Goal: Task Accomplishment & Management: Use online tool/utility

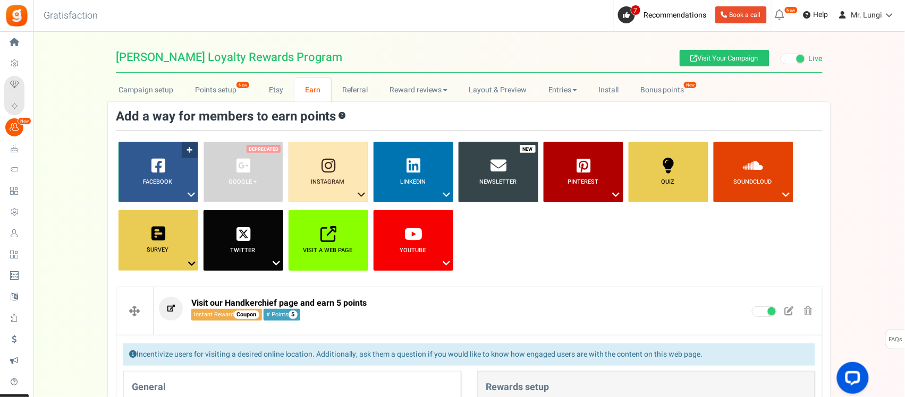
click at [177, 189] on link "Facebook ?" at bounding box center [158, 172] width 80 height 61
click at [164, 213] on link "Visit on Facebook" at bounding box center [158, 214] width 85 height 13
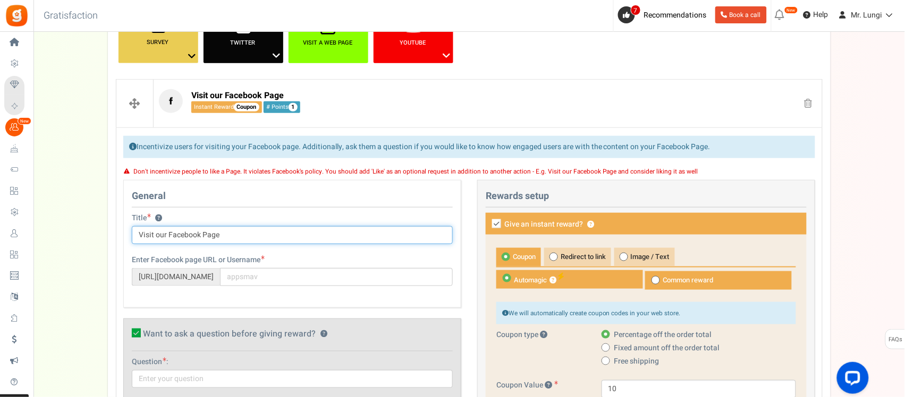
scroll to position [46, 0]
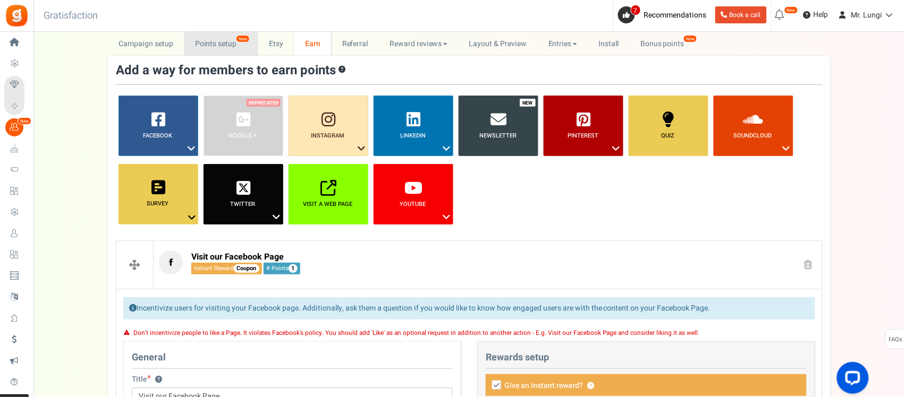
click at [197, 38] on link "Points setup New" at bounding box center [221, 44] width 74 height 24
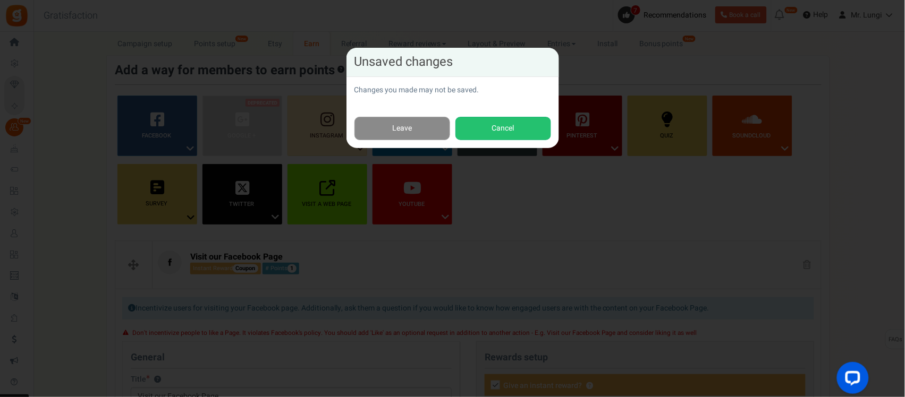
click at [433, 133] on link "Leave" at bounding box center [402, 129] width 96 height 24
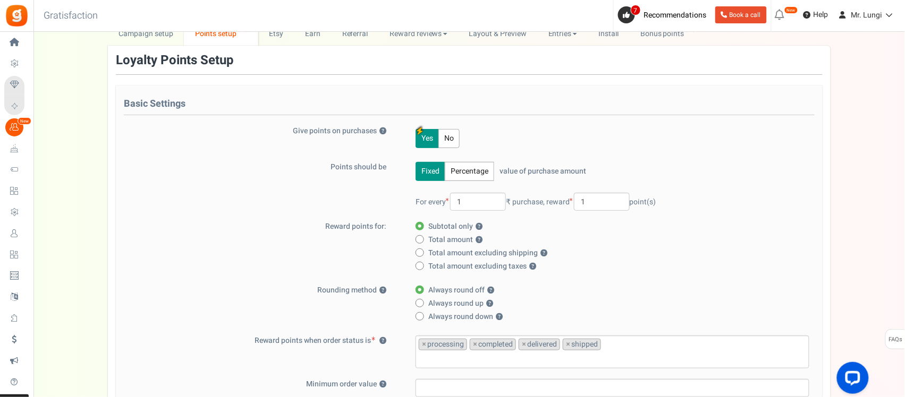
scroll to position [0, 0]
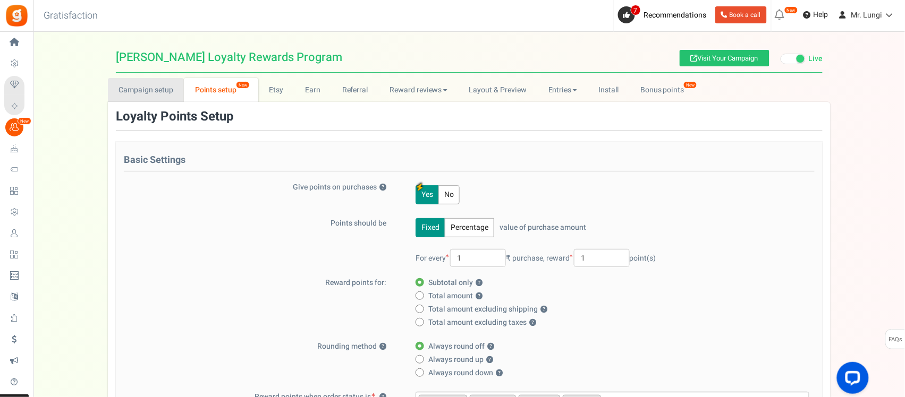
click at [163, 94] on link "Campaign setup" at bounding box center [146, 90] width 76 height 24
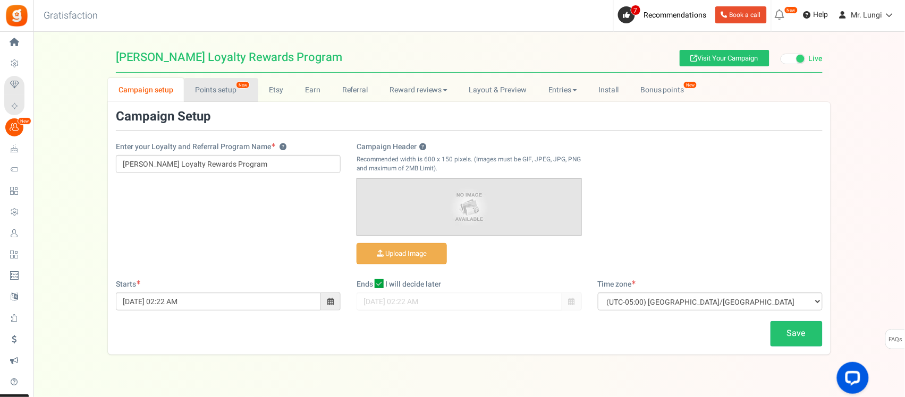
click at [211, 87] on link "Points setup New" at bounding box center [221, 90] width 74 height 24
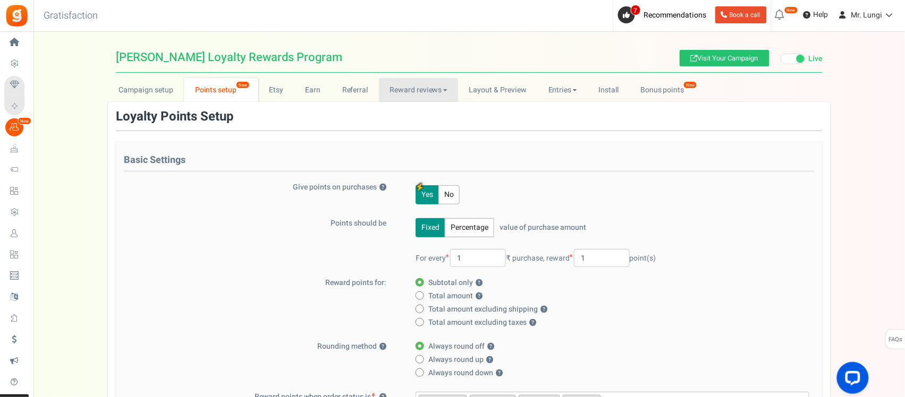
click at [401, 88] on link "Reward reviews" at bounding box center [418, 90] width 79 height 24
click at [562, 83] on link "Entries" at bounding box center [562, 90] width 50 height 24
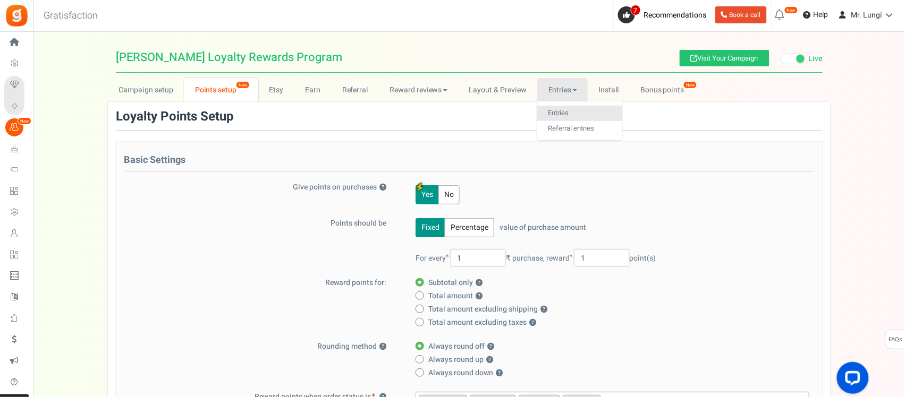
click at [553, 109] on link "Entries" at bounding box center [579, 113] width 85 height 15
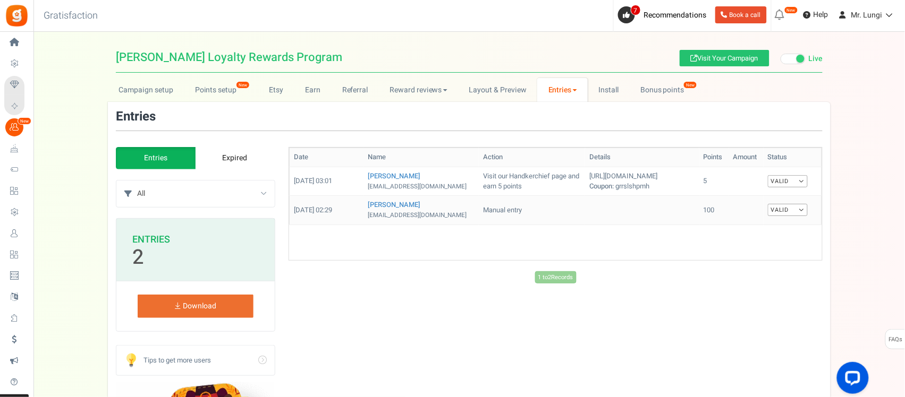
click at [789, 216] on link "Valid" at bounding box center [788, 210] width 40 height 12
click at [476, 95] on link "Layout & Preview" at bounding box center [497, 90] width 79 height 24
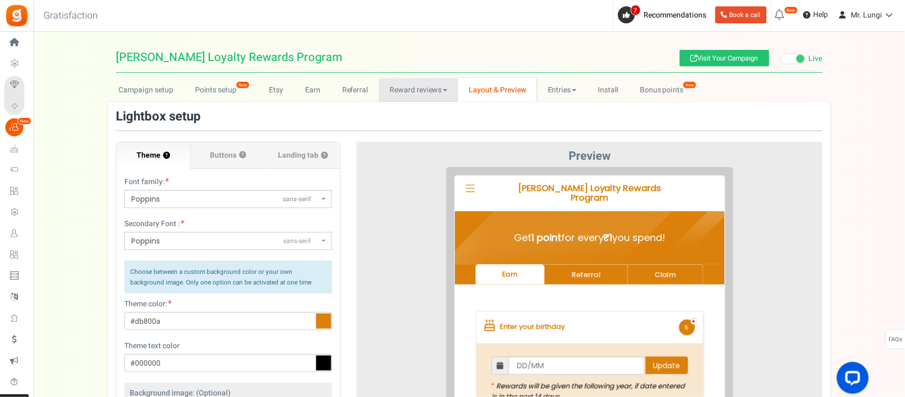
click at [414, 86] on link "Reward reviews" at bounding box center [418, 90] width 79 height 24
click at [351, 95] on link "Referral" at bounding box center [355, 90] width 48 height 24
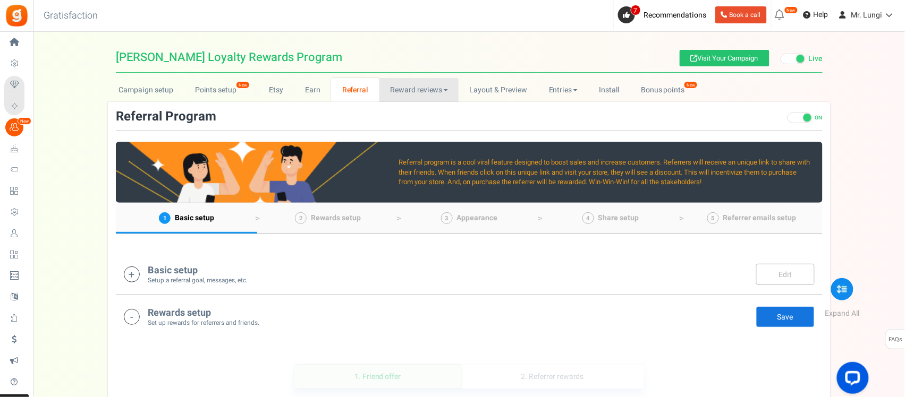
click at [401, 85] on link "Reward reviews" at bounding box center [418, 90] width 79 height 24
click at [315, 89] on link "Earn" at bounding box center [312, 90] width 37 height 24
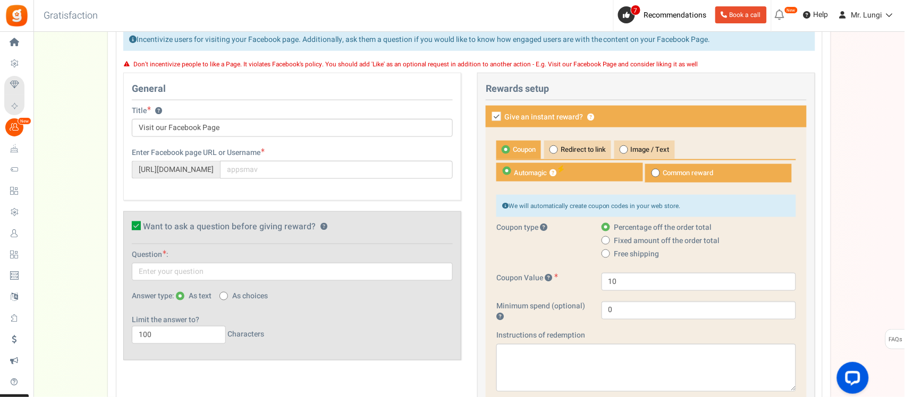
scroll to position [332, 0]
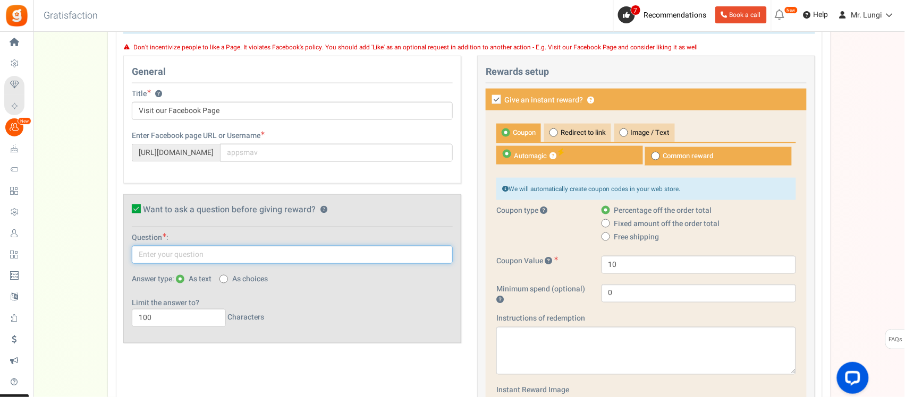
click at [170, 257] on input "text" at bounding box center [292, 255] width 321 height 18
click at [210, 250] on input "text" at bounding box center [292, 255] width 321 height 18
type input "Your Facebook profile URL (make sure its public)"
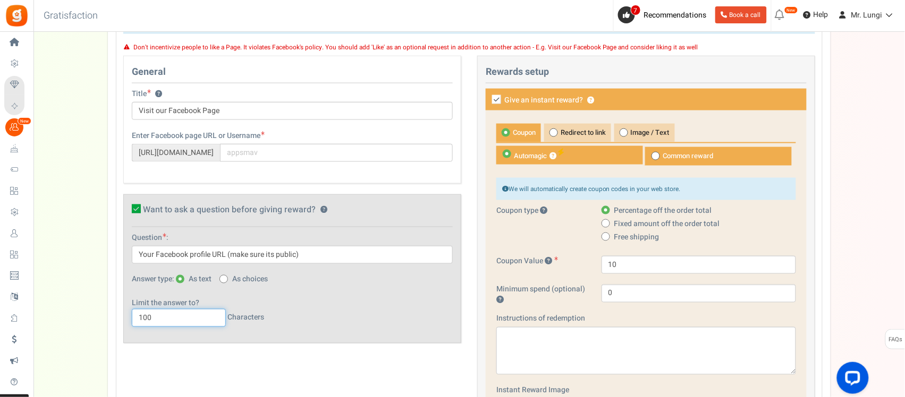
click at [157, 320] on input "100" at bounding box center [179, 318] width 94 height 18
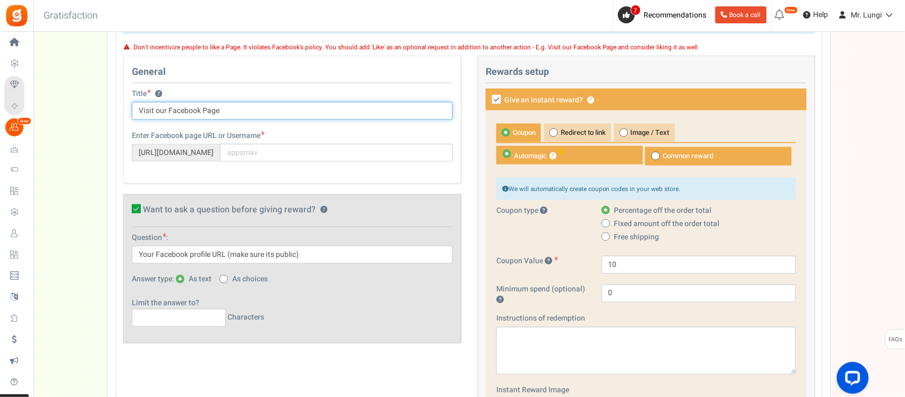
click at [137, 111] on input "Visit our Facebook Page" at bounding box center [292, 111] width 321 height 18
click at [138, 111] on input "Visit our Facebook Page" at bounding box center [292, 111] width 321 height 18
type input "Follow our Facebook Page"
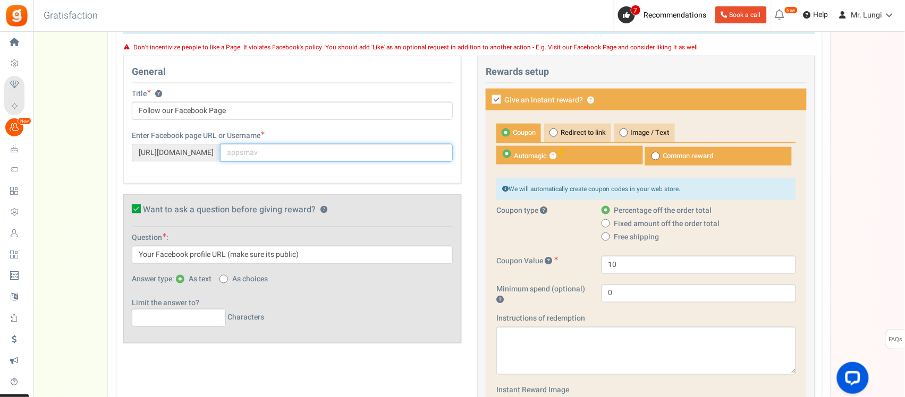
click at [264, 156] on input "text" at bounding box center [336, 153] width 233 height 18
paste input "mrlungi"
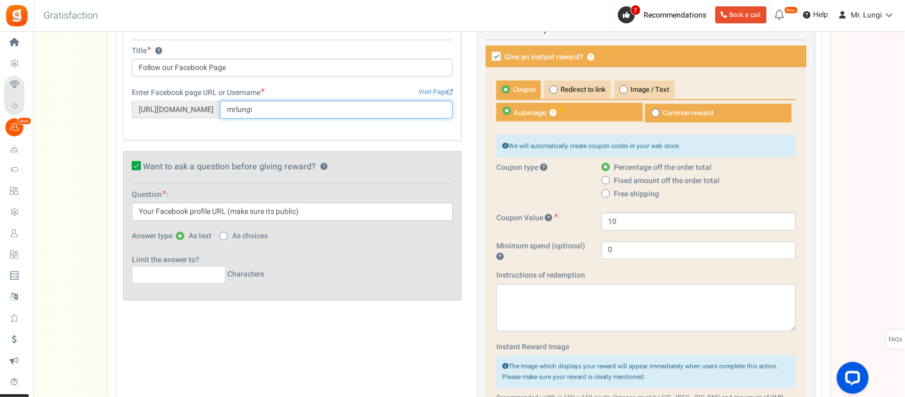
scroll to position [398, 0]
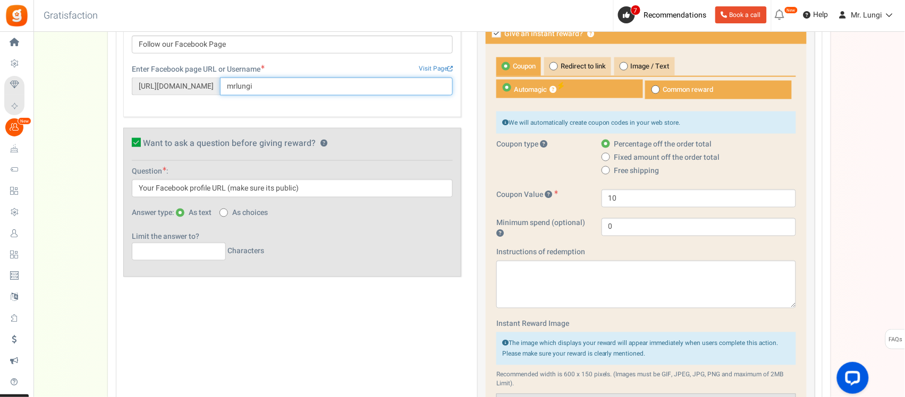
type input "mrlungi"
drag, startPoint x: 364, startPoint y: 191, endPoint x: 97, endPoint y: 208, distance: 267.2
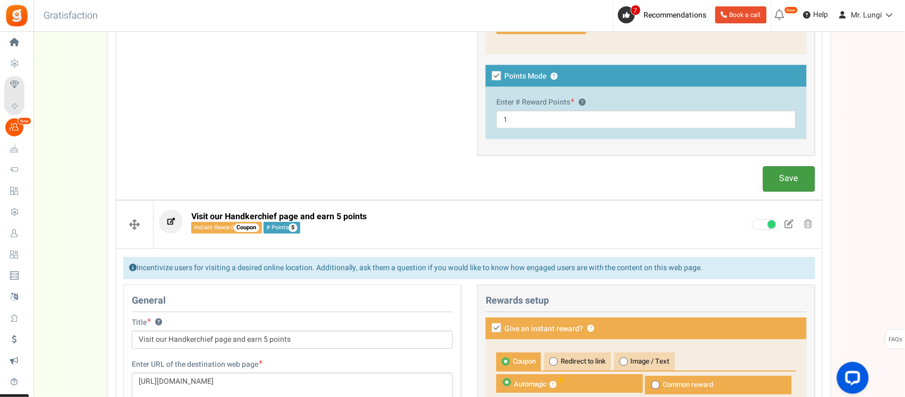
click at [783, 181] on link "Save" at bounding box center [789, 178] width 52 height 25
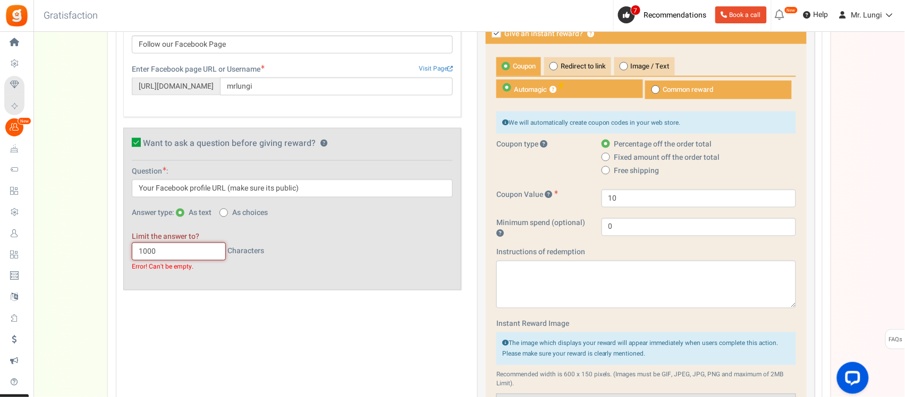
type input "1000"
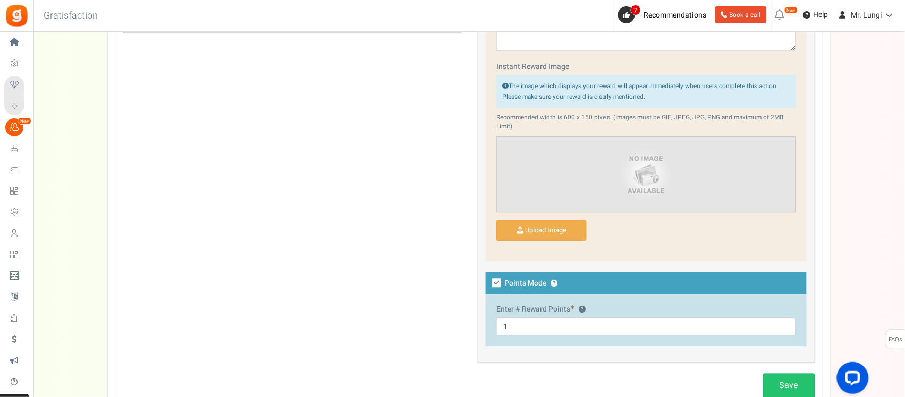
scroll to position [730, 0]
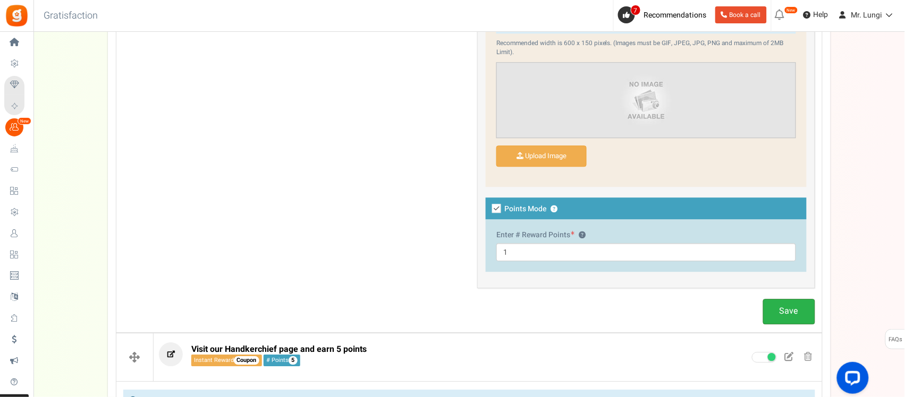
click at [777, 313] on link "Save" at bounding box center [789, 311] width 52 height 25
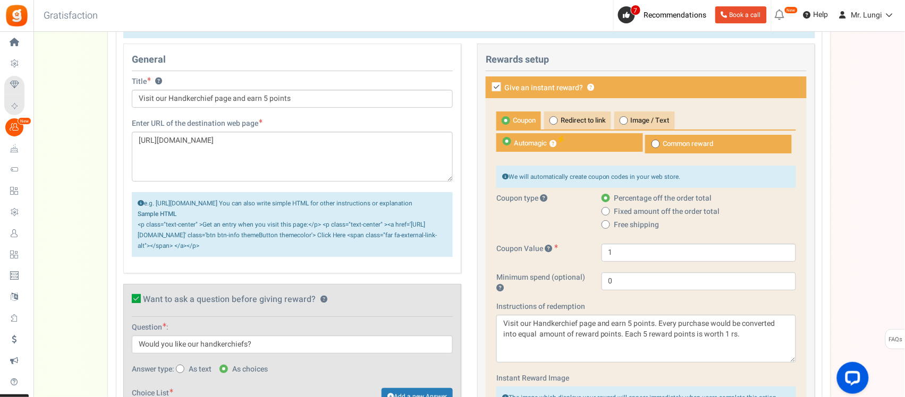
scroll to position [1090, 0]
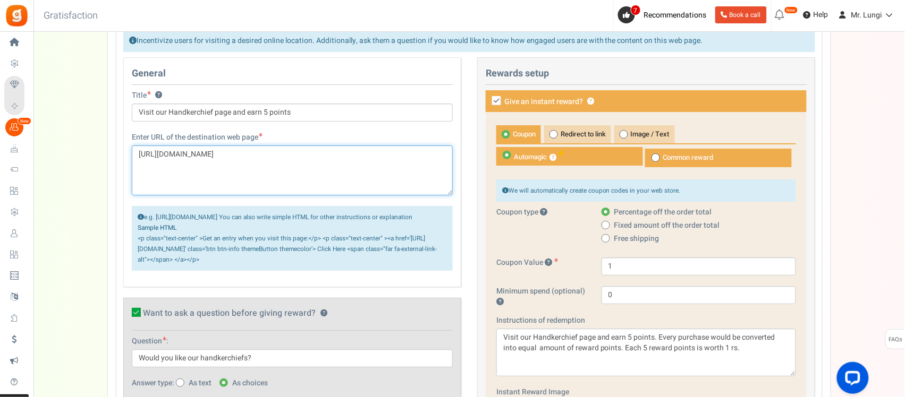
drag, startPoint x: 235, startPoint y: 158, endPoint x: 115, endPoint y: 167, distance: 120.4
click at [115, 167] on div "General Title ? Visit our Handkerchief page and earn 5 points Tip! Your title s…" at bounding box center [292, 273] width 354 height 432
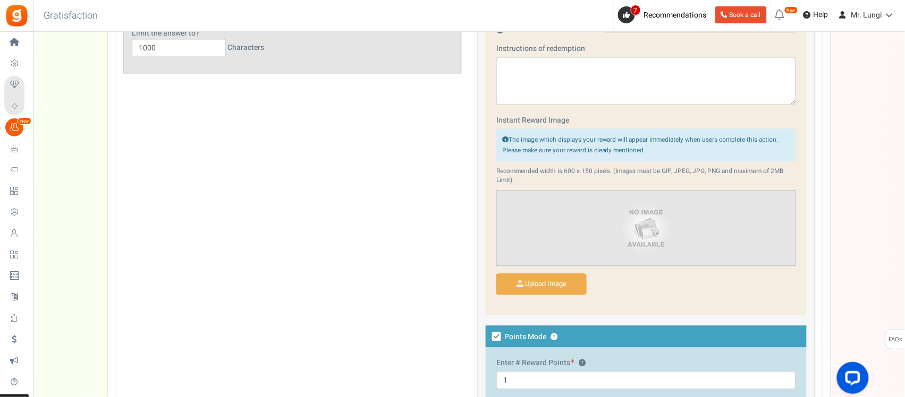
scroll to position [625, 0]
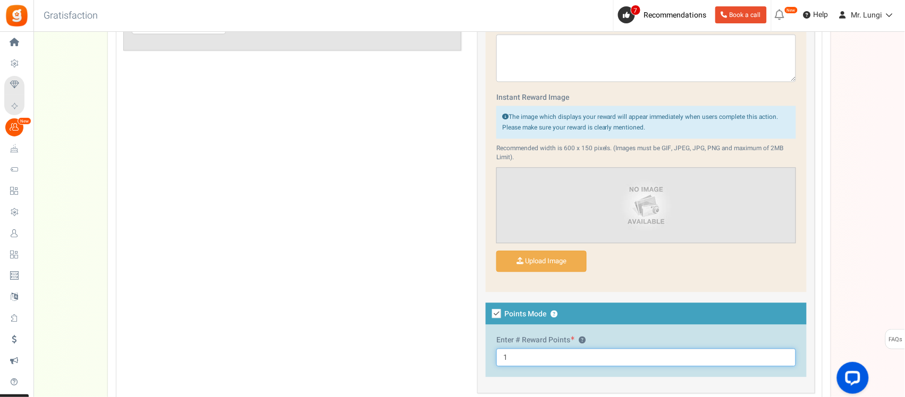
drag, startPoint x: 519, startPoint y: 359, endPoint x: 499, endPoint y: 361, distance: 19.2
click at [495, 360] on div "Enter # Reward Points ? 1" at bounding box center [646, 351] width 321 height 53
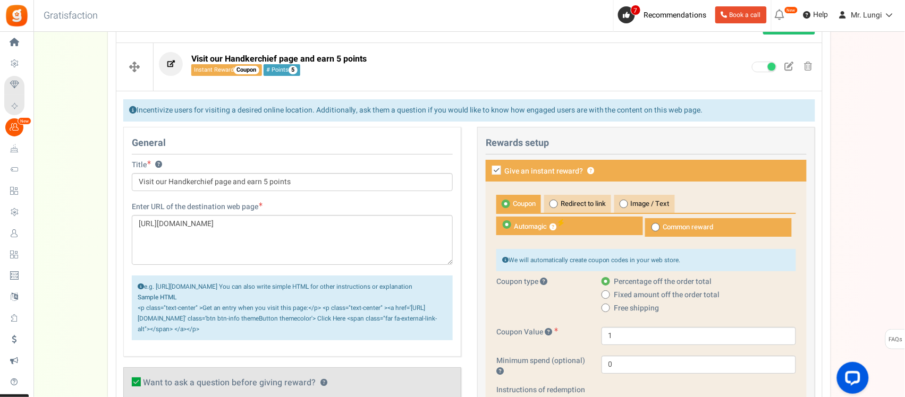
scroll to position [825, 0]
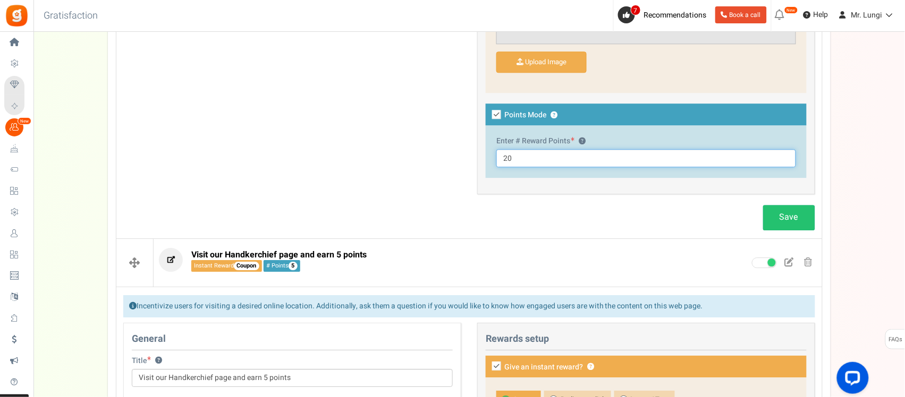
click at [505, 161] on input "20" at bounding box center [646, 158] width 300 height 18
type input "10"
click at [778, 220] on link "Save" at bounding box center [789, 217] width 52 height 25
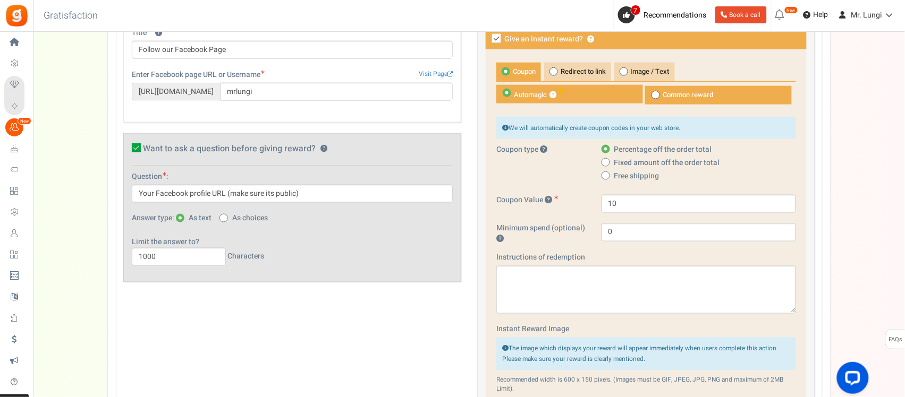
scroll to position [360, 0]
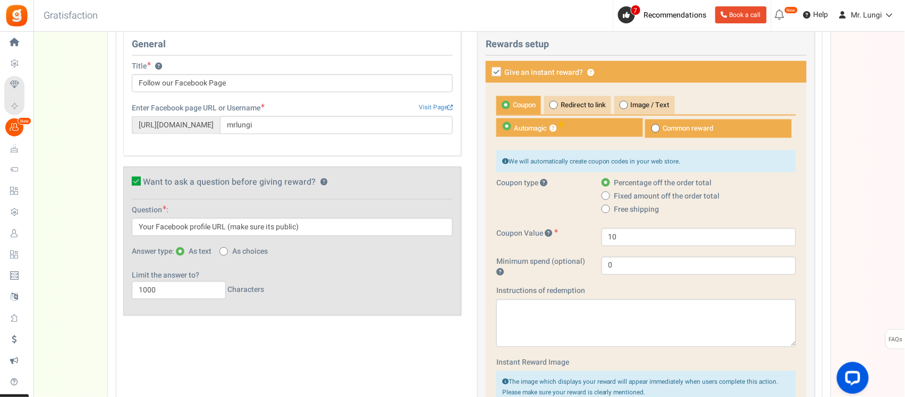
click at [660, 131] on span at bounding box center [655, 128] width 9 height 9
click at [651, 129] on input "Common reward" at bounding box center [647, 125] width 7 height 7
radio input "true"
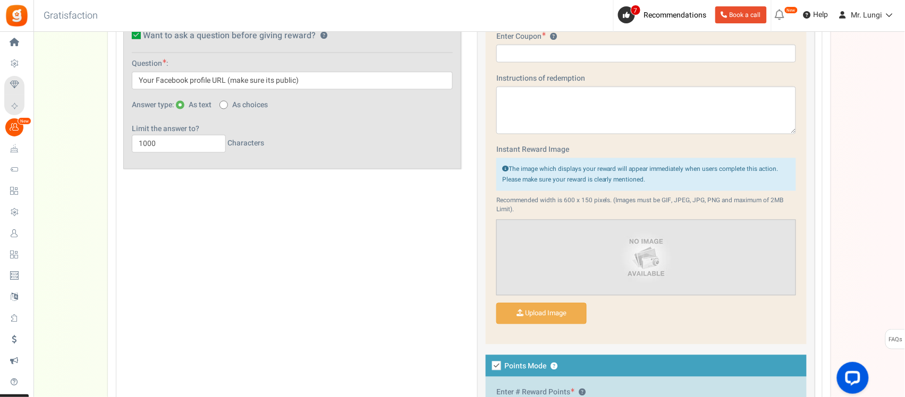
scroll to position [426, 0]
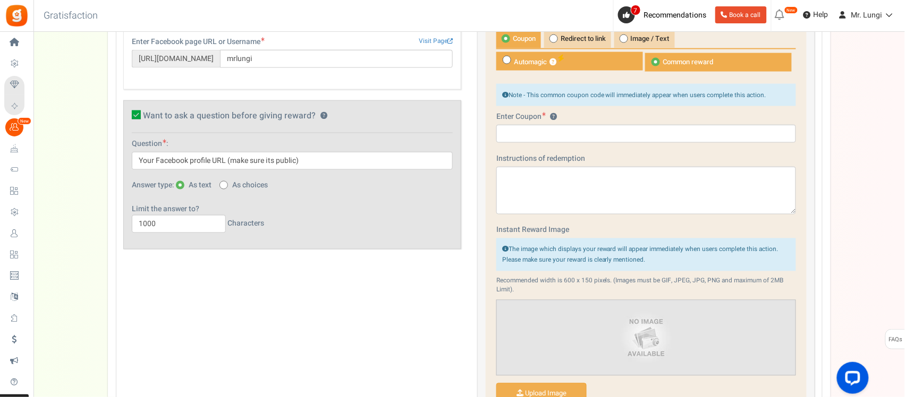
click at [507, 60] on icon at bounding box center [507, 59] width 3 height 3
click at [503, 60] on input "Automagic ?" at bounding box center [499, 57] width 7 height 7
radio input "true"
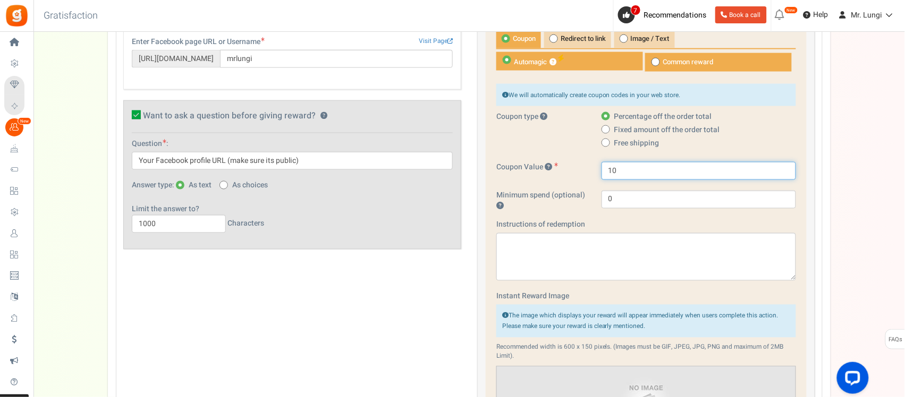
drag, startPoint x: 615, startPoint y: 169, endPoint x: 587, endPoint y: 173, distance: 28.0
click at [587, 173] on div "Coupon Value 10" at bounding box center [646, 171] width 316 height 18
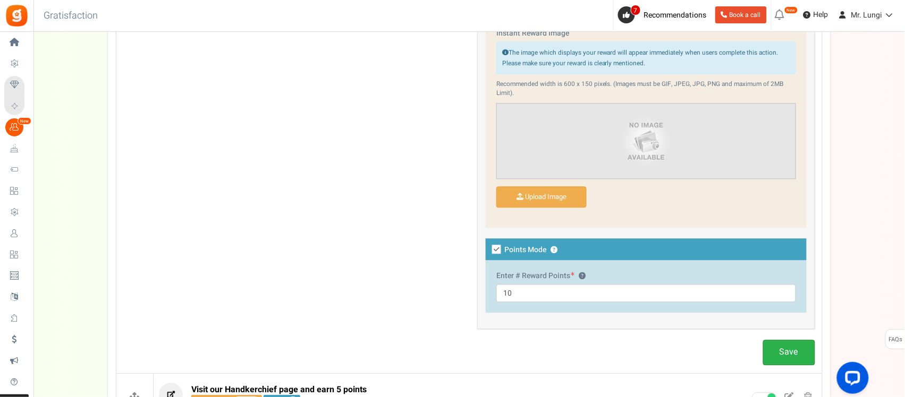
click at [787, 351] on link "Save" at bounding box center [789, 352] width 52 height 25
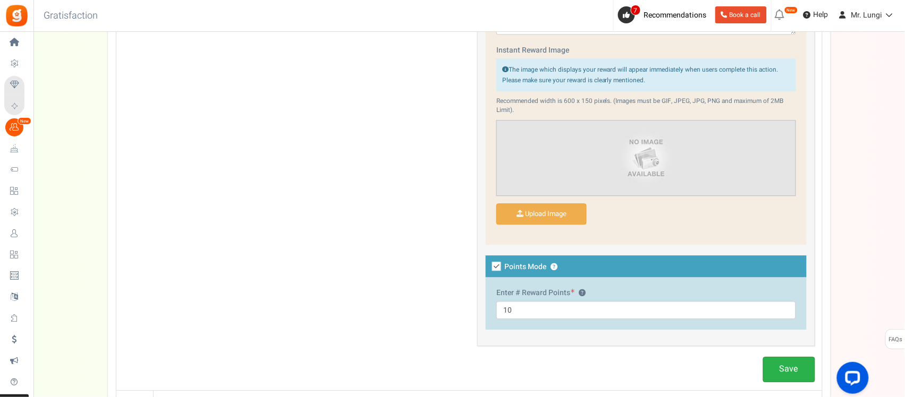
scroll to position [400, 0]
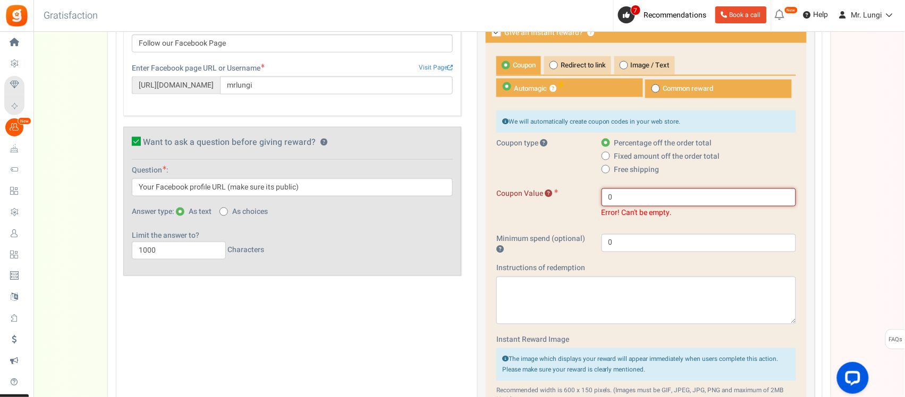
click at [606, 203] on input "0" at bounding box center [698, 198] width 194 height 18
click at [611, 198] on input "10" at bounding box center [698, 198] width 194 height 18
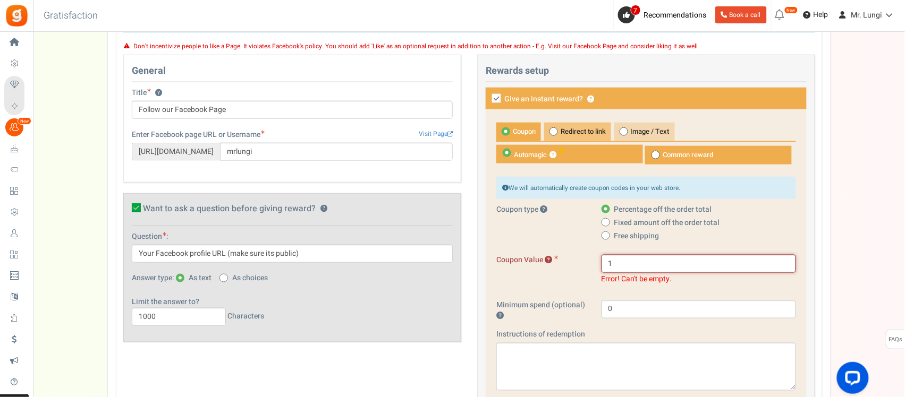
type input "1"
click at [556, 135] on span at bounding box center [553, 132] width 9 height 9
click at [551, 132] on input "Redirect to link" at bounding box center [547, 128] width 7 height 7
radio input "true"
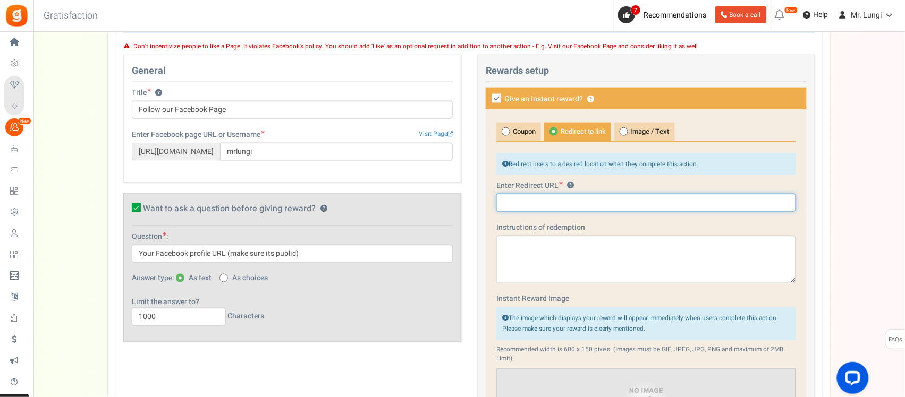
click at [543, 208] on input "text" at bounding box center [646, 203] width 300 height 18
paste input "[URL][DOMAIN_NAME]"
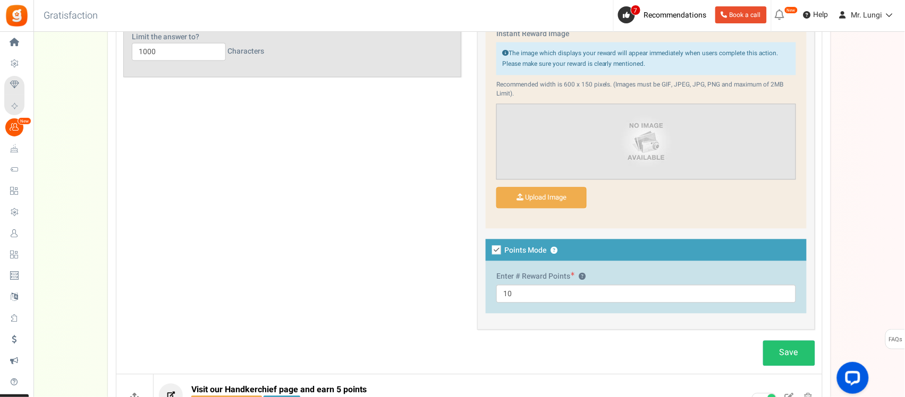
scroll to position [599, 0]
type input "[URL][DOMAIN_NAME]"
drag, startPoint x: 803, startPoint y: 355, endPoint x: 786, endPoint y: 351, distance: 16.9
click at [803, 355] on link "Save" at bounding box center [789, 353] width 52 height 25
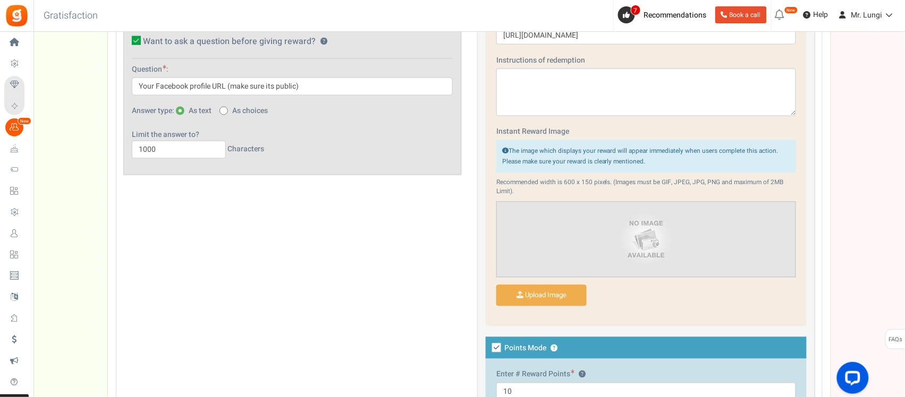
scroll to position [333, 0]
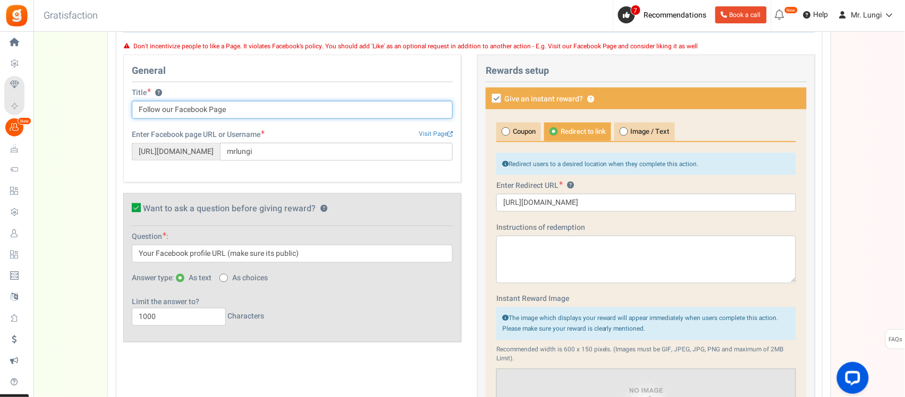
click at [157, 109] on input "Follow our Facebook Page" at bounding box center [292, 110] width 321 height 18
click at [227, 109] on input "Visit our Facebook Page" at bounding box center [292, 110] width 321 height 18
type input "Visit our Facebook Page and Follow it"
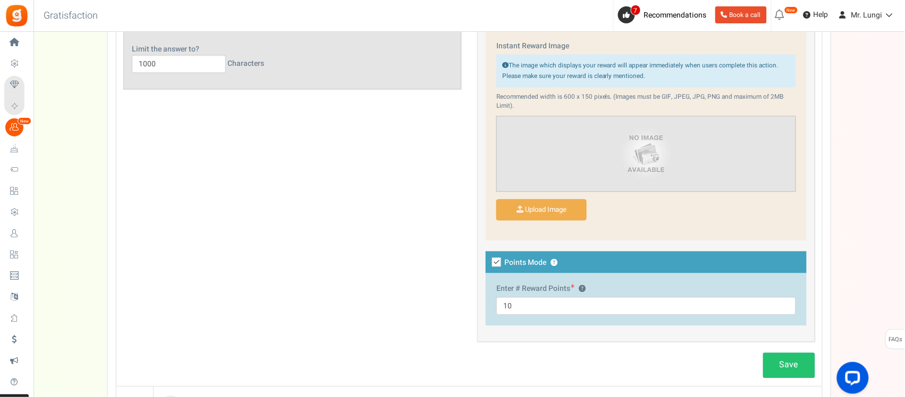
scroll to position [599, 0]
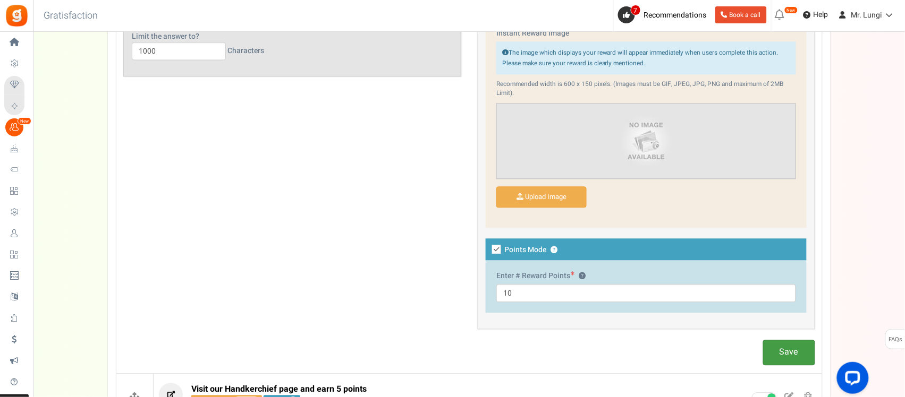
click at [776, 354] on link "Save" at bounding box center [789, 353] width 52 height 25
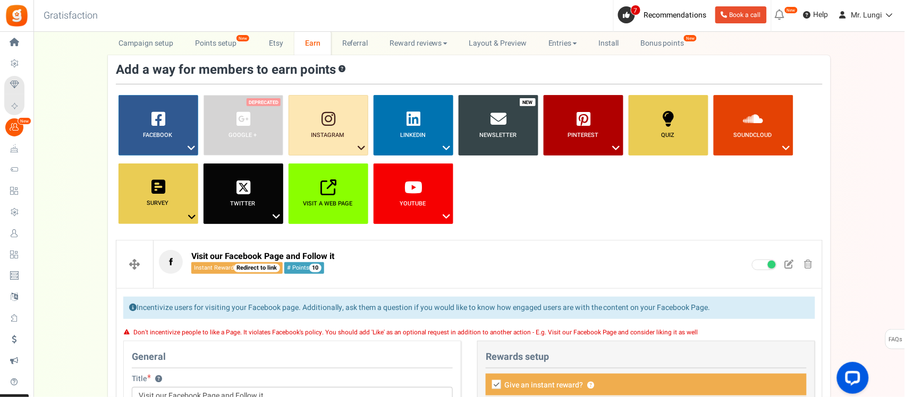
scroll to position [0, 0]
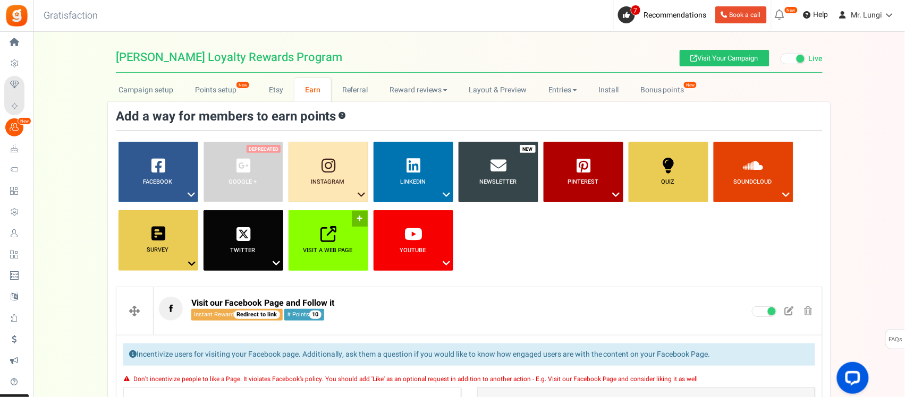
click at [340, 245] on link "Visit a web page ?" at bounding box center [328, 240] width 80 height 61
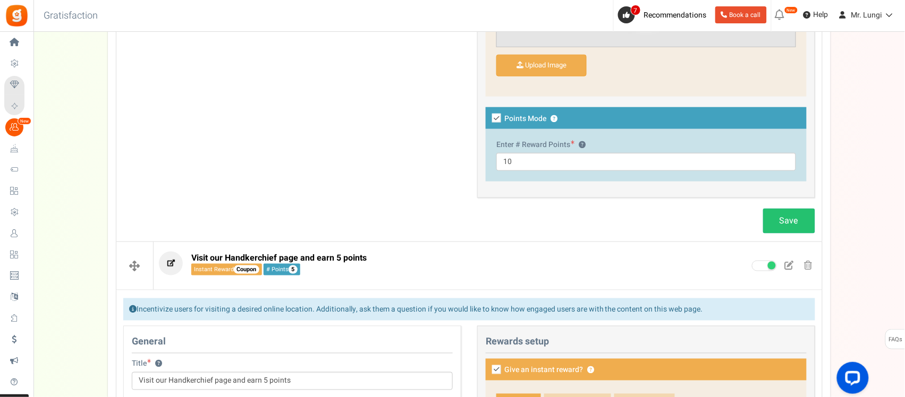
scroll to position [1690, 0]
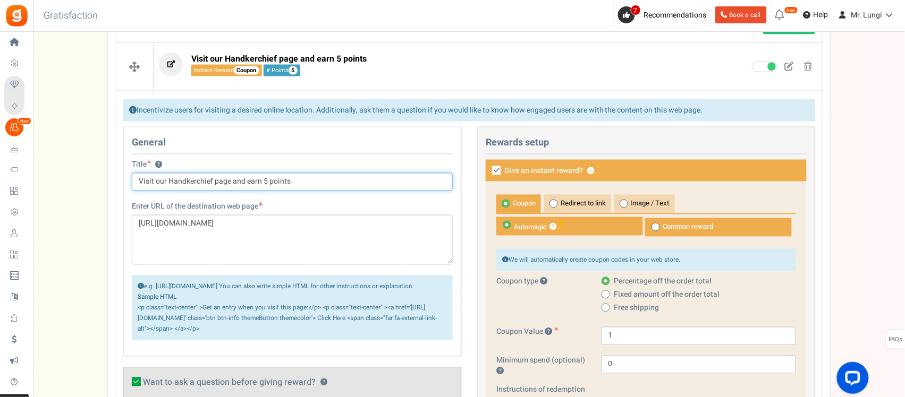
click at [254, 180] on input "Visit our Handkerchief page and earn 5 points" at bounding box center [292, 182] width 321 height 18
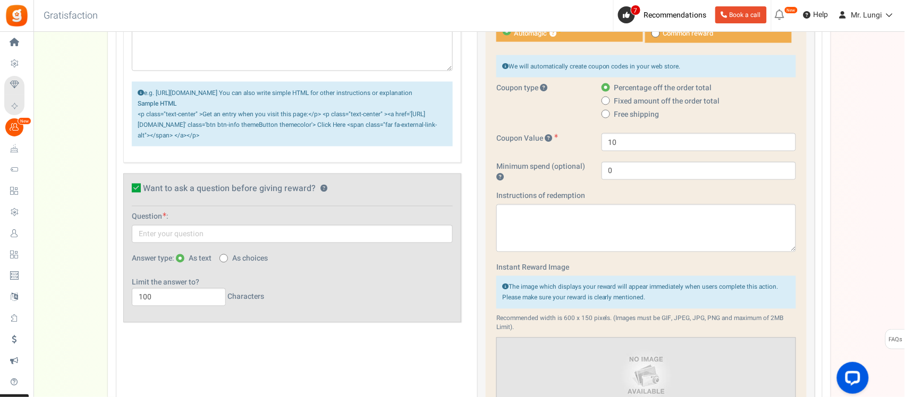
scroll to position [295, 0]
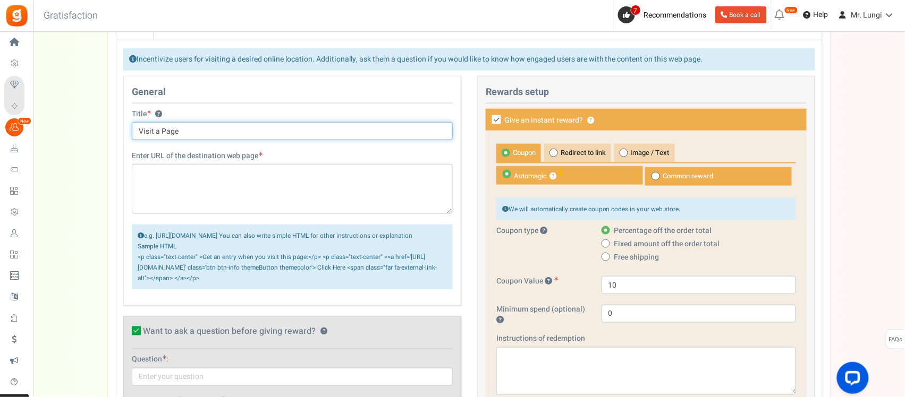
click at [189, 131] on input "Visit a Page" at bounding box center [292, 131] width 321 height 18
paste input "our Handkerchief page and earn 5 points"
click at [179, 133] on input "Visit our Handkerchief page and earn 5 points" at bounding box center [292, 131] width 321 height 18
click at [238, 131] on input "Visit our Lungi page and earn 5 points" at bounding box center [292, 131] width 321 height 18
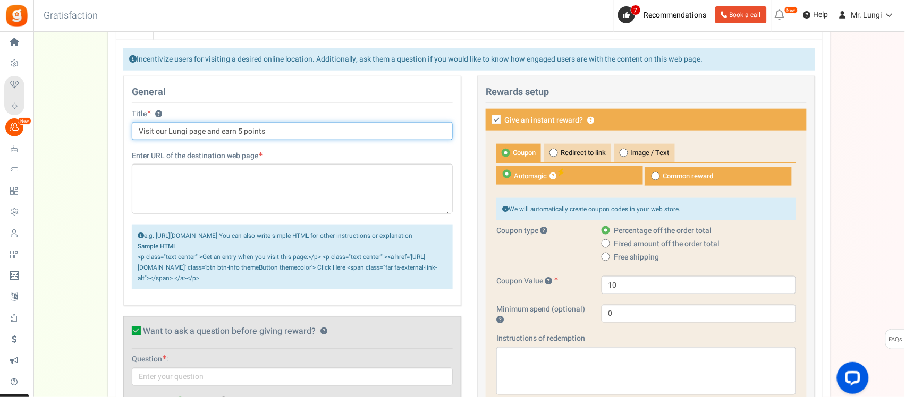
drag, startPoint x: 170, startPoint y: 131, endPoint x: 333, endPoint y: 134, distance: 162.6
click at [333, 134] on input "Visit our Lungi page and earn 5 points" at bounding box center [292, 131] width 321 height 18
click at [245, 133] on input "Visit our Products on Amazon" at bounding box center [292, 131] width 321 height 18
click at [145, 131] on input "Visit our Products on Amazon" at bounding box center [292, 131] width 321 height 18
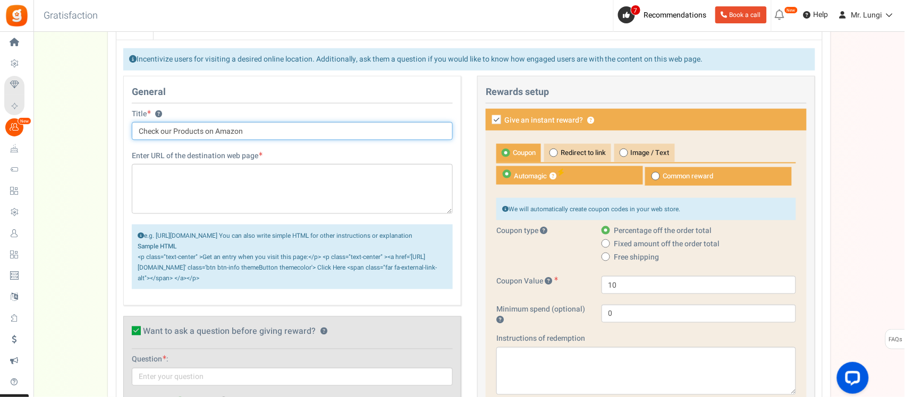
type input "Check our Products on Amazon"
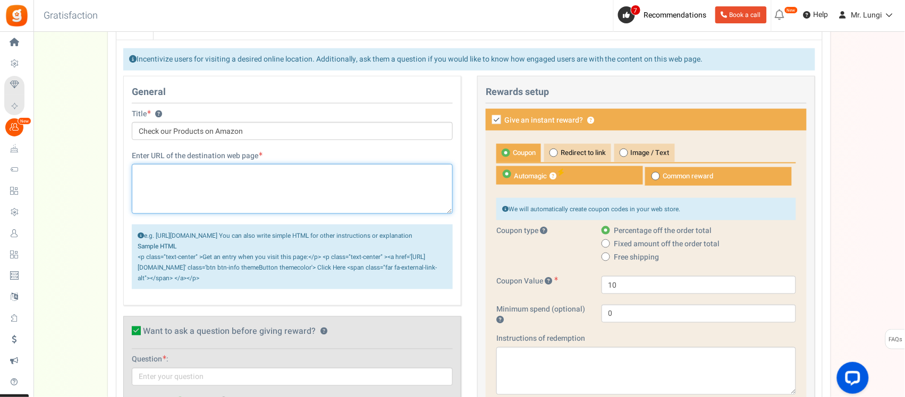
click at [174, 182] on textarea at bounding box center [292, 189] width 321 height 50
paste textarea "[URL][DOMAIN_NAME]"
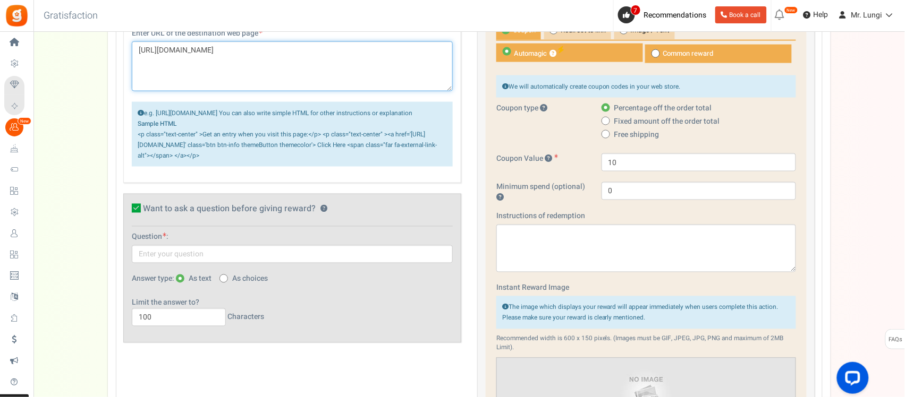
scroll to position [428, 0]
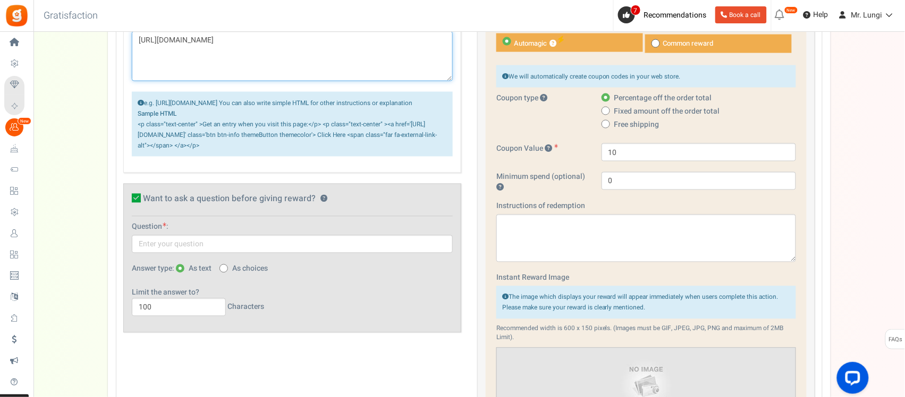
type textarea "[URL][DOMAIN_NAME]"
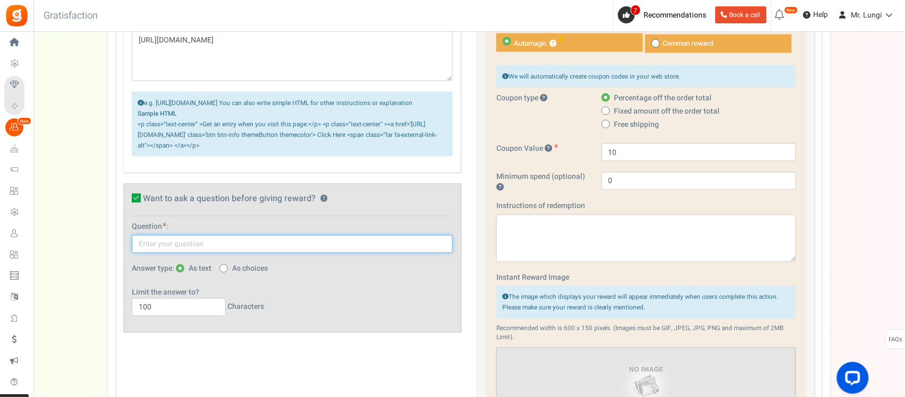
click at [175, 253] on input "text" at bounding box center [292, 244] width 321 height 18
click at [243, 253] on input "Would you buying our products in amazon or our website" at bounding box center [292, 244] width 321 height 18
type input "Would you buying our products from amazon or our website"
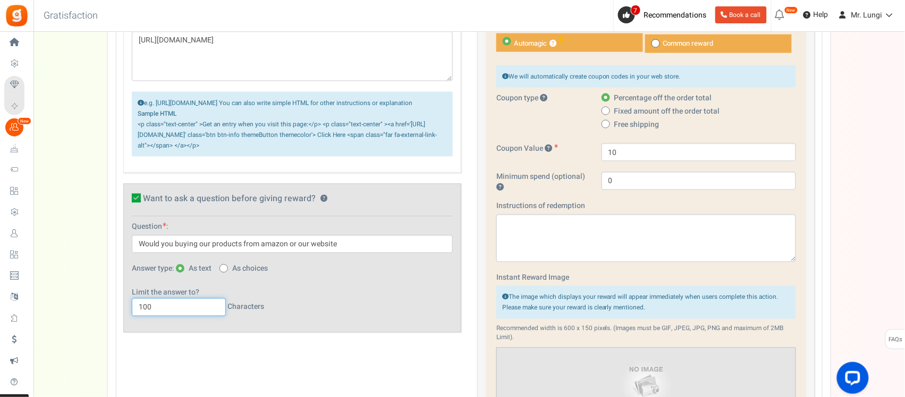
click at [156, 317] on input "100" at bounding box center [179, 308] width 94 height 18
click at [232, 275] on label "As choices" at bounding box center [243, 269] width 48 height 11
click at [226, 273] on input "As choices" at bounding box center [222, 269] width 7 height 7
radio input "true"
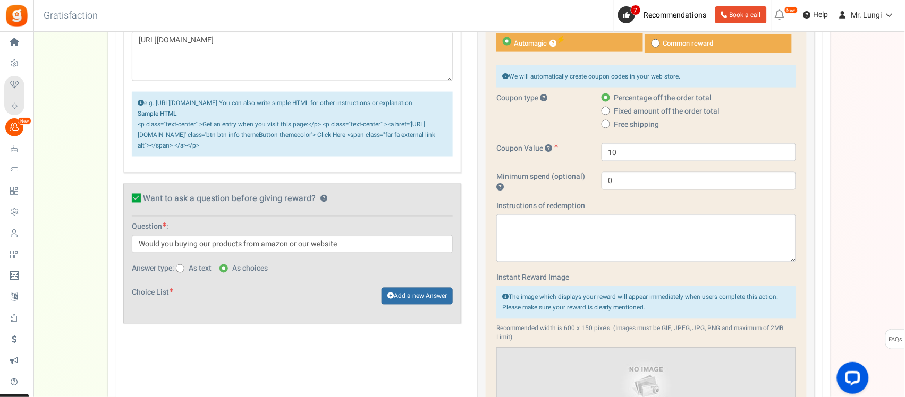
drag, startPoint x: 407, startPoint y: 309, endPoint x: 377, endPoint y: 316, distance: 30.7
click at [407, 305] on link "Add a new Answer" at bounding box center [416, 296] width 71 height 17
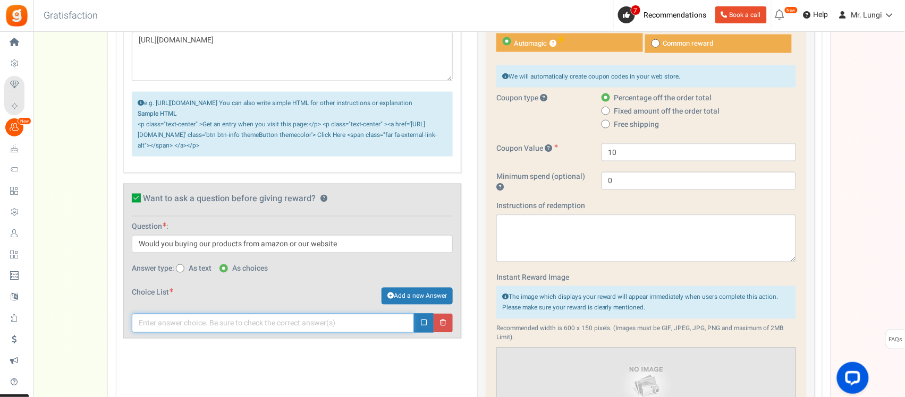
click at [182, 332] on input "text" at bounding box center [273, 323] width 282 height 19
type input "Amazon"
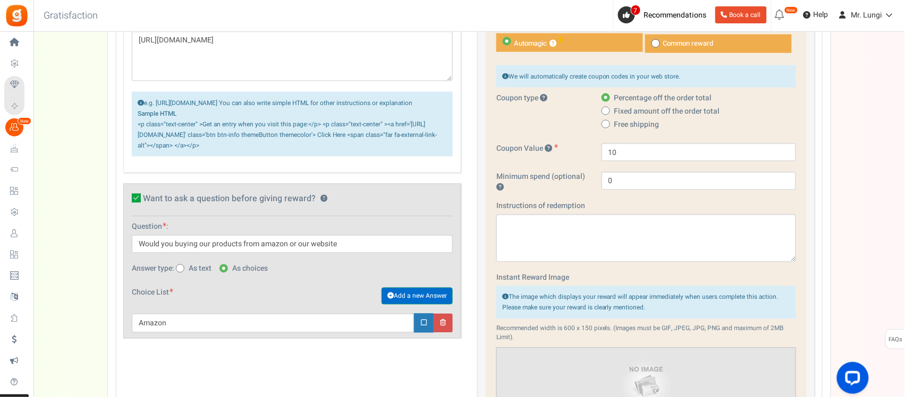
click at [422, 305] on link "Add a new Answer" at bounding box center [416, 296] width 71 height 17
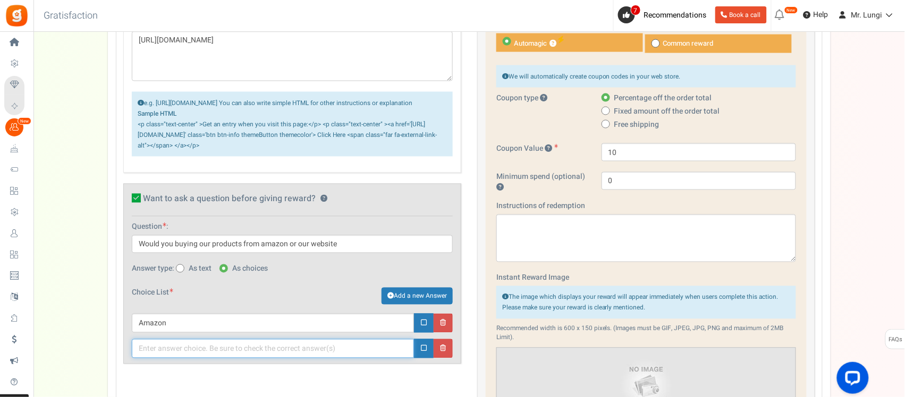
click at [173, 359] on input "text" at bounding box center [273, 348] width 282 height 19
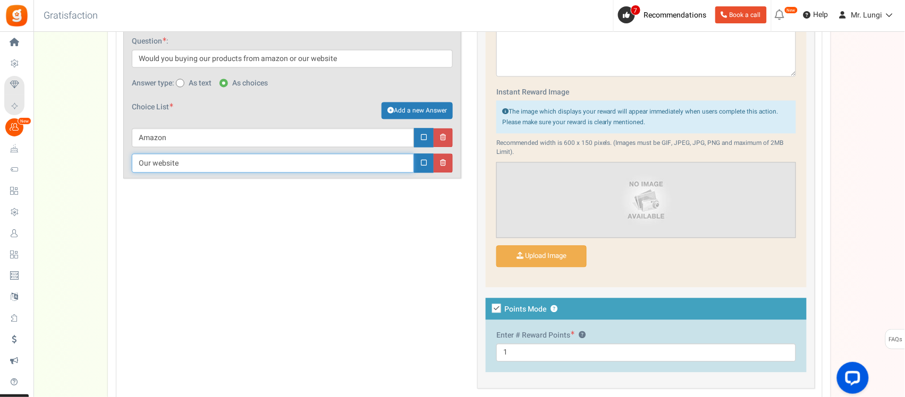
scroll to position [627, 0]
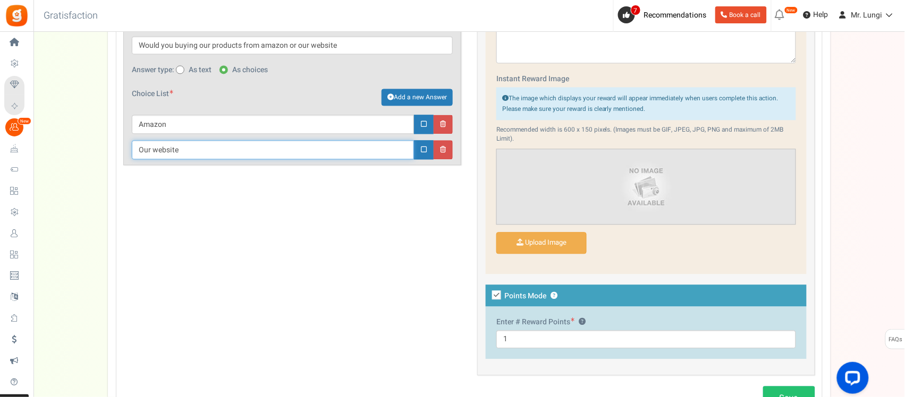
type input "Our website"
drag, startPoint x: 502, startPoint y: 346, endPoint x: 489, endPoint y: 344, distance: 12.8
click at [489, 346] on div "Enter # Reward Points ? 1" at bounding box center [646, 333] width 321 height 53
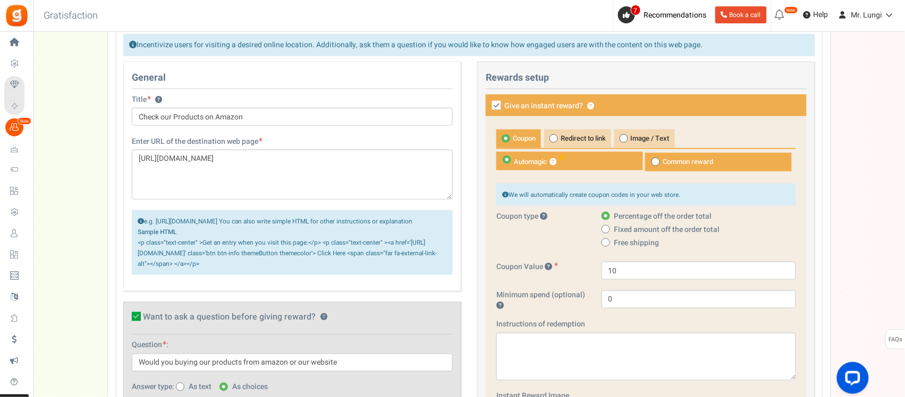
scroll to position [295, 0]
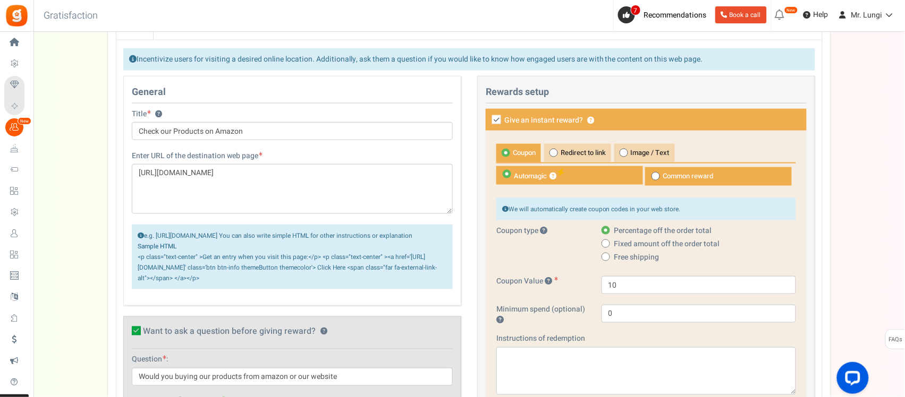
type input "5"
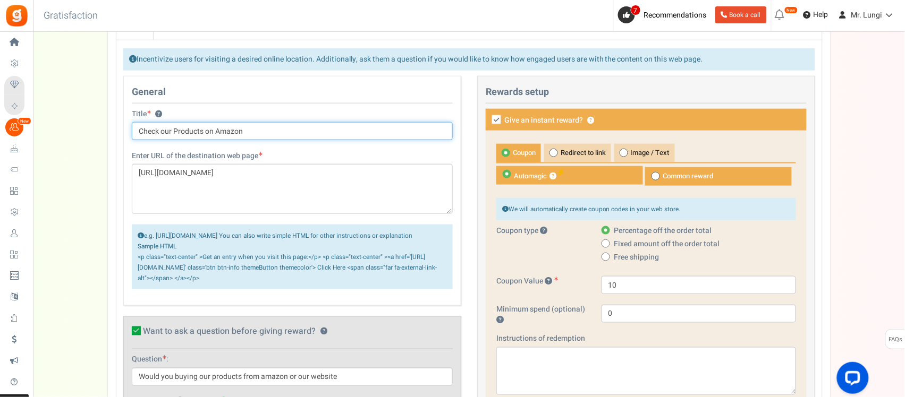
click at [243, 138] on input "Check our Products on Amazon" at bounding box center [292, 131] width 321 height 18
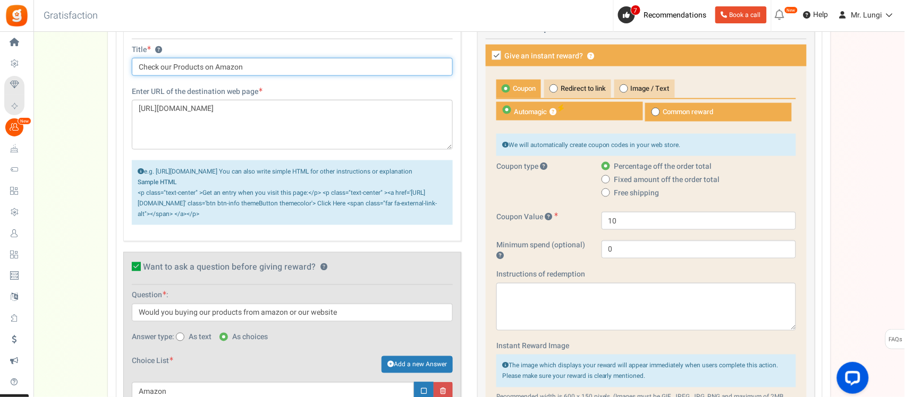
scroll to position [332, 0]
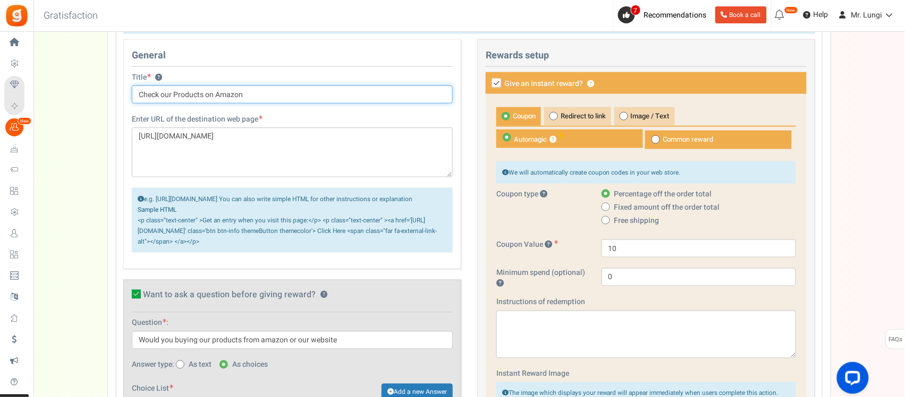
type input "Check our Products on Amazon"
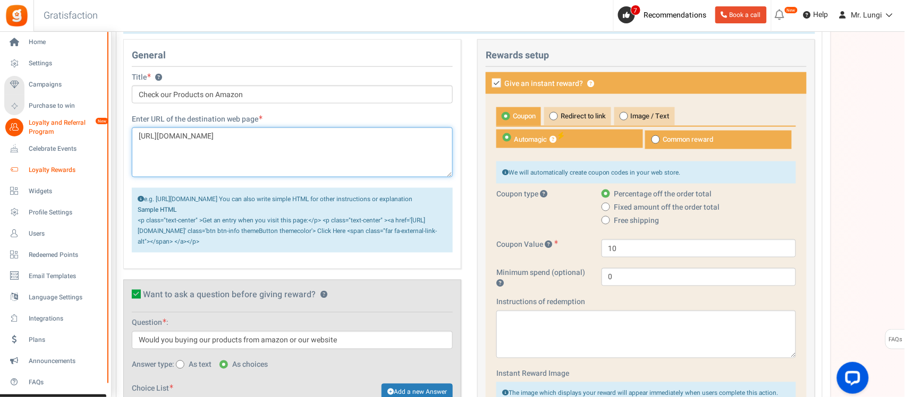
drag, startPoint x: 227, startPoint y: 140, endPoint x: 12, endPoint y: 163, distance: 217.0
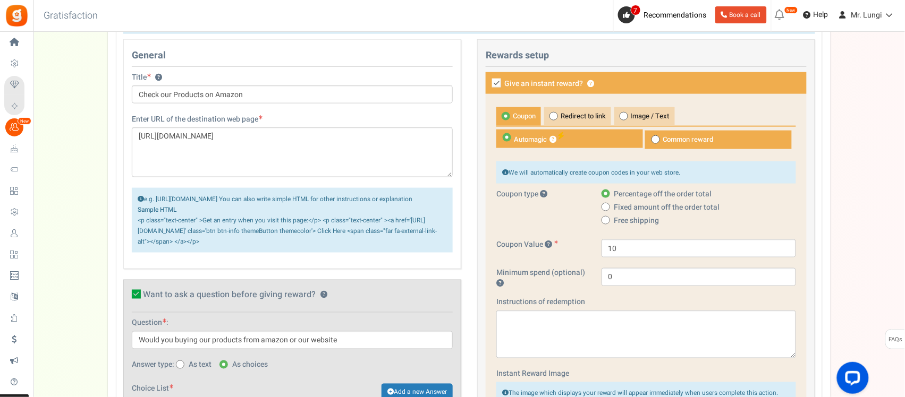
click at [500, 87] on icon at bounding box center [496, 83] width 9 height 9
click at [488, 87] on input "Give an instant reward? ?" at bounding box center [484, 84] width 7 height 7
checkbox input "false"
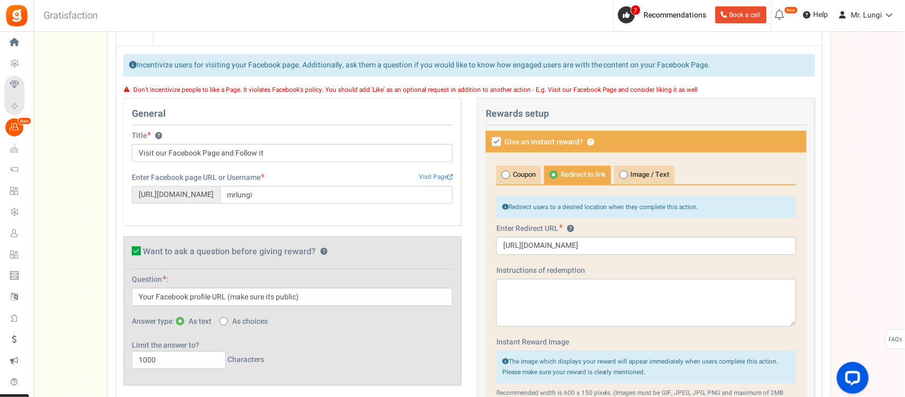
scroll to position [863, 0]
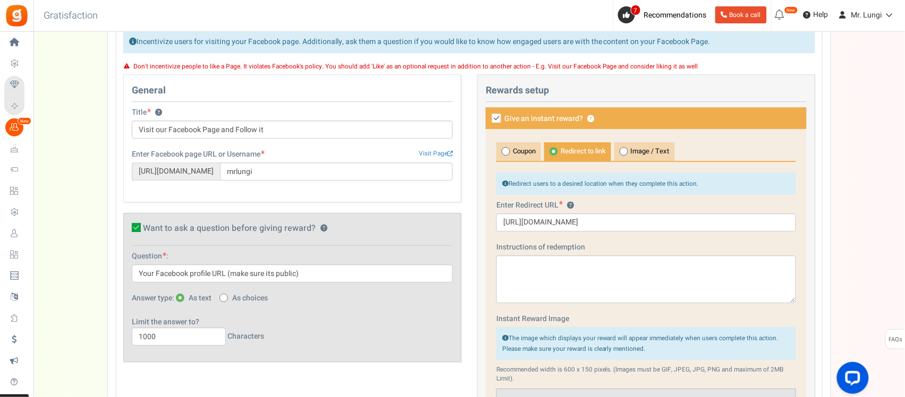
click at [494, 123] on icon at bounding box center [496, 118] width 9 height 9
click at [488, 123] on input "Give an instant reward? ?" at bounding box center [484, 119] width 7 height 7
checkbox input "false"
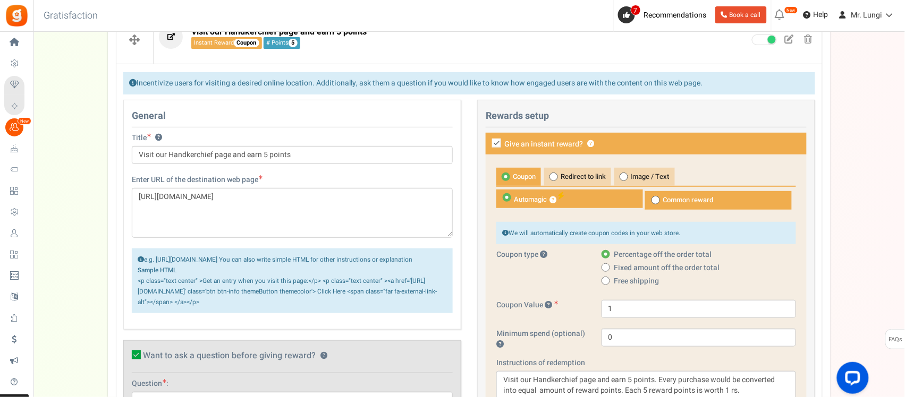
scroll to position [1262, 0]
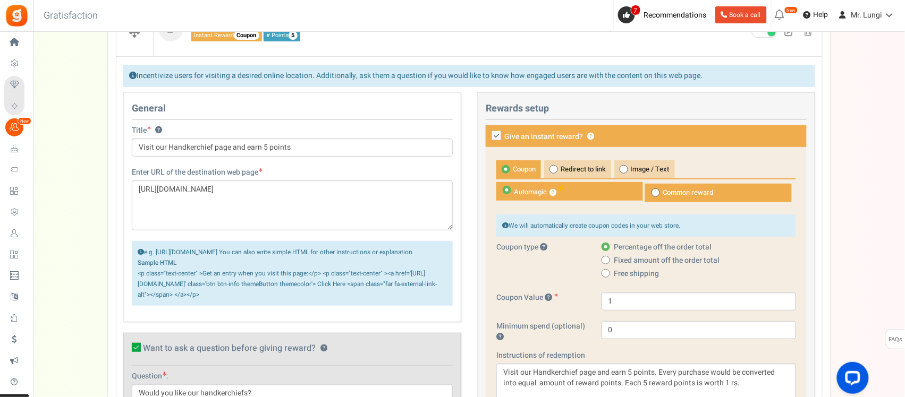
click at [495, 140] on icon at bounding box center [496, 135] width 9 height 9
click at [488, 141] on input "Give an instant reward? ?" at bounding box center [484, 137] width 7 height 7
checkbox input "false"
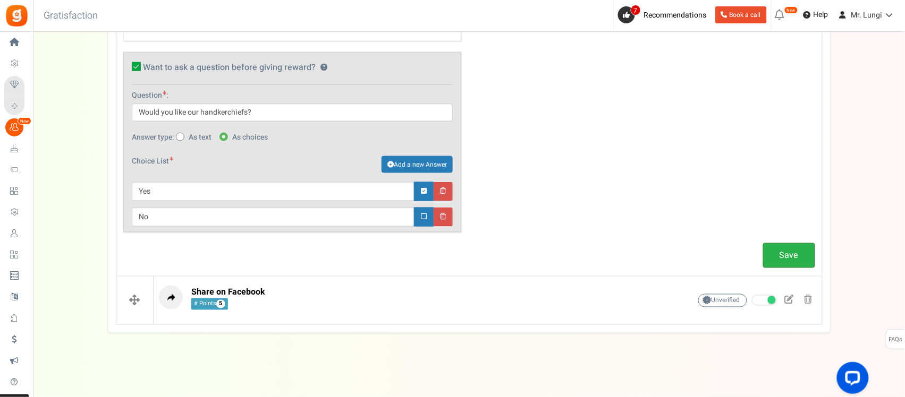
click at [787, 250] on link "Save" at bounding box center [789, 255] width 52 height 25
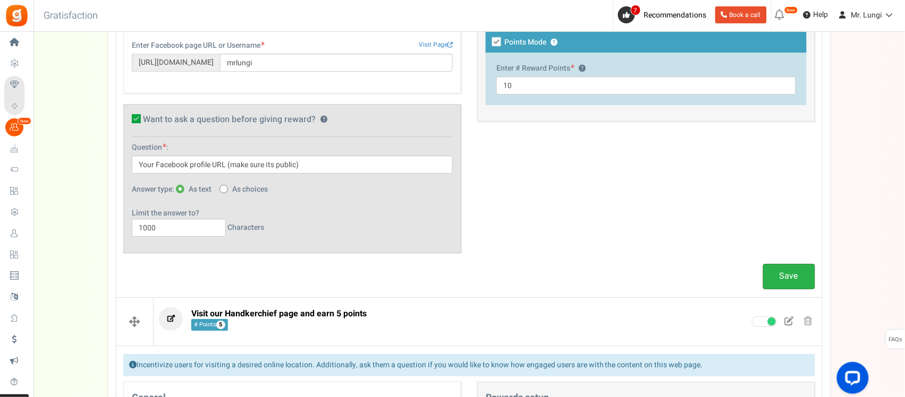
scroll to position [973, 0]
click at [783, 288] on link "Save" at bounding box center [789, 276] width 52 height 25
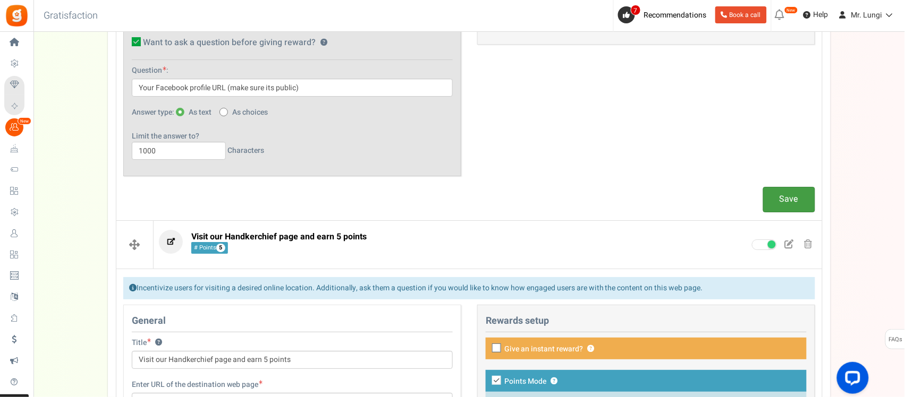
scroll to position [1039, 0]
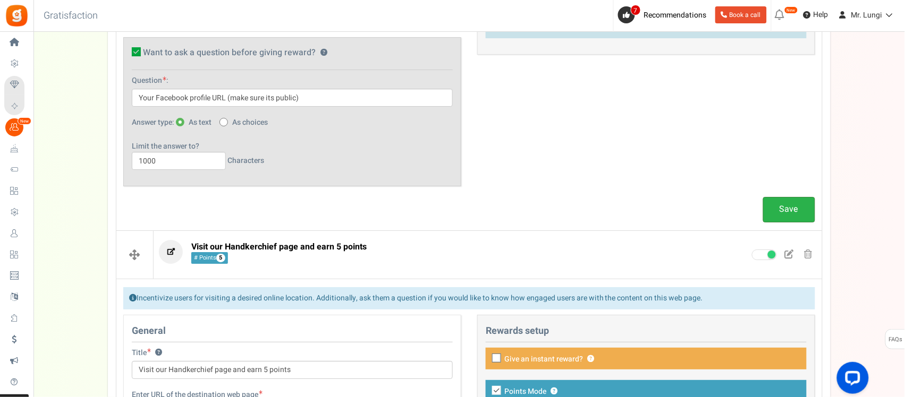
click at [779, 221] on link "Save" at bounding box center [789, 209] width 52 height 25
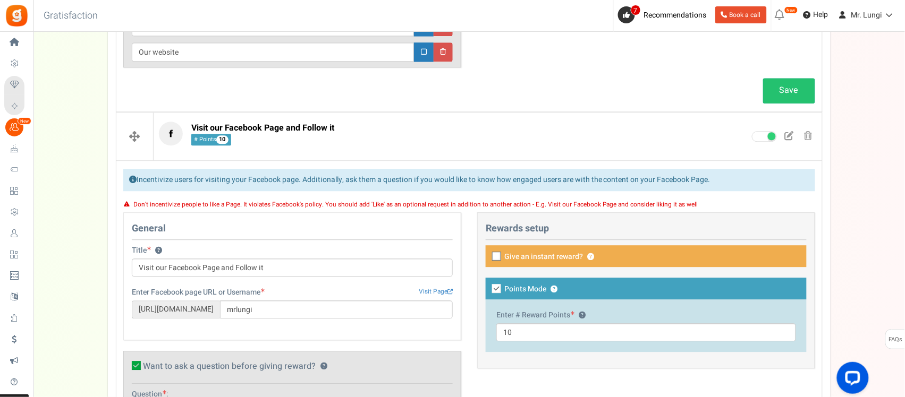
scroll to position [707, 0]
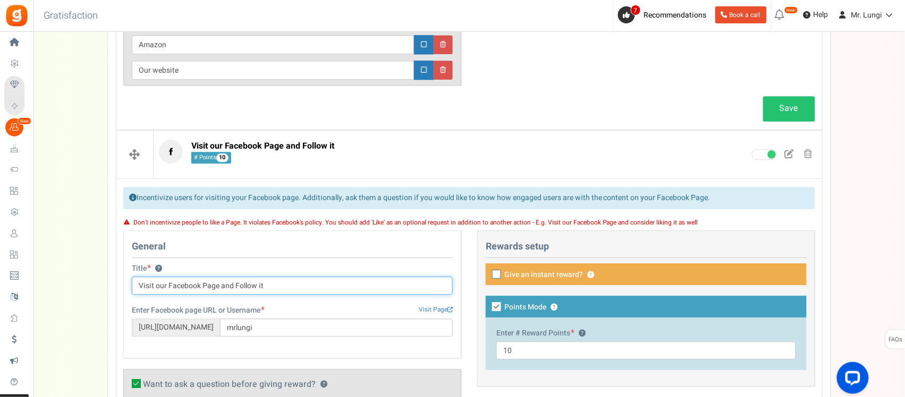
click at [242, 295] on input "Visit our Facebook Page and Follow it" at bounding box center [292, 286] width 321 height 18
click at [240, 295] on input "Visit our Facebook Page and Consider Liking it" at bounding box center [292, 286] width 321 height 18
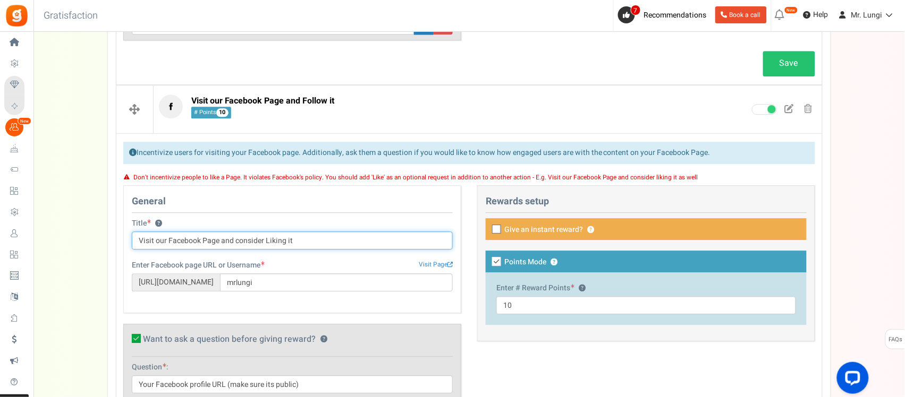
scroll to position [774, 0]
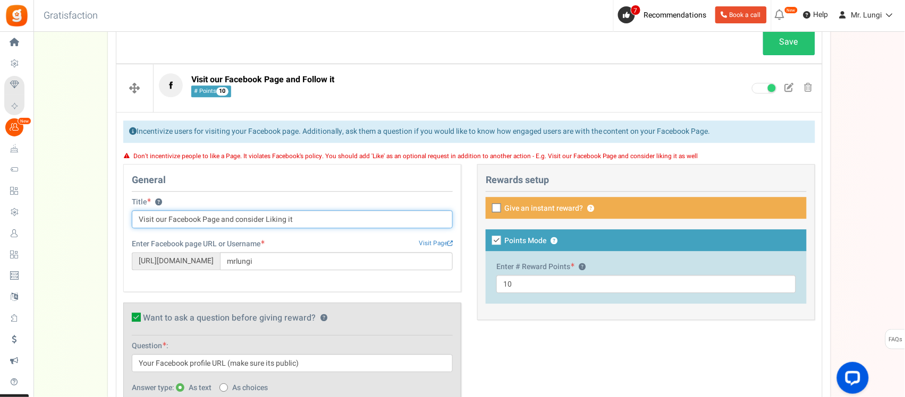
type input "Visit our Facebook Page and consider Liking it"
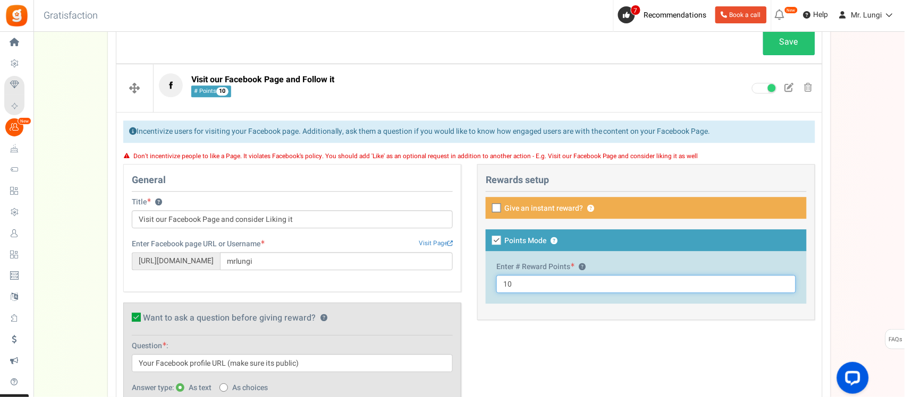
click at [508, 293] on input "10" at bounding box center [646, 284] width 300 height 18
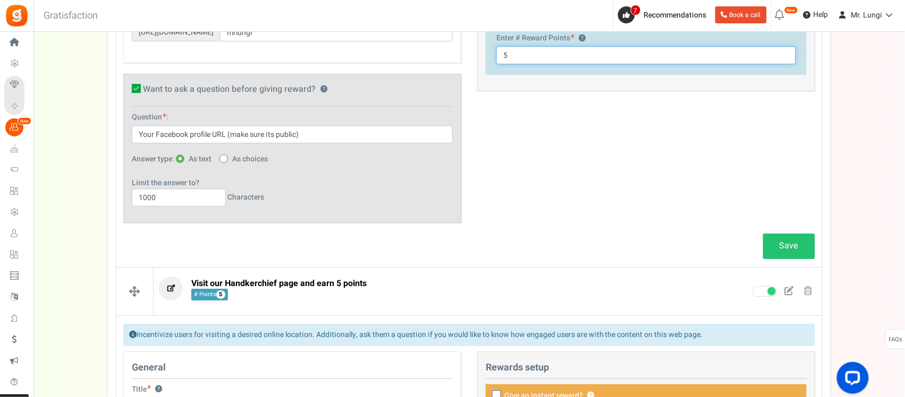
scroll to position [973, 0]
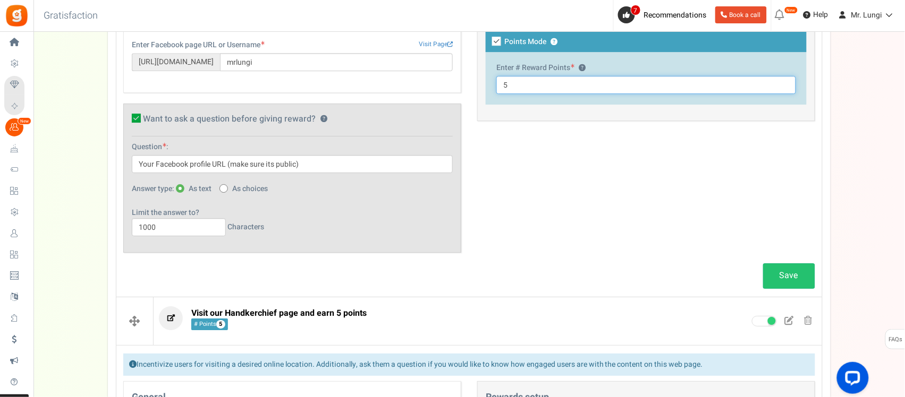
drag, startPoint x: 508, startPoint y: 98, endPoint x: 495, endPoint y: 101, distance: 13.5
click at [495, 101] on div "Enter # Reward Points ? 5" at bounding box center [646, 78] width 321 height 53
type input "10"
click at [801, 288] on link "Save" at bounding box center [789, 276] width 52 height 25
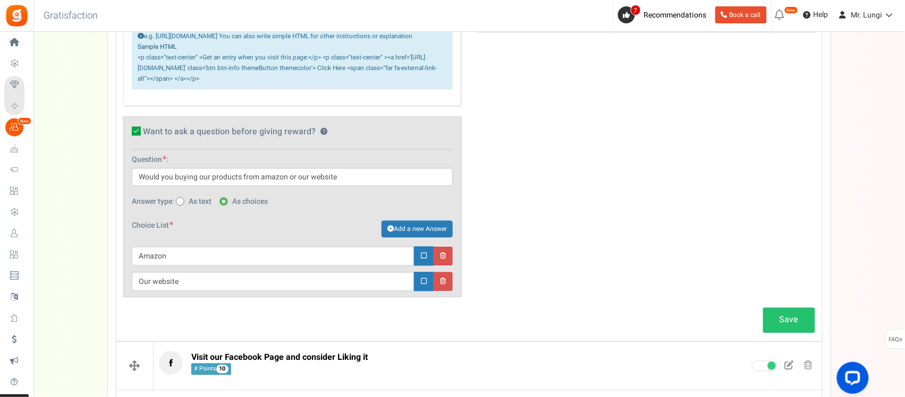
scroll to position [375, 0]
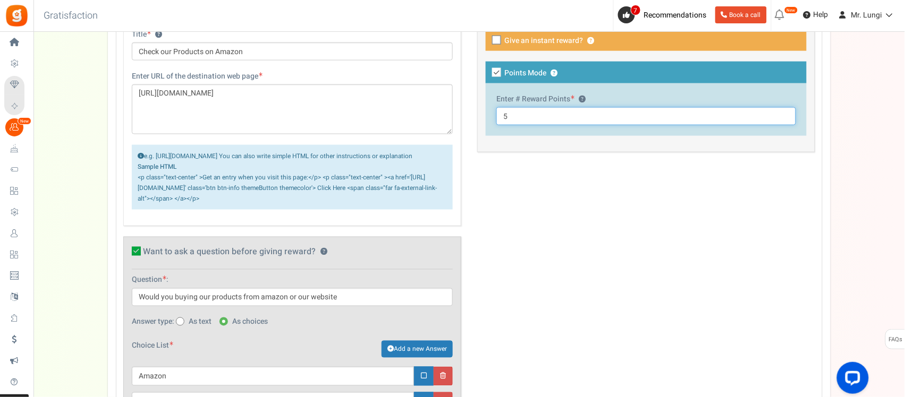
drag, startPoint x: 500, startPoint y: 118, endPoint x: 510, endPoint y: 116, distance: 9.8
click at [510, 116] on input "5" at bounding box center [646, 116] width 300 height 18
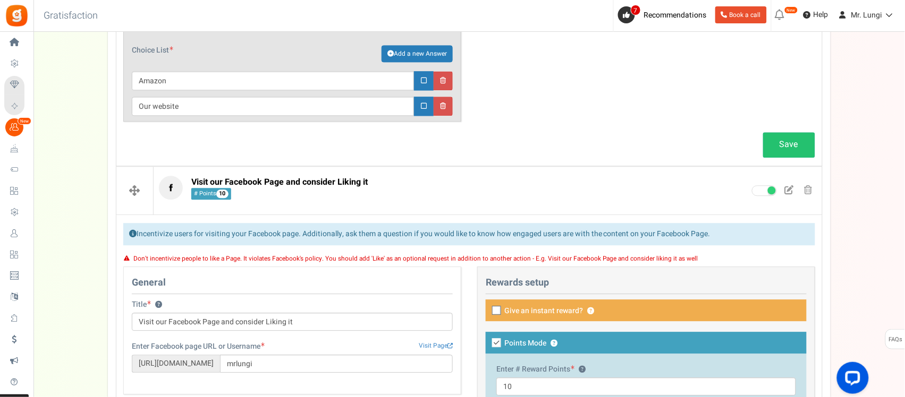
scroll to position [707, 0]
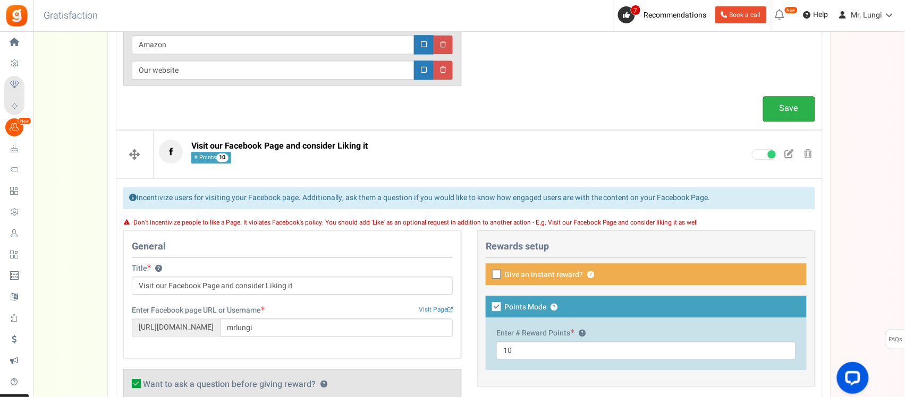
type input "10"
click at [787, 121] on link "Save" at bounding box center [789, 108] width 52 height 25
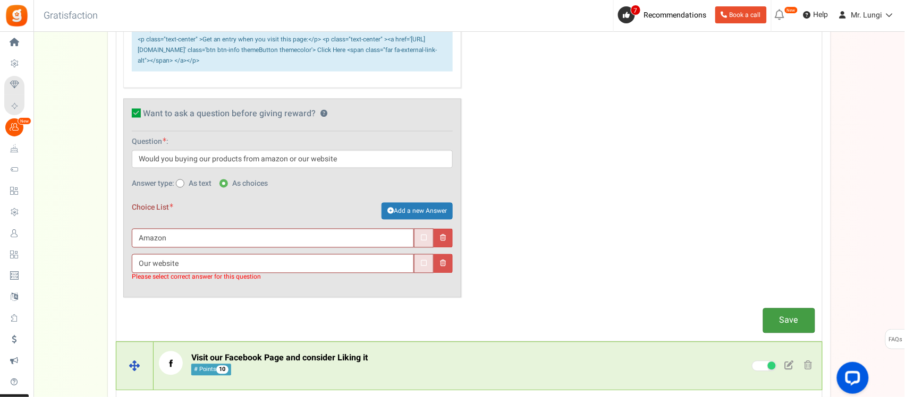
scroll to position [508, 0]
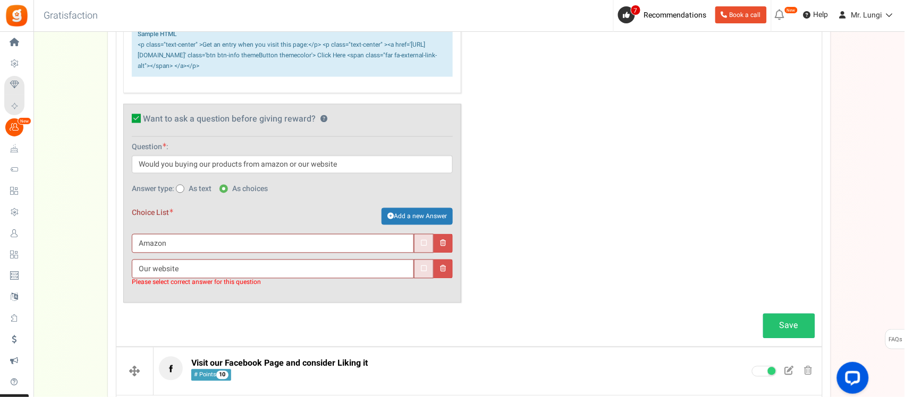
click at [220, 224] on label "Choice List Add a new Answer" at bounding box center [292, 216] width 321 height 17
click at [201, 279] on input "Our website" at bounding box center [273, 269] width 282 height 19
click at [425, 248] on icon at bounding box center [424, 244] width 6 height 7
click at [421, 273] on icon at bounding box center [424, 269] width 6 height 7
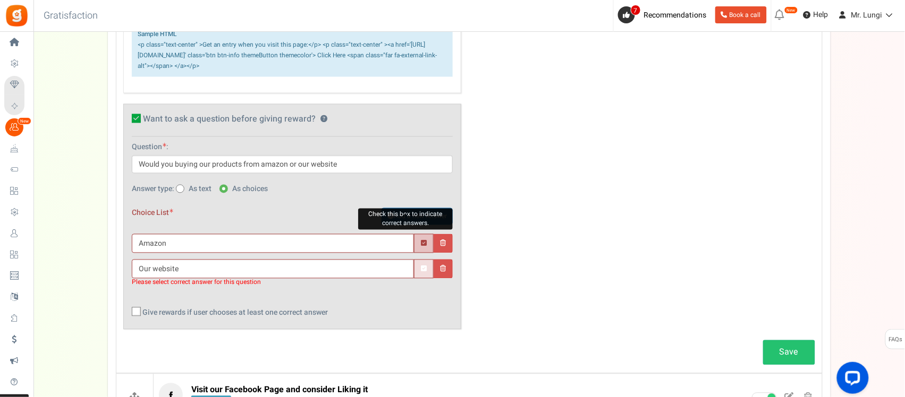
click at [423, 248] on icon at bounding box center [424, 244] width 6 height 7
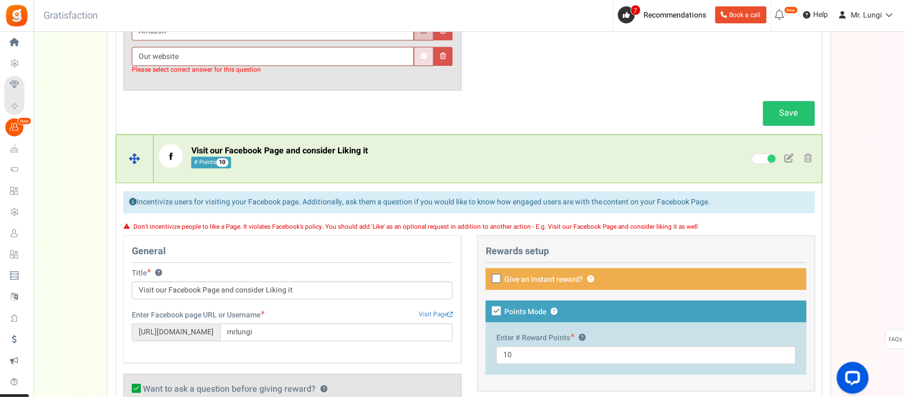
scroll to position [592, 0]
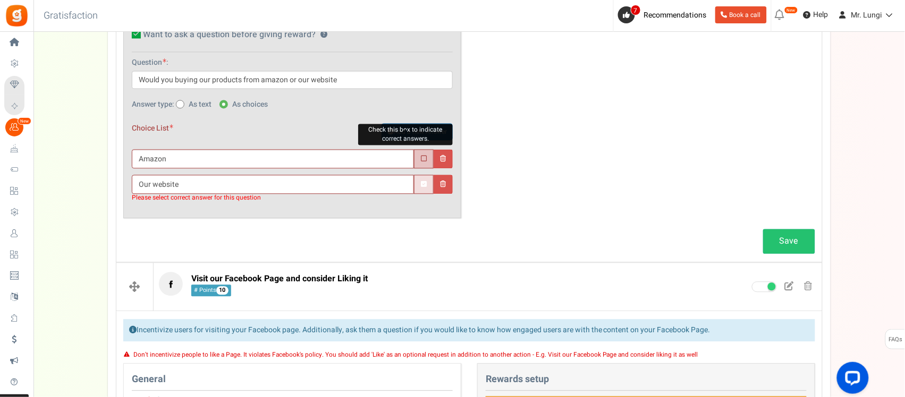
click at [423, 163] on icon at bounding box center [424, 159] width 6 height 7
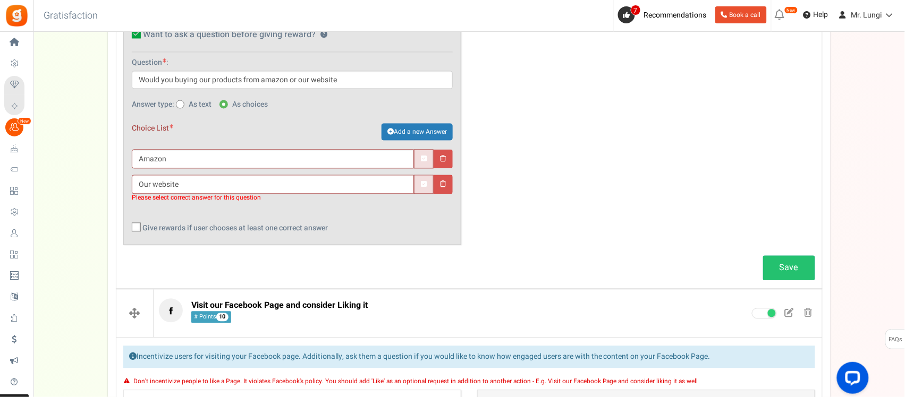
click at [144, 234] on span "Give rewards if user chooses at least one correct answer" at bounding box center [234, 229] width 185 height 11
click at [128, 233] on input "Give rewards if user chooses at least one correct answer" at bounding box center [124, 229] width 7 height 7
checkbox input "true"
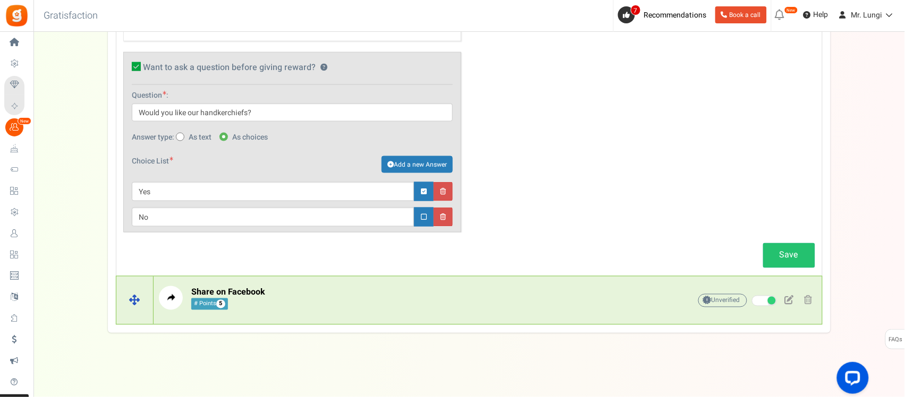
scroll to position [1615, 0]
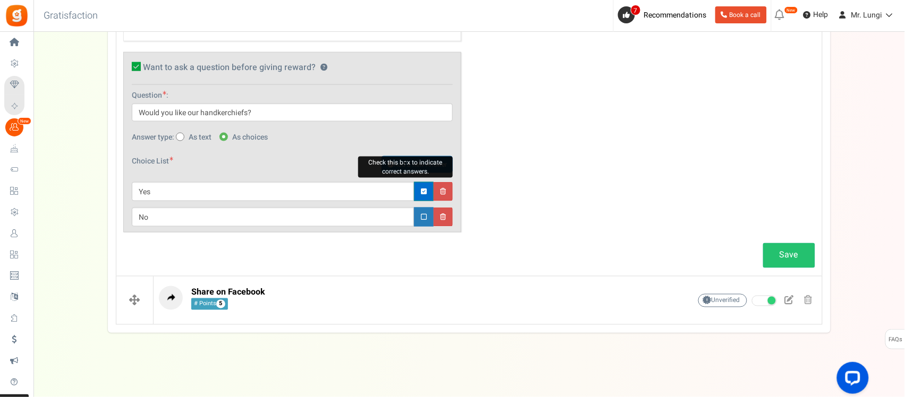
click at [427, 194] on link at bounding box center [424, 191] width 20 height 19
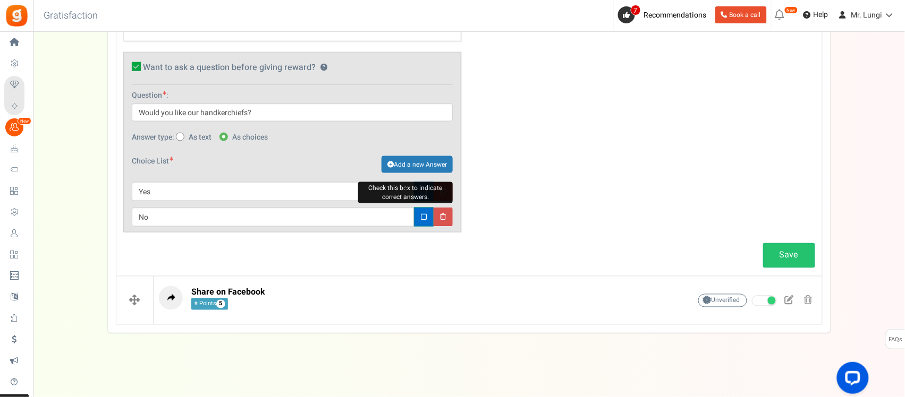
click at [423, 215] on icon at bounding box center [424, 217] width 6 height 7
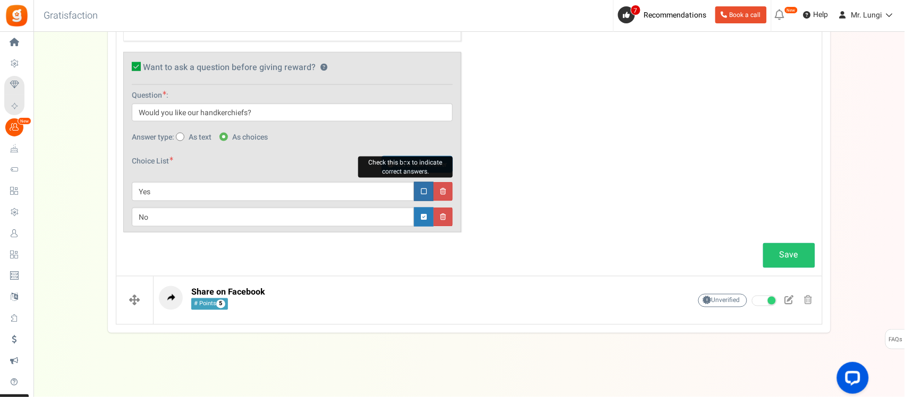
drag, startPoint x: 420, startPoint y: 192, endPoint x: 389, endPoint y: 199, distance: 31.7
click at [420, 192] on link at bounding box center [424, 191] width 20 height 19
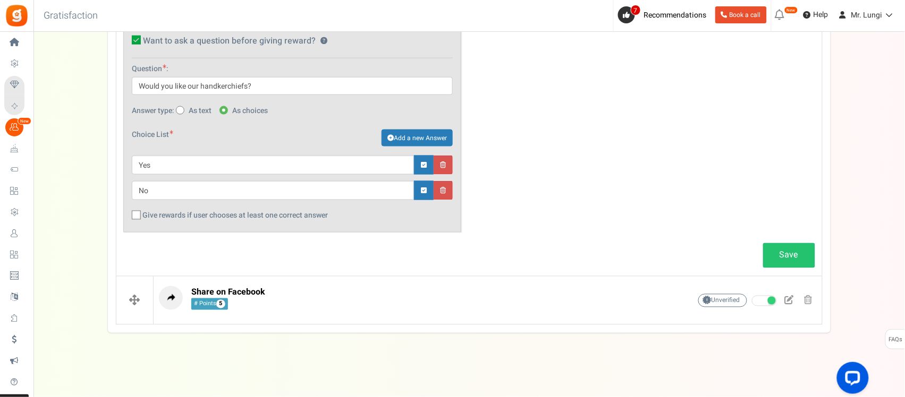
click at [131, 233] on div "Want to ask a question before giving reward? ? Question : Would you like our ha…" at bounding box center [292, 129] width 338 height 207
click at [140, 219] on icon at bounding box center [136, 216] width 7 height 7
click at [128, 220] on input "Give rewards if user chooses at least one correct answer" at bounding box center [124, 216] width 7 height 7
checkbox input "true"
click at [422, 169] on icon at bounding box center [424, 165] width 6 height 7
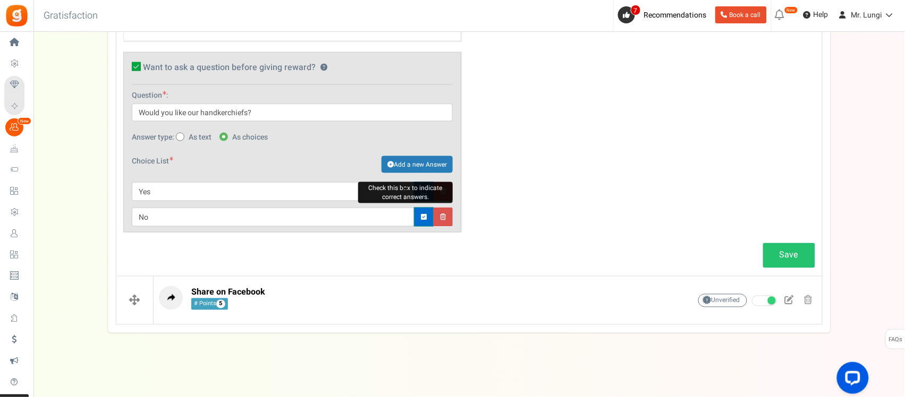
click at [420, 216] on link at bounding box center [424, 217] width 20 height 19
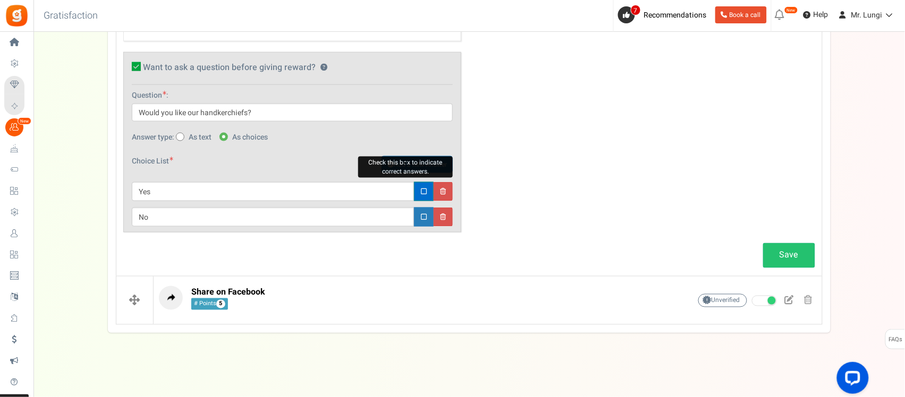
click at [421, 189] on icon at bounding box center [424, 192] width 6 height 7
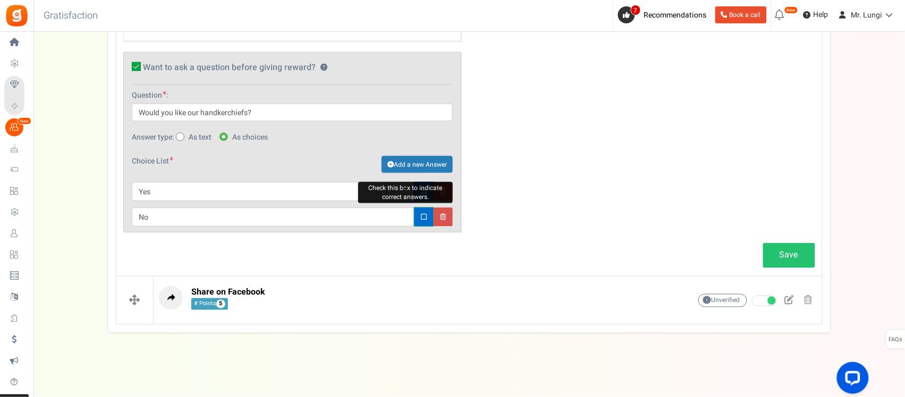
click at [421, 222] on link at bounding box center [424, 217] width 20 height 19
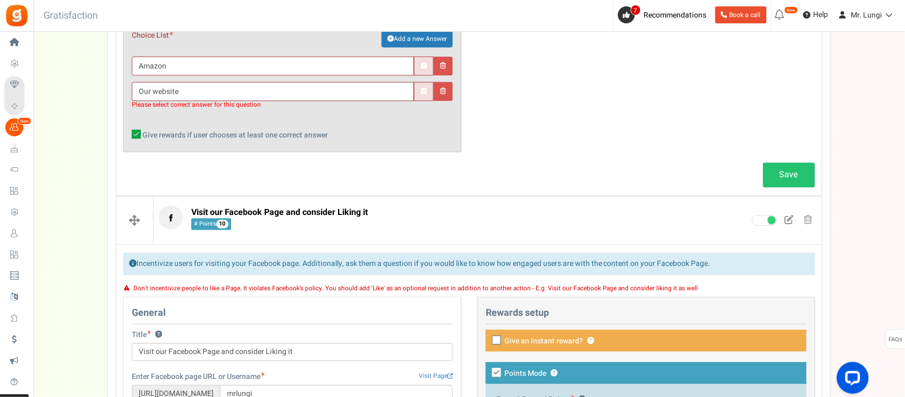
scroll to position [685, 0]
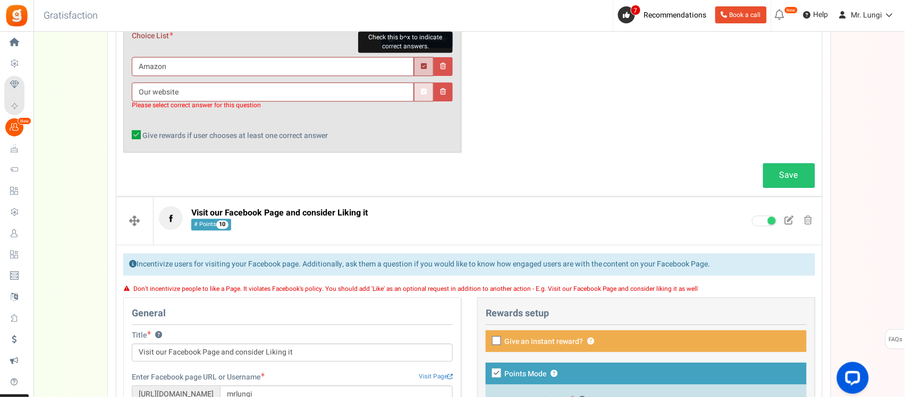
drag, startPoint x: 422, startPoint y: 81, endPoint x: 418, endPoint y: 93, distance: 12.9
click at [422, 70] on icon at bounding box center [424, 66] width 6 height 7
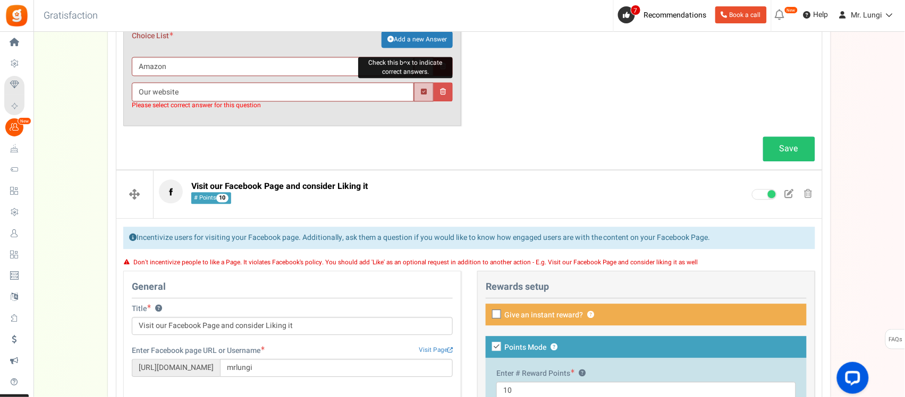
click at [421, 101] on link at bounding box center [424, 91] width 20 height 19
click at [423, 96] on icon at bounding box center [424, 92] width 6 height 7
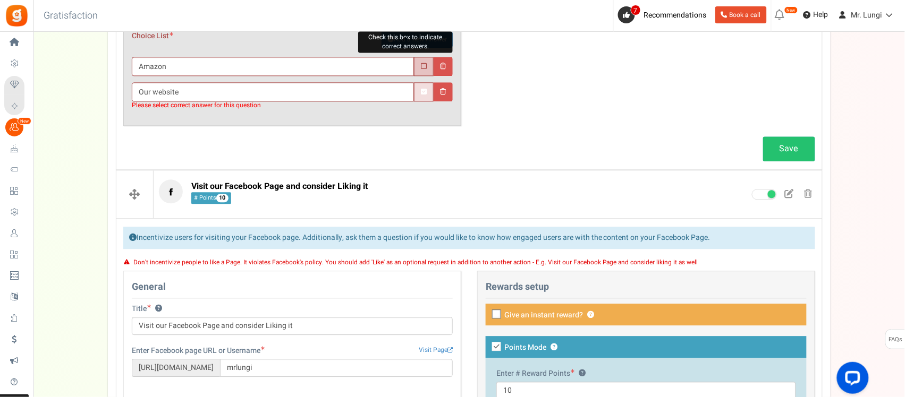
click at [418, 76] on link at bounding box center [424, 66] width 20 height 19
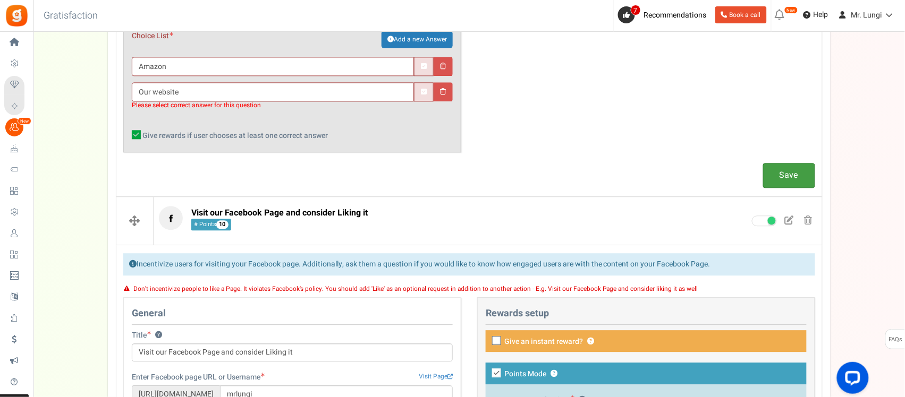
click at [793, 188] on link "Save" at bounding box center [789, 175] width 52 height 25
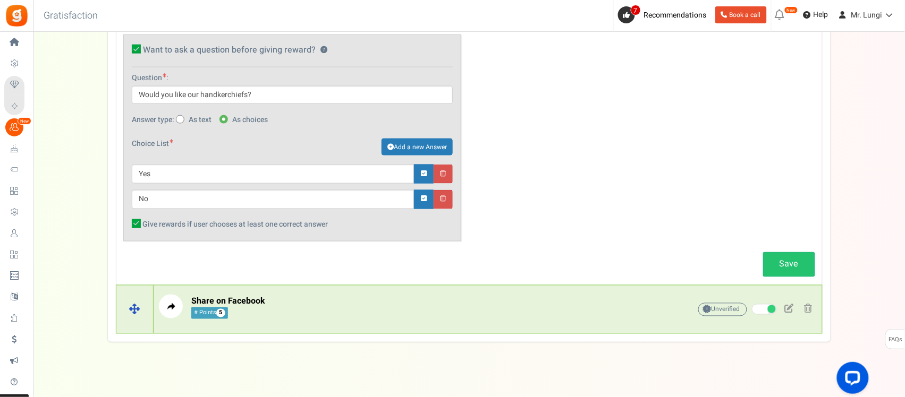
scroll to position [1661, 0]
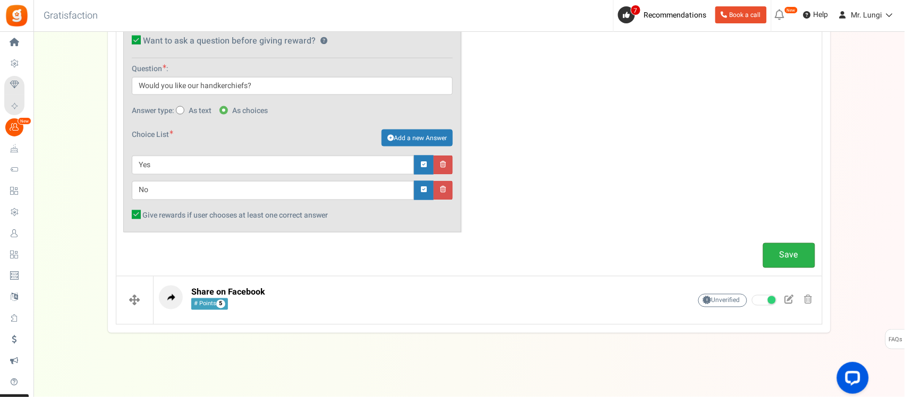
click at [790, 254] on link "Save" at bounding box center [789, 255] width 52 height 25
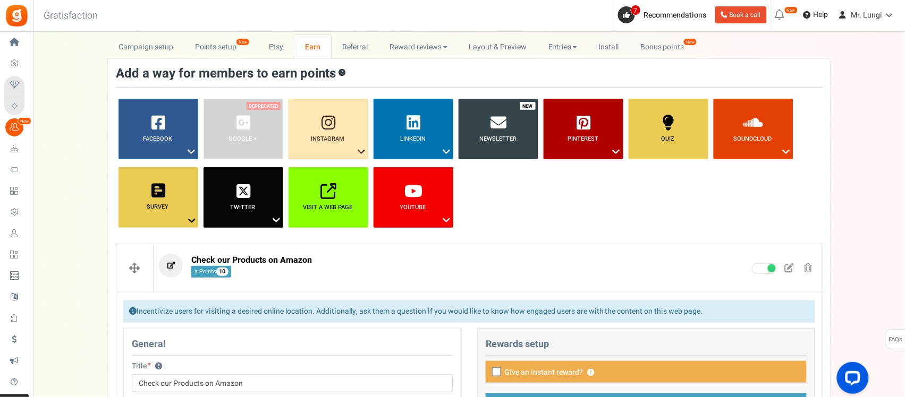
scroll to position [66, 0]
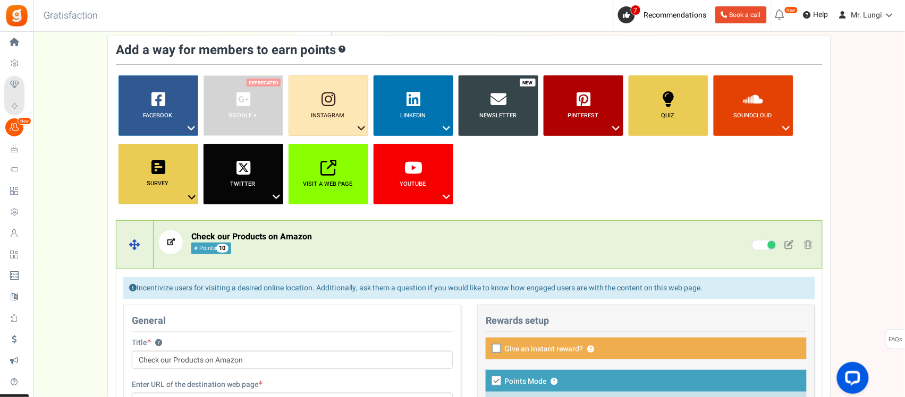
click at [586, 242] on p "Check our Products on Amazon # Points 10" at bounding box center [408, 243] width 498 height 24
click at [137, 241] on span at bounding box center [134, 245] width 37 height 48
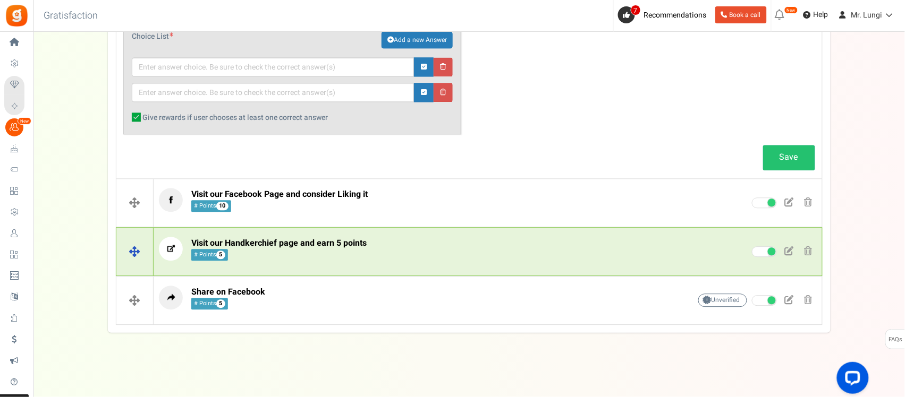
scroll to position [698, 0]
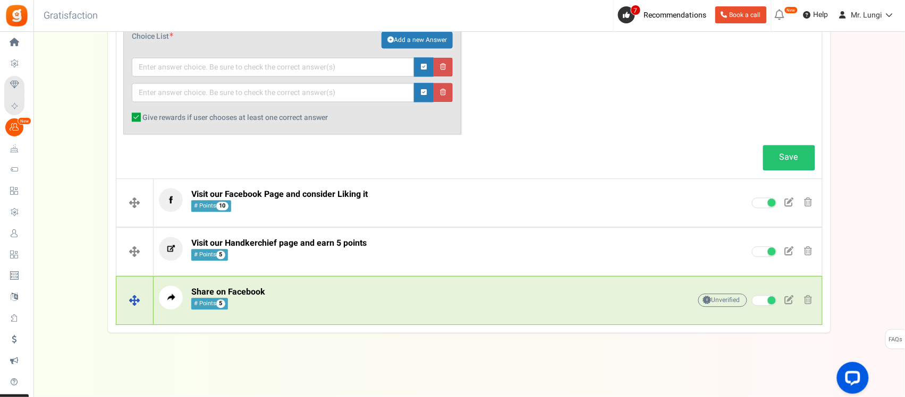
click at [313, 304] on p "Share on Facebook # Points 5" at bounding box center [408, 298] width 498 height 24
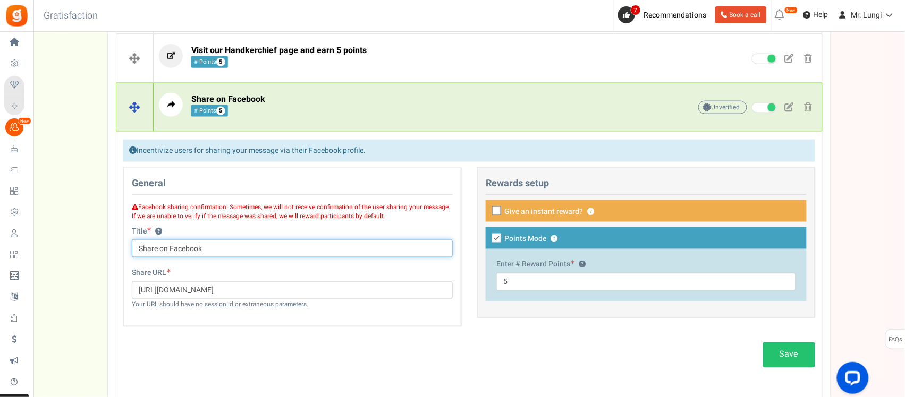
scroll to position [366, 0]
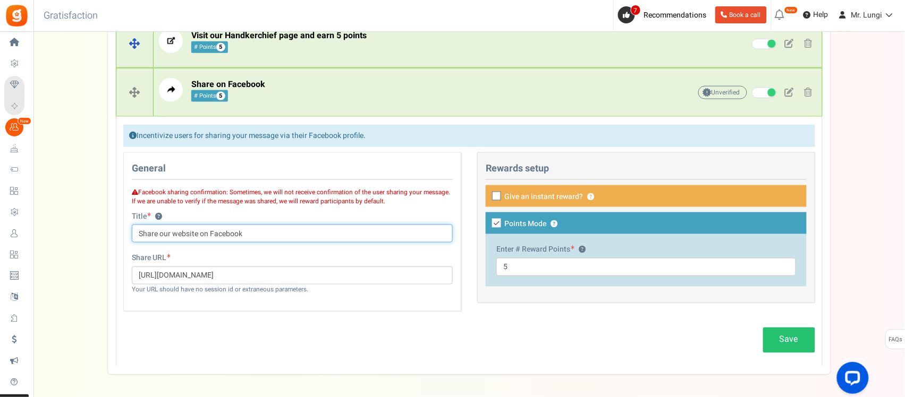
type input "Share our website on Facebook"
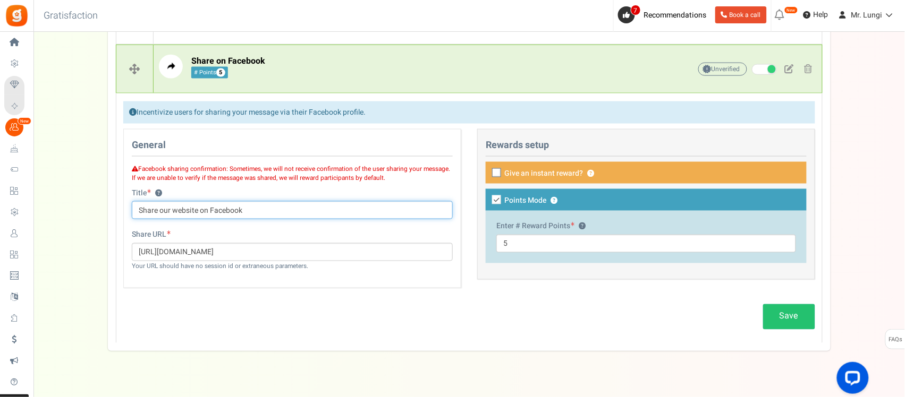
scroll to position [408, 0]
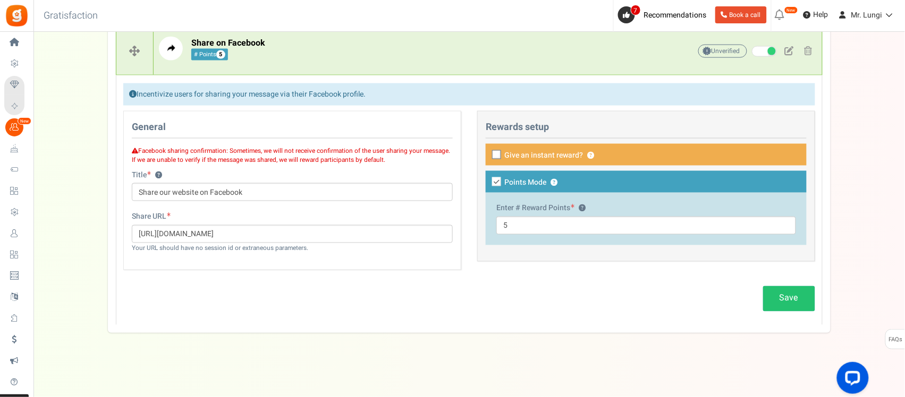
click at [497, 151] on span at bounding box center [496, 154] width 9 height 9
click at [488, 152] on input "Give an instant reward? ?" at bounding box center [484, 155] width 7 height 7
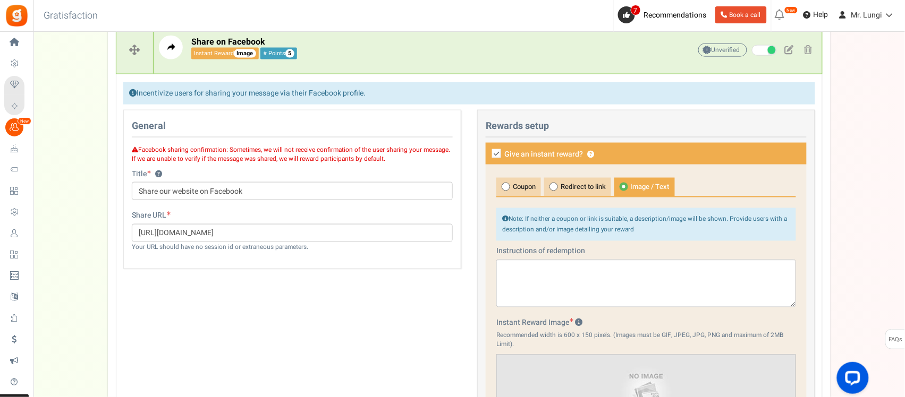
click at [497, 156] on icon at bounding box center [496, 153] width 9 height 9
click at [488, 156] on input "Give an instant reward? ?" at bounding box center [484, 154] width 7 height 7
checkbox input "false"
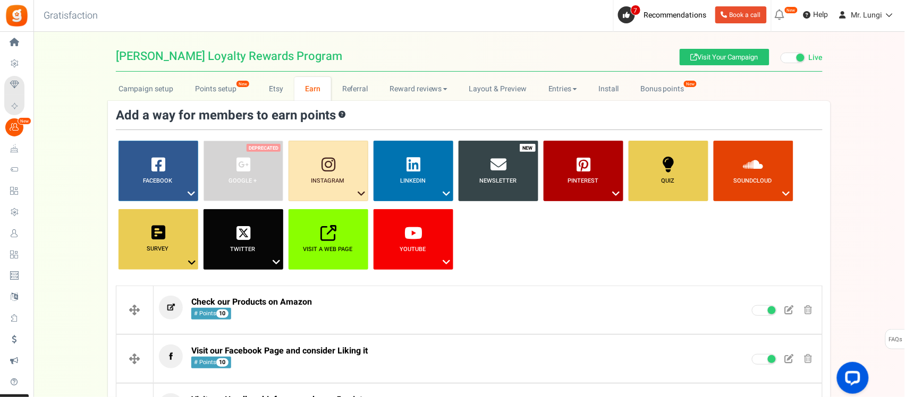
scroll to position [0, 0]
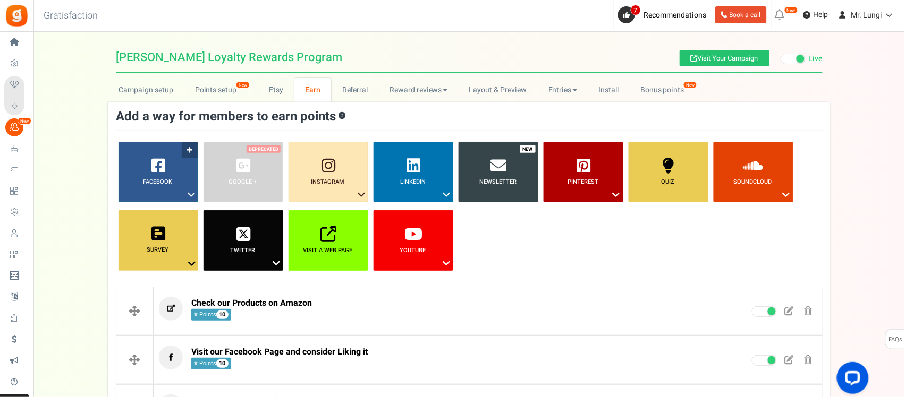
click at [189, 198] on icon at bounding box center [191, 195] width 13 height 14
click at [168, 229] on link "Share on Facebook" at bounding box center [158, 227] width 85 height 13
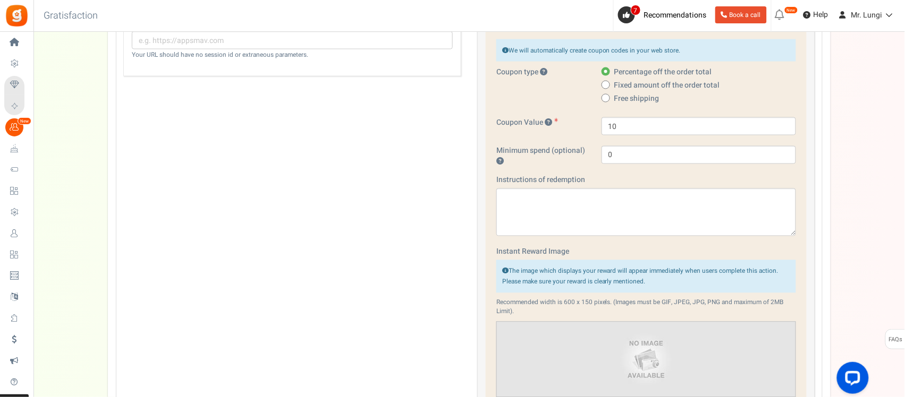
scroll to position [388, 0]
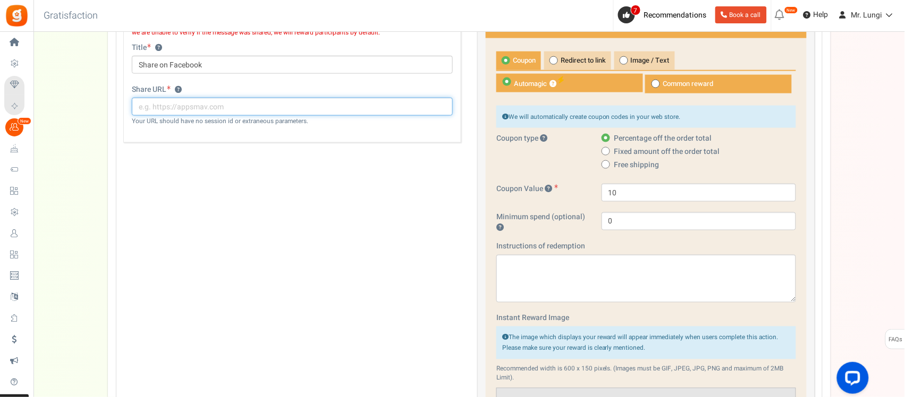
click at [173, 112] on input "text" at bounding box center [292, 107] width 321 height 18
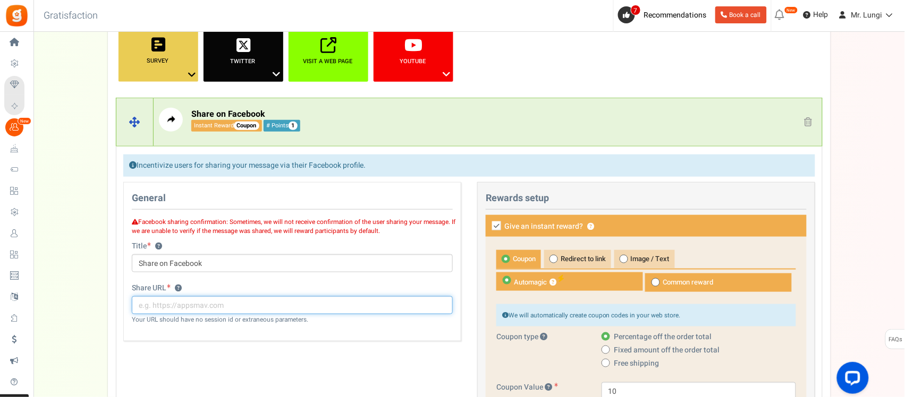
scroll to position [189, 0]
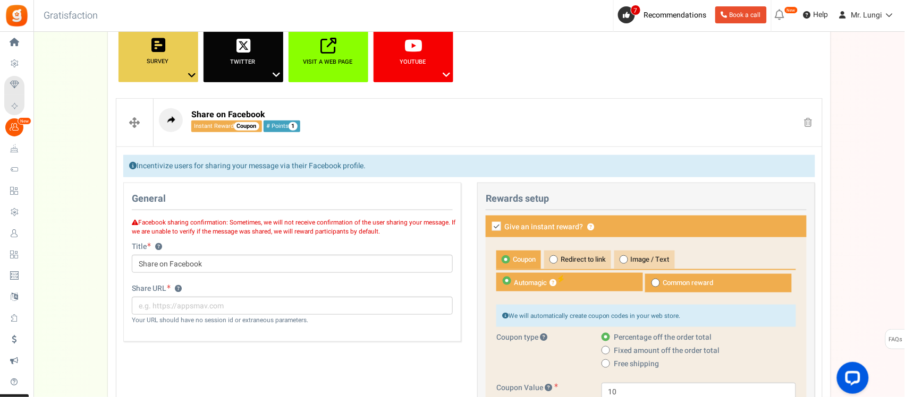
click at [814, 121] on link at bounding box center [808, 123] width 16 height 16
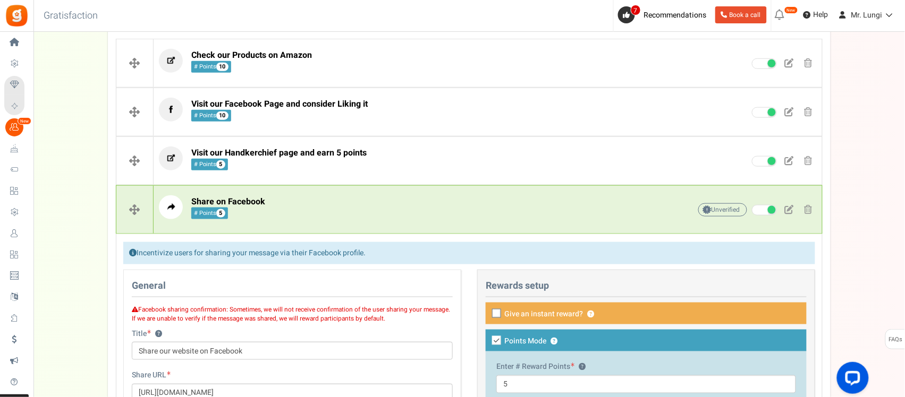
scroll to position [255, 0]
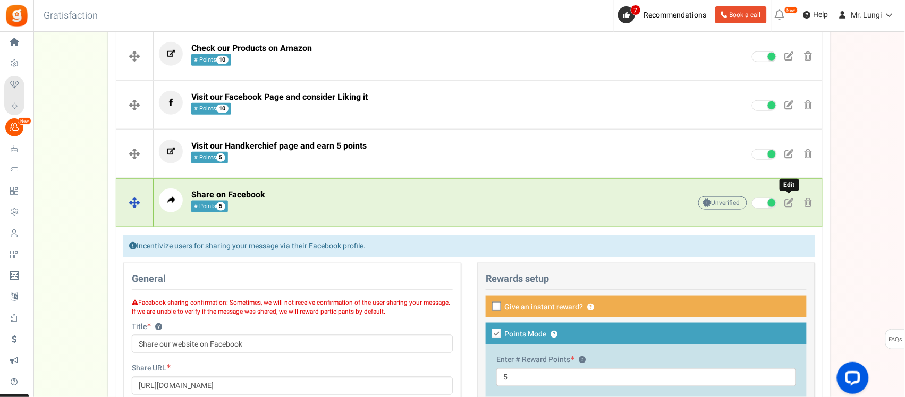
click at [791, 200] on span at bounding box center [789, 202] width 9 height 9
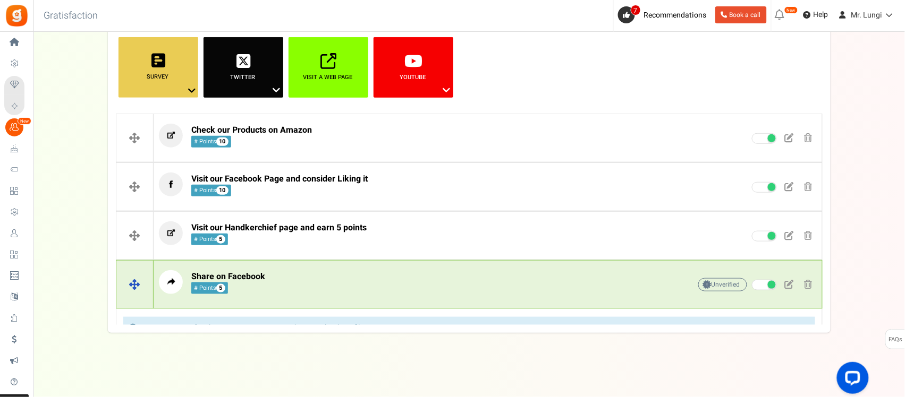
scroll to position [158, 0]
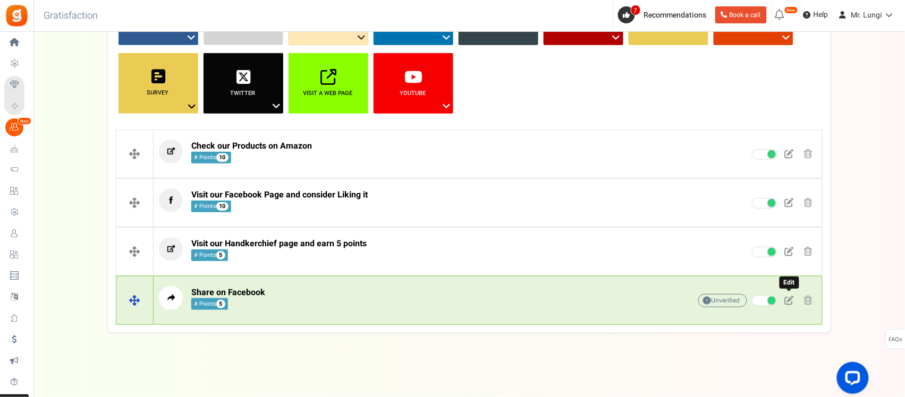
click at [781, 295] on link at bounding box center [789, 301] width 18 height 16
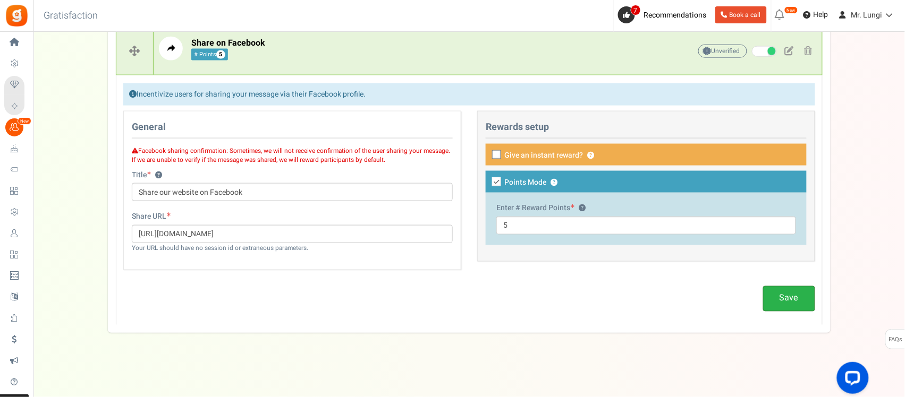
click at [786, 304] on link "Save" at bounding box center [789, 298] width 52 height 25
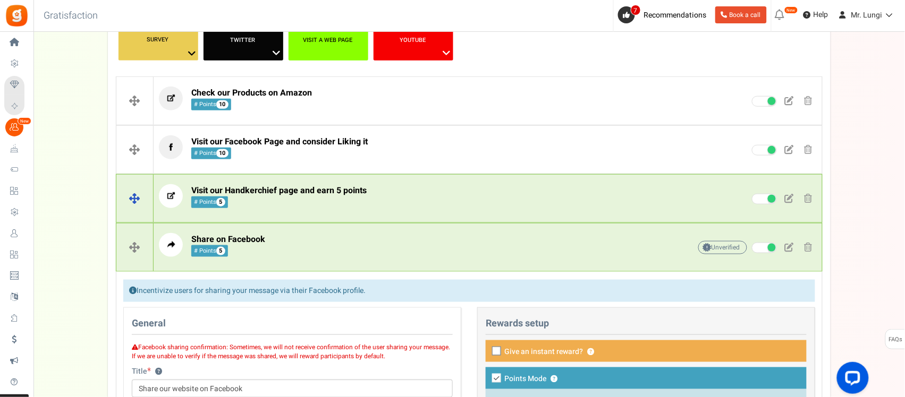
scroll to position [209, 0]
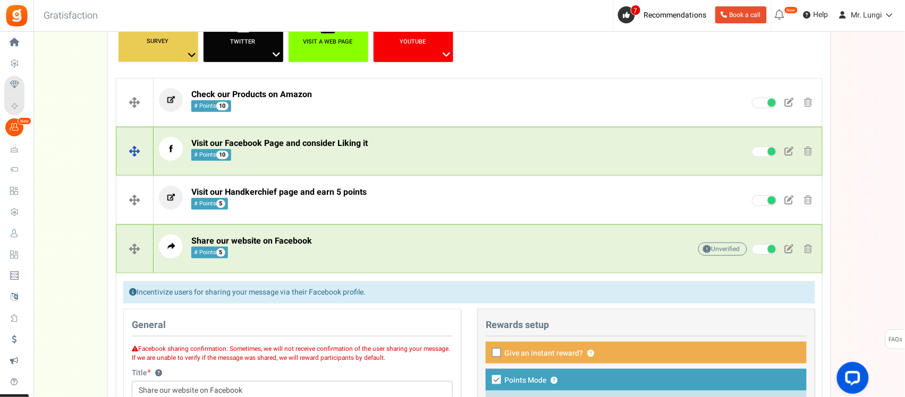
click at [792, 150] on span at bounding box center [789, 151] width 9 height 9
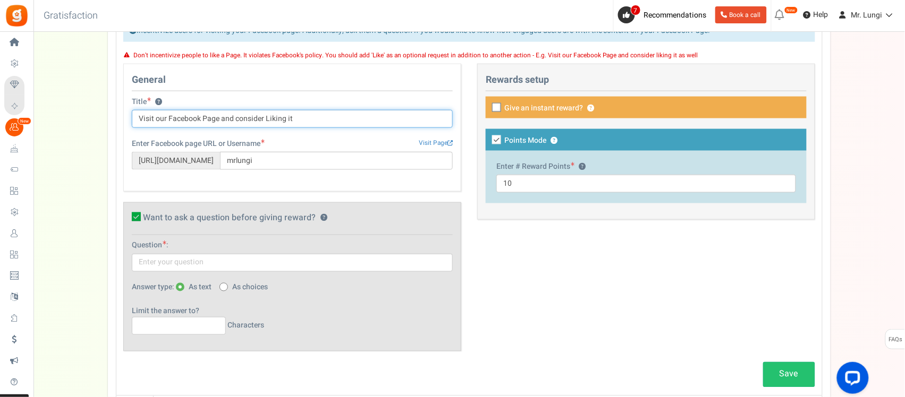
scroll to position [408, 0]
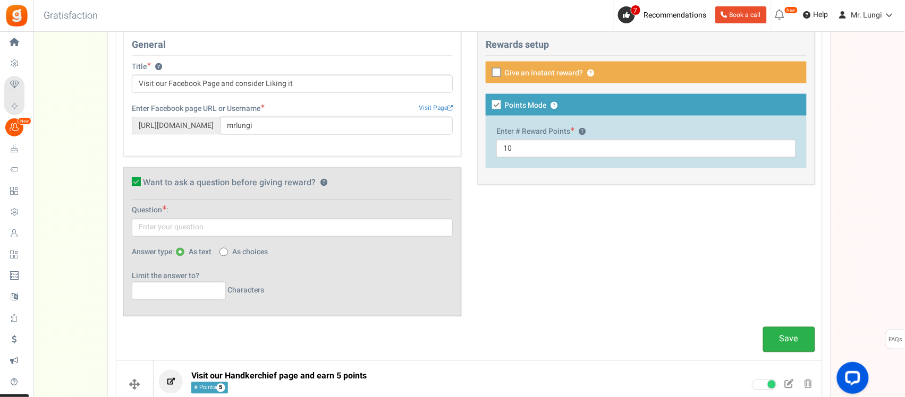
click at [782, 341] on link "Save" at bounding box center [789, 339] width 52 height 25
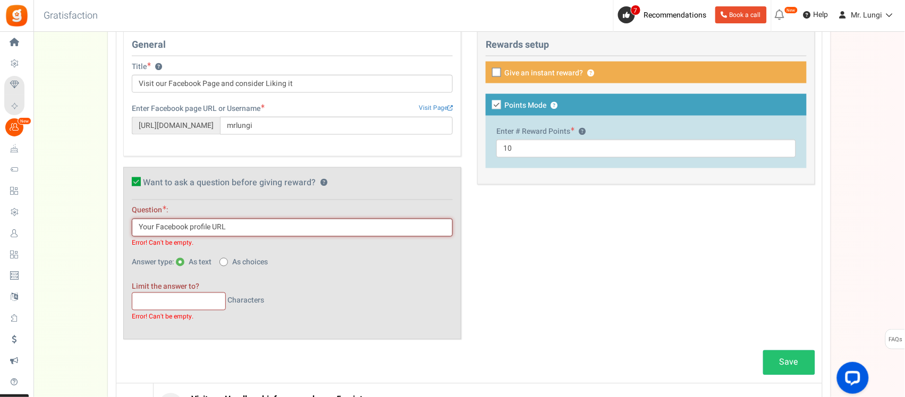
type input "Your Facebook profile URL"
click at [180, 309] on input "text" at bounding box center [179, 302] width 94 height 18
type input "1000"
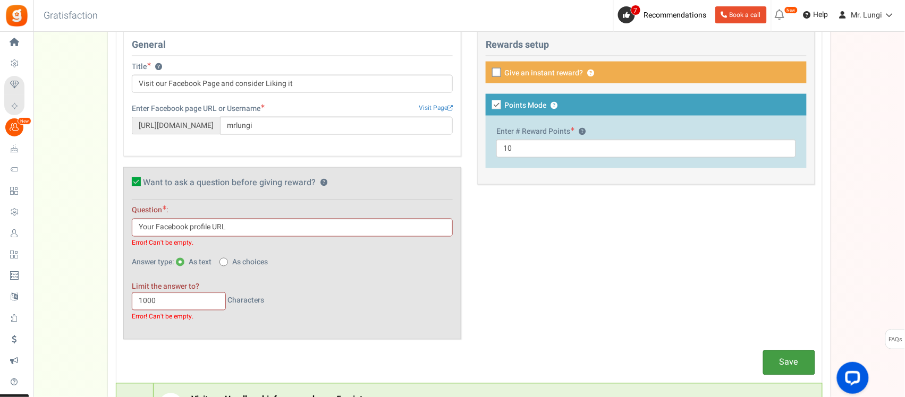
click at [768, 364] on link "Save" at bounding box center [789, 363] width 52 height 25
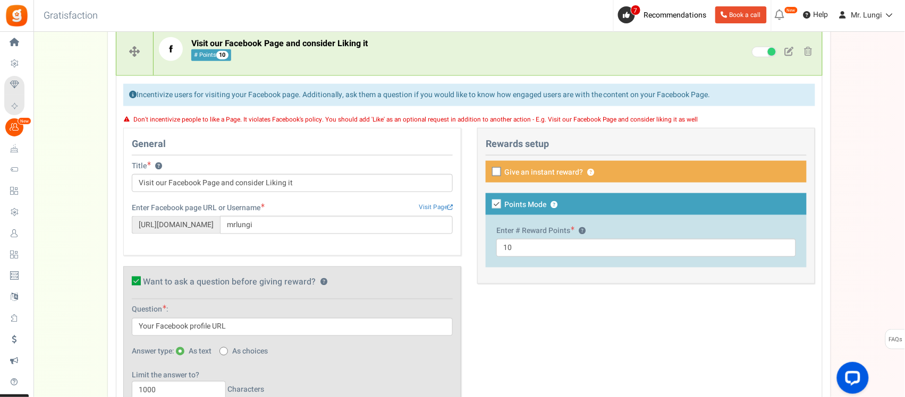
scroll to position [277, 0]
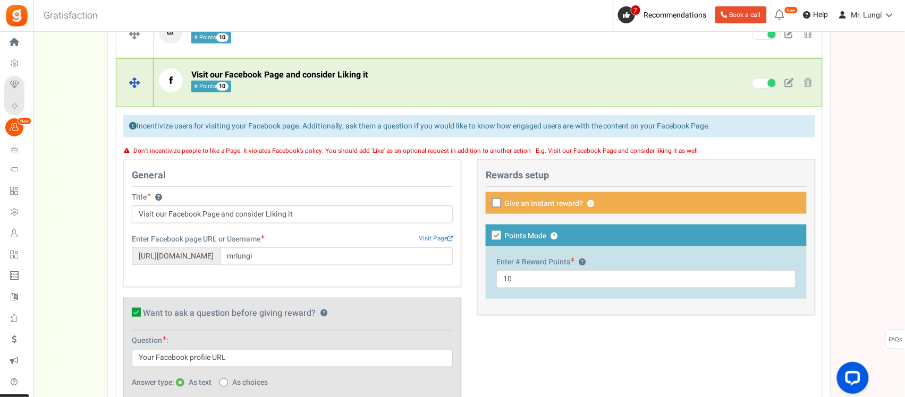
click at [631, 88] on p "Visit our Facebook Page and consider Liking it # Points 10" at bounding box center [408, 81] width 498 height 24
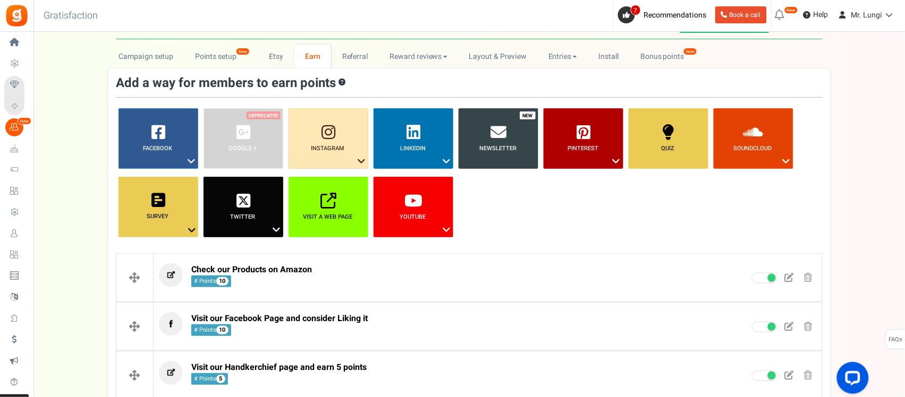
scroll to position [0, 0]
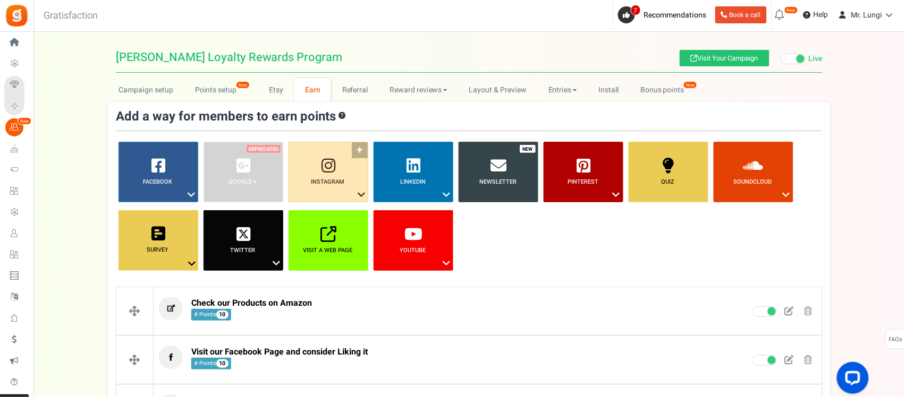
click at [358, 194] on icon at bounding box center [361, 195] width 13 height 14
click at [356, 213] on link "Follow on Instagram" at bounding box center [328, 214] width 85 height 13
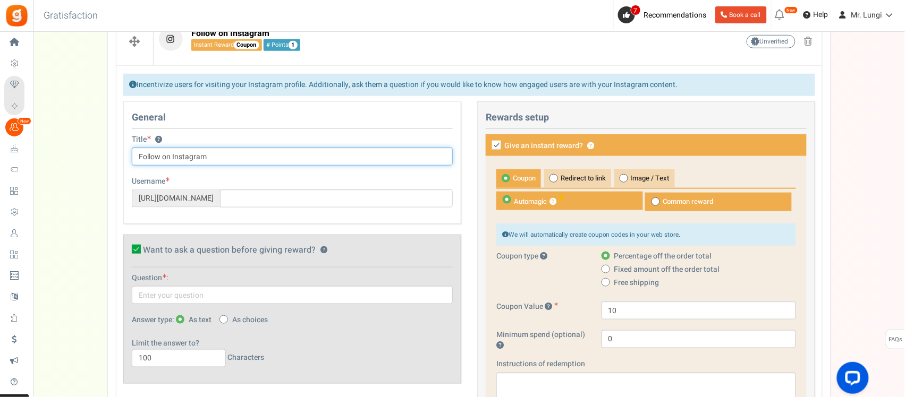
scroll to position [362, 0]
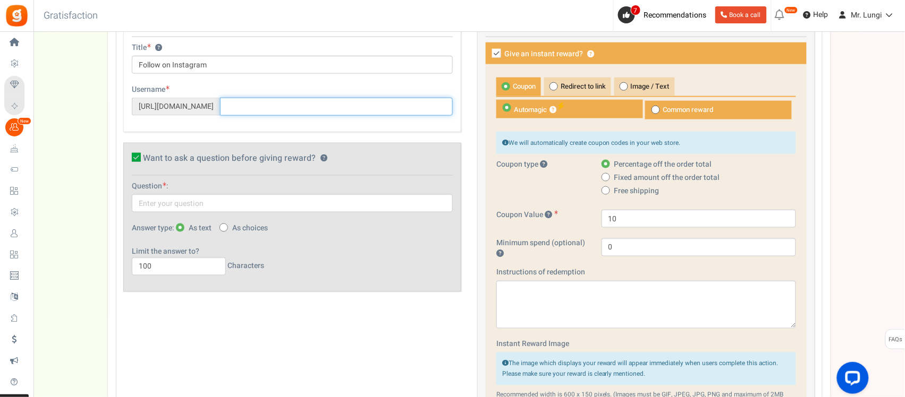
click at [282, 105] on input "text" at bounding box center [336, 107] width 233 height 18
paste input "mr.lungi/"
type input "mr.lungi/"
click at [237, 56] on div "Title ? Follow on Instagram Tip! Your title should show the huge savings & rewa…" at bounding box center [292, 58] width 321 height 31
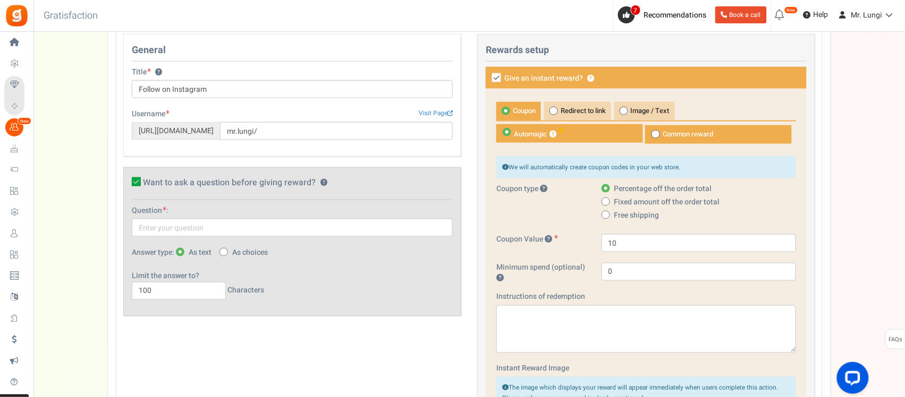
scroll to position [295, 0]
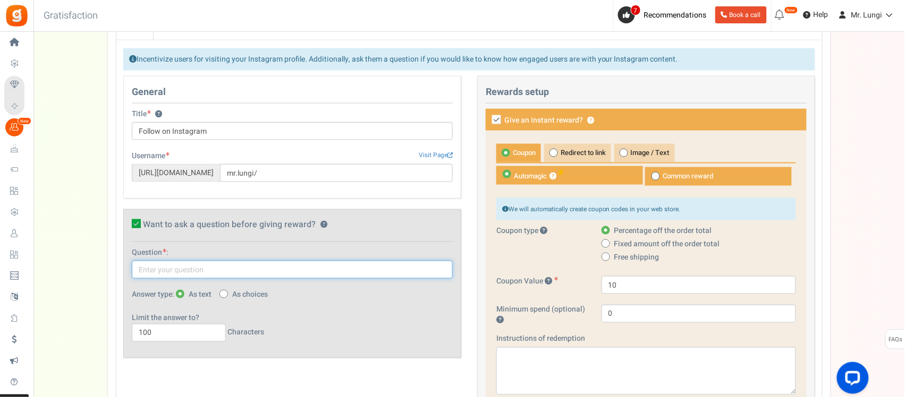
click at [242, 267] on input "text" at bounding box center [292, 270] width 321 height 18
click at [221, 274] on input "Your Instagram profile handle" at bounding box center [292, 270] width 321 height 18
type input "Your Instagram profile URL"
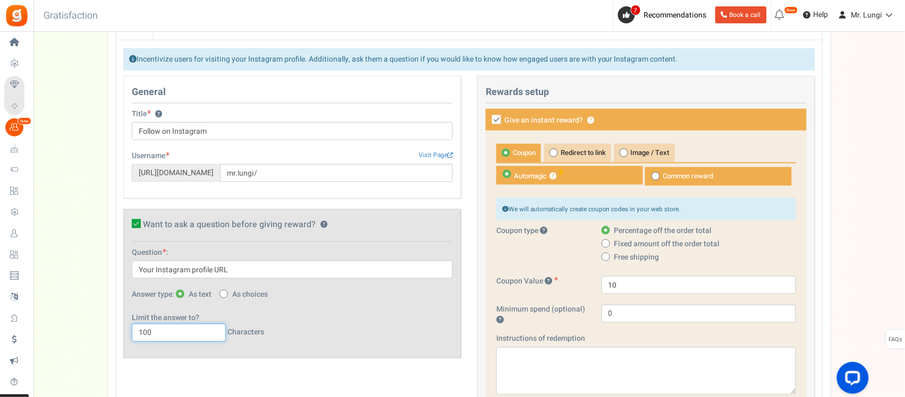
click at [157, 337] on input "100" at bounding box center [179, 333] width 94 height 18
type input "1000"
click at [495, 123] on icon at bounding box center [496, 119] width 9 height 9
click at [488, 123] on input "Give an instant reward? ?" at bounding box center [484, 120] width 7 height 7
checkbox input "false"
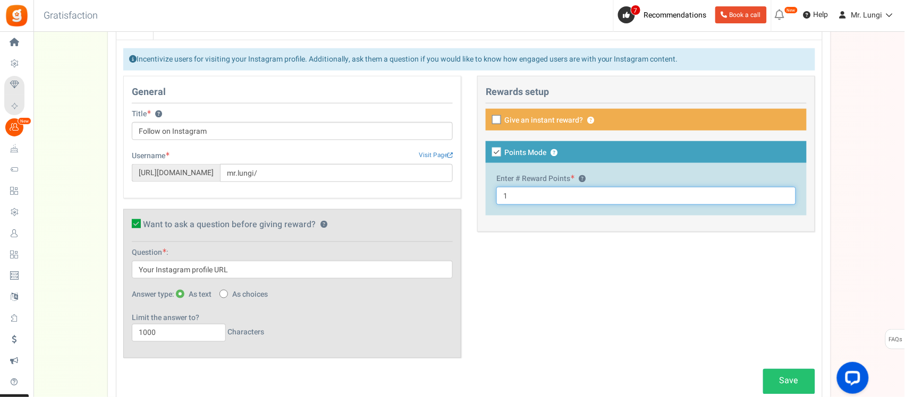
drag, startPoint x: 512, startPoint y: 200, endPoint x: 492, endPoint y: 200, distance: 19.1
click at [492, 200] on div "Enter # Reward Points ? 1" at bounding box center [646, 189] width 321 height 53
type input "20"
click at [787, 386] on link "Save" at bounding box center [789, 381] width 52 height 25
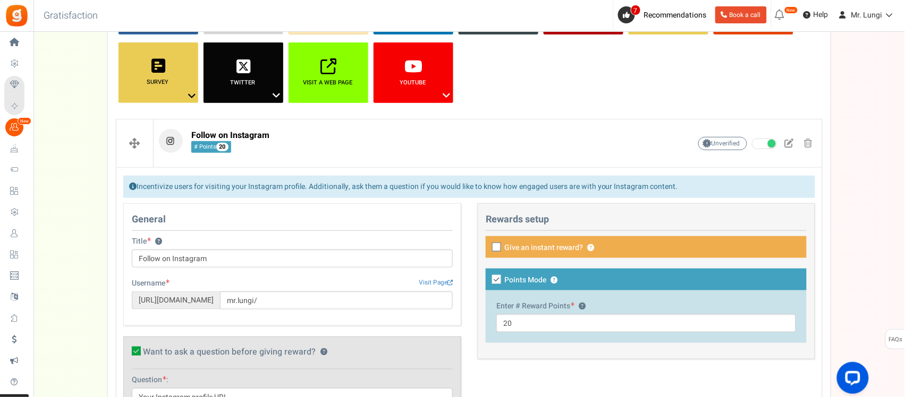
scroll to position [163, 0]
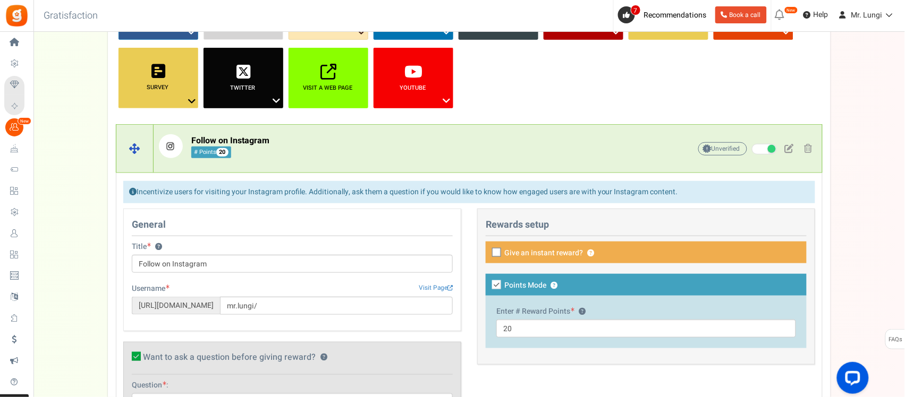
click at [431, 150] on p "Follow on Instagram # Points 20" at bounding box center [408, 146] width 498 height 24
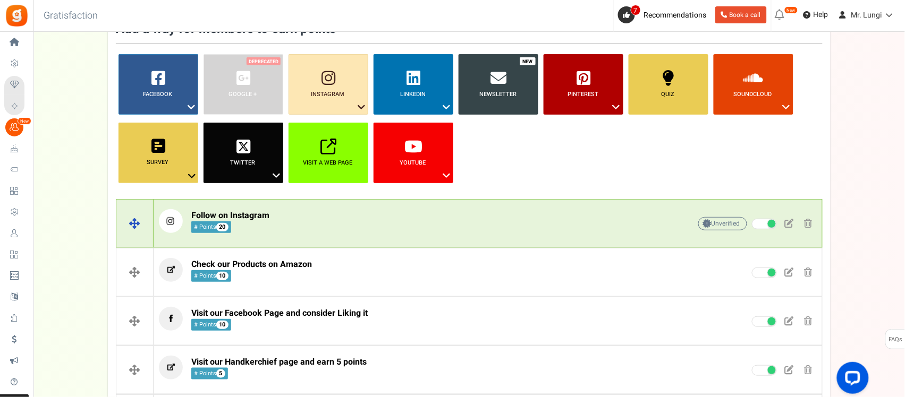
scroll to position [0, 0]
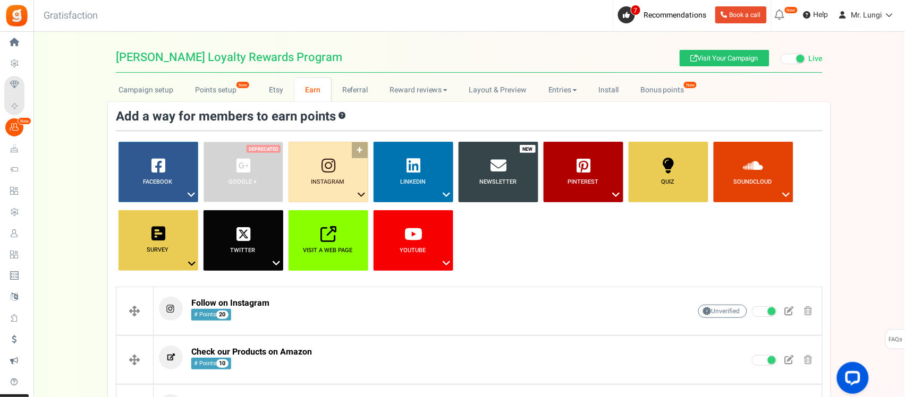
click at [356, 194] on icon at bounding box center [361, 195] width 13 height 14
click at [344, 227] on link "Like a Photo or Video" at bounding box center [328, 227] width 85 height 13
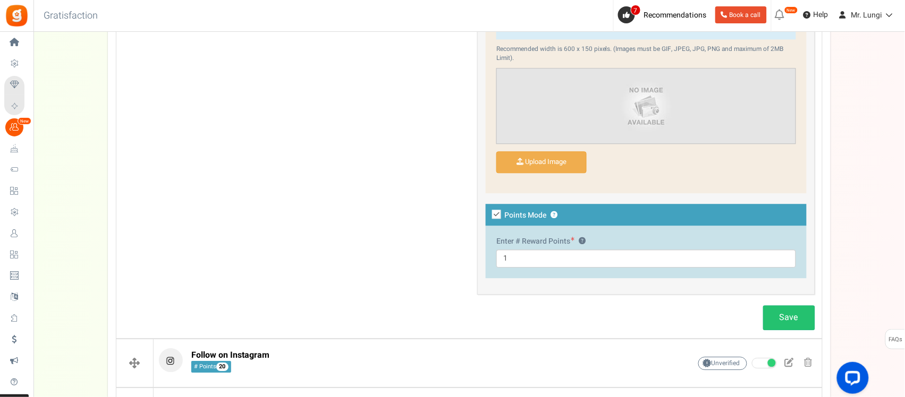
scroll to position [959, 0]
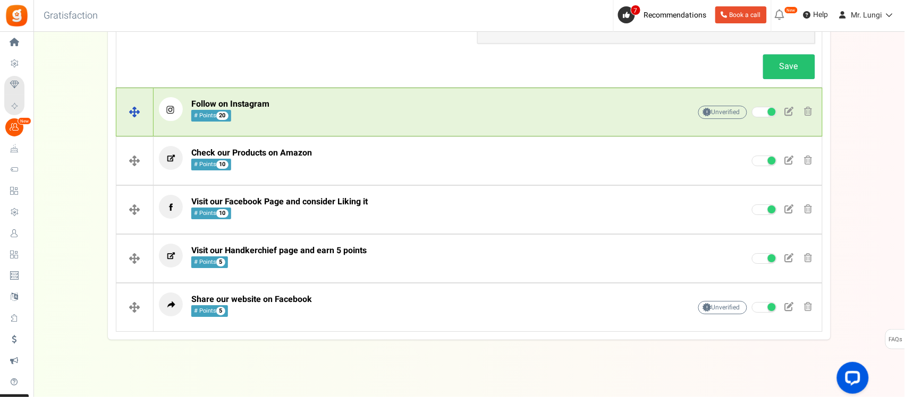
click at [271, 121] on p "Follow on Instagram # Points 20" at bounding box center [408, 109] width 498 height 24
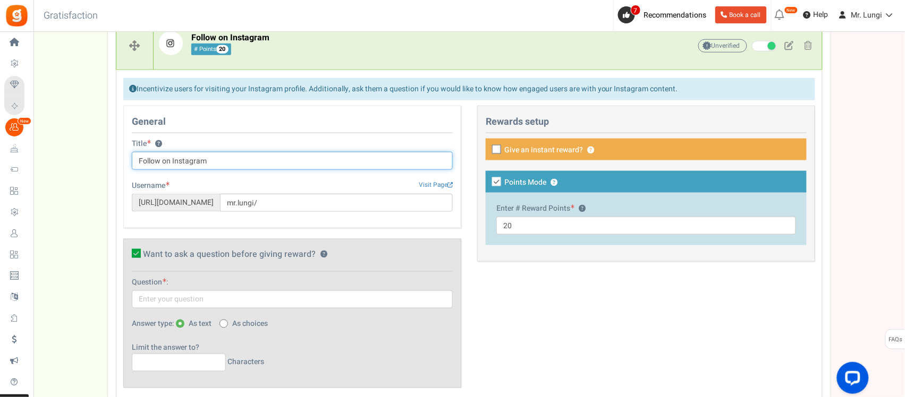
scroll to position [344, 0]
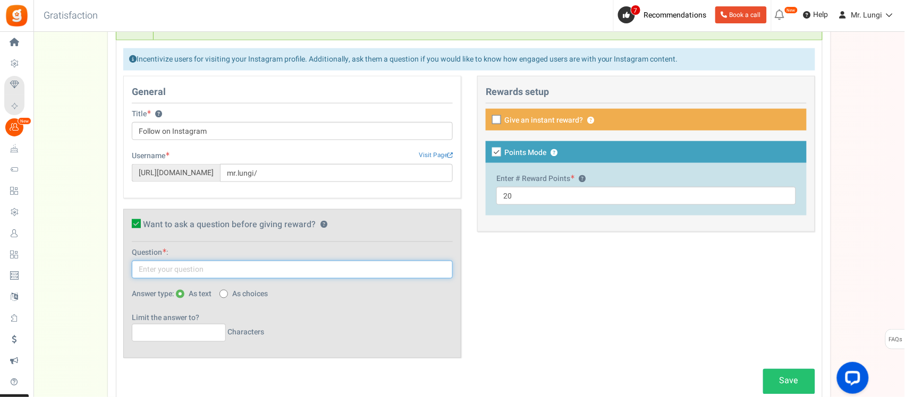
click at [240, 279] on input "text" at bounding box center [292, 270] width 321 height 18
type input "Share your instagram username"
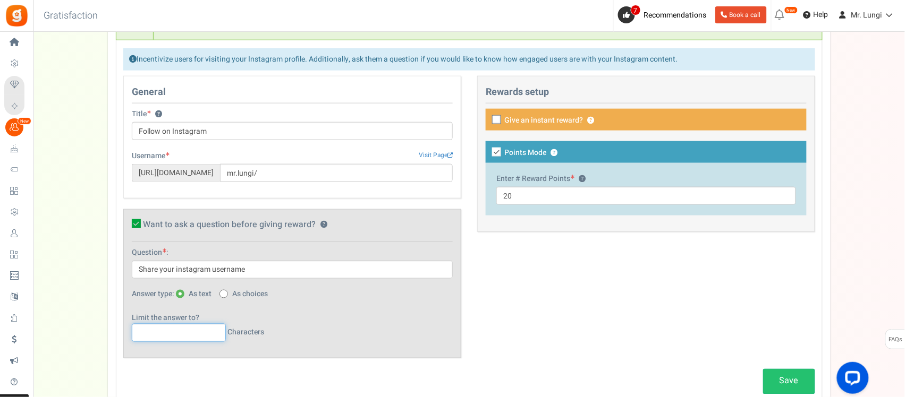
click at [201, 330] on input "text" at bounding box center [179, 333] width 94 height 18
type input "1000"
click at [789, 390] on link "Save" at bounding box center [789, 381] width 52 height 25
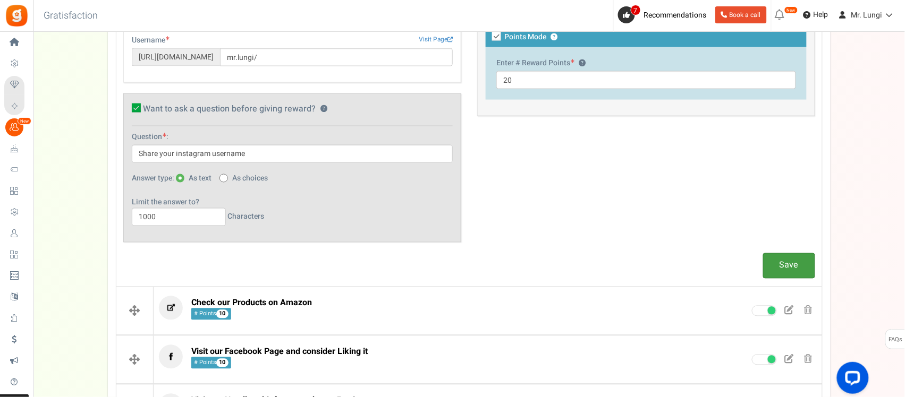
scroll to position [458, 0]
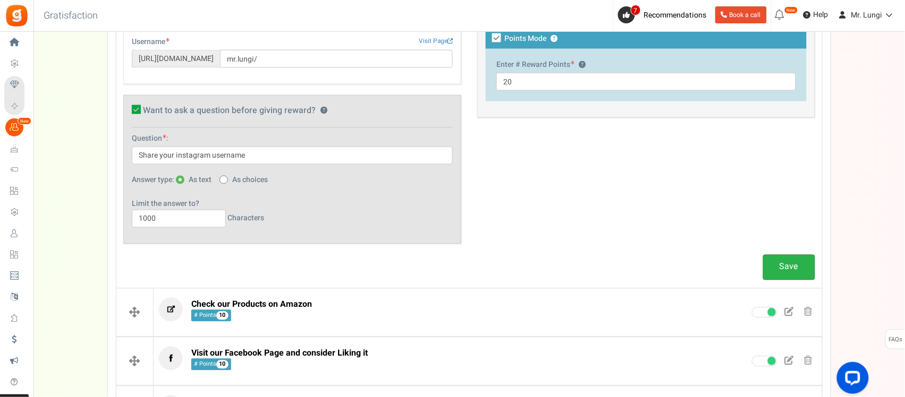
click at [774, 264] on link "Save" at bounding box center [789, 267] width 52 height 25
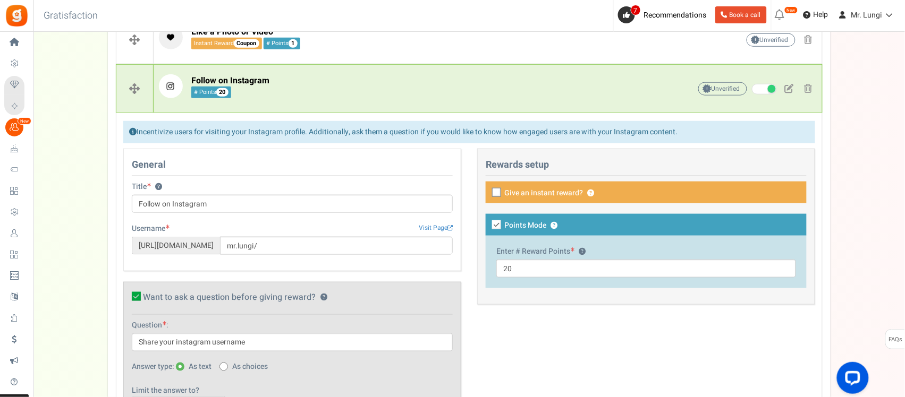
scroll to position [259, 0]
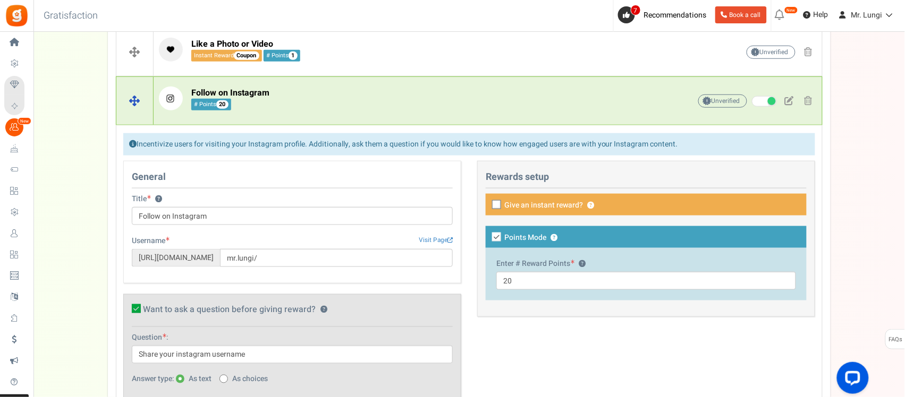
click at [504, 105] on p "Follow on Instagram # Points 20" at bounding box center [408, 99] width 498 height 24
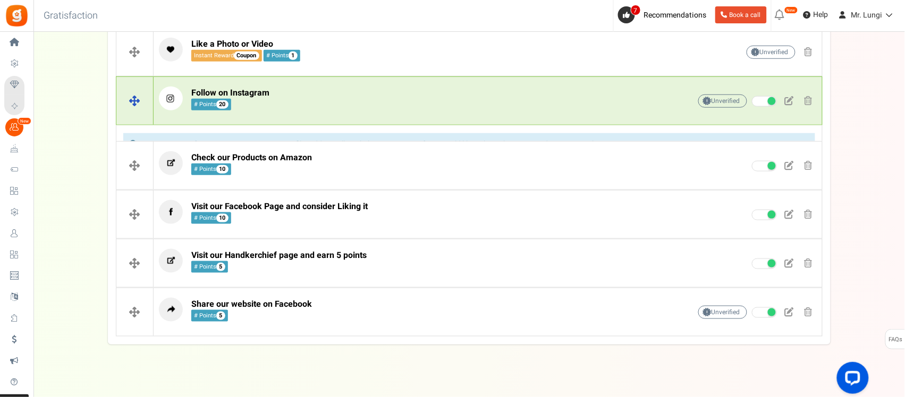
scroll to position [256, 0]
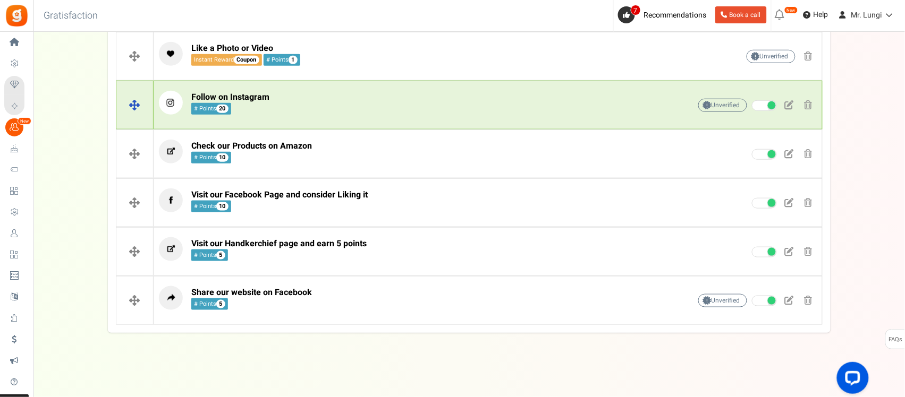
click at [436, 121] on div "Follow on Instagram # Points 20 Unverified Due to platform policies, we cannot …" at bounding box center [488, 106] width 668 height 40
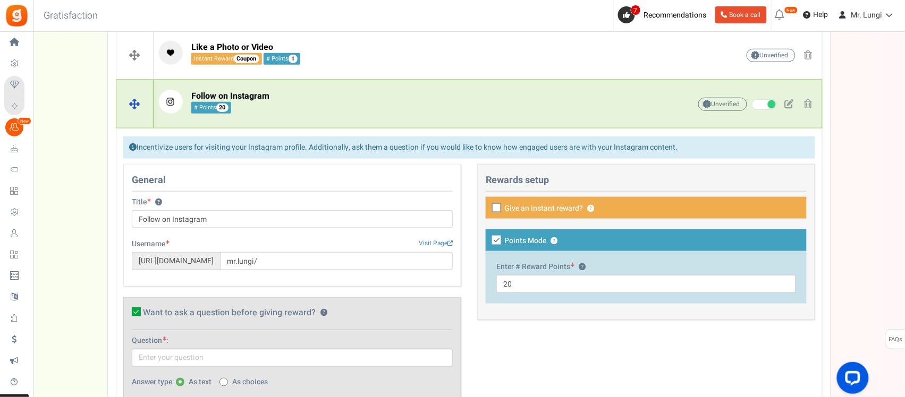
scroll to position [259, 0]
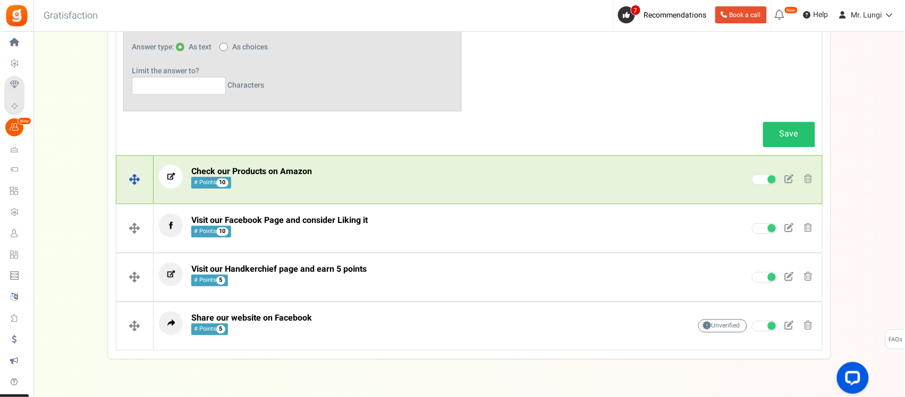
click at [367, 174] on p "Check our Products on Amazon # Points 10" at bounding box center [408, 177] width 498 height 24
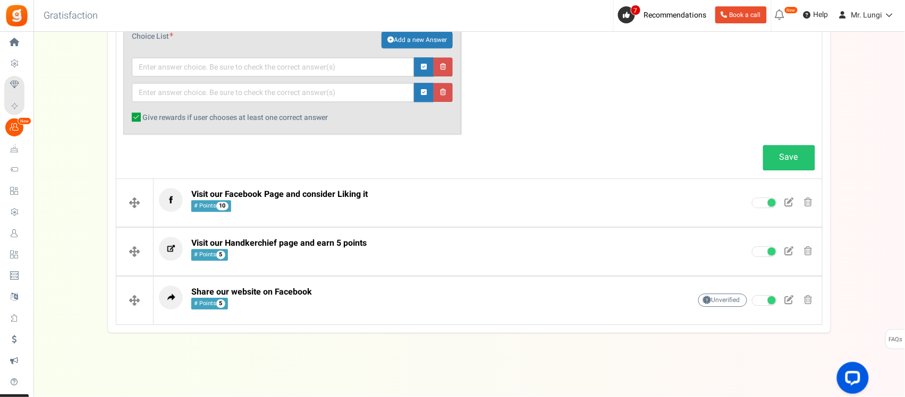
scroll to position [792, 0]
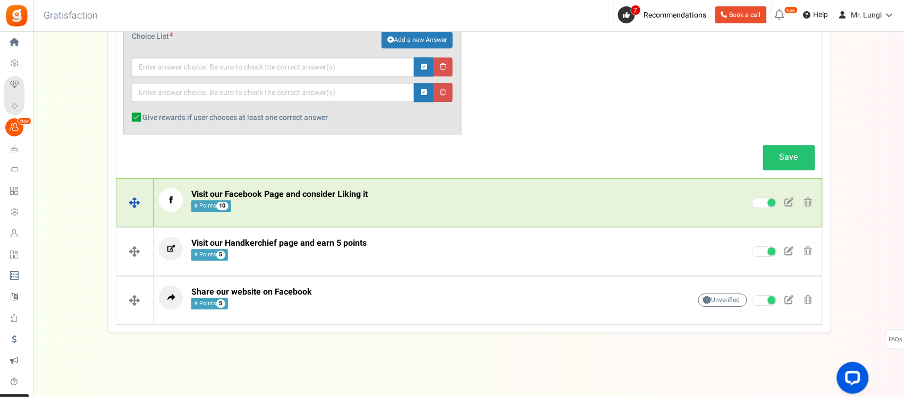
click at [441, 211] on p "Visit our Facebook Page and consider Liking it # Points 10" at bounding box center [408, 200] width 498 height 24
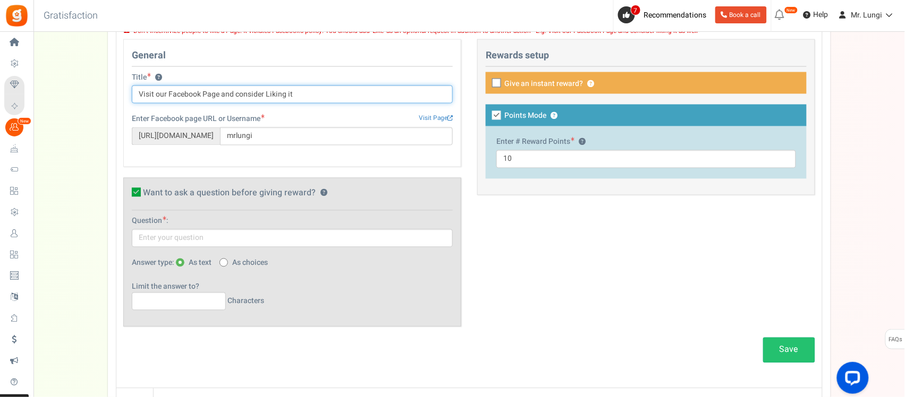
scroll to position [583, 0]
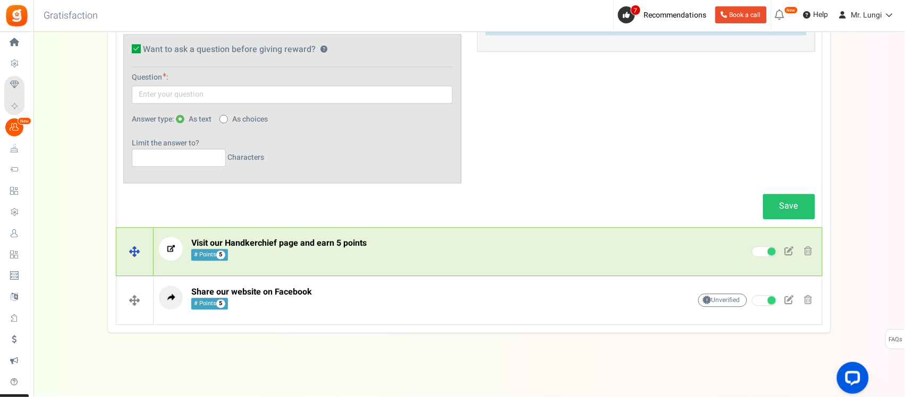
click at [420, 262] on div "Visit our Handkerchief page and earn 5 points # Points 5 Unverified Due to plat…" at bounding box center [488, 252] width 668 height 40
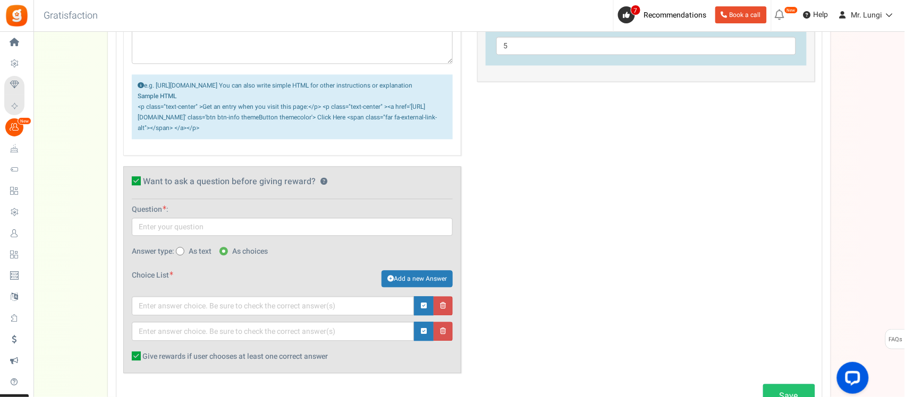
scroll to position [426, 0]
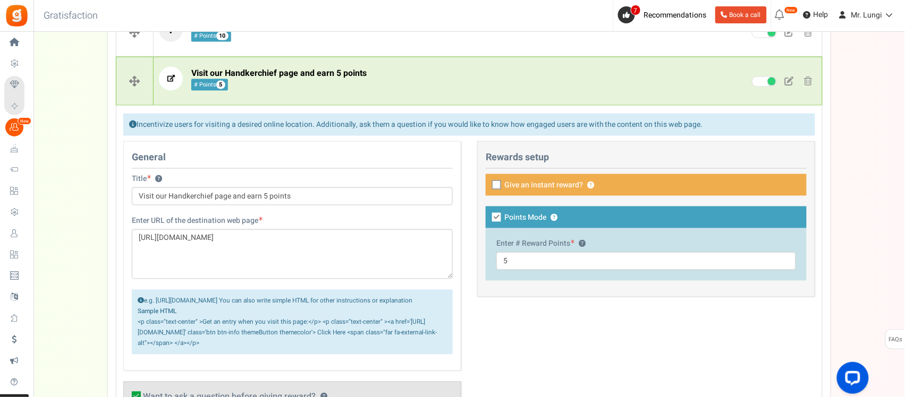
click at [852, 287] on div "Campaign setup Points setup New Etsy Earn Referral Reward reviews WOO LOOX Judg…" at bounding box center [468, 172] width 871 height 1038
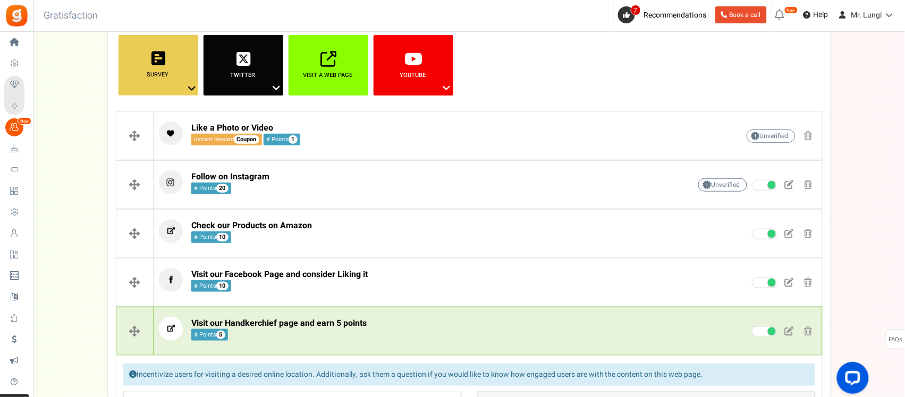
scroll to position [0, 0]
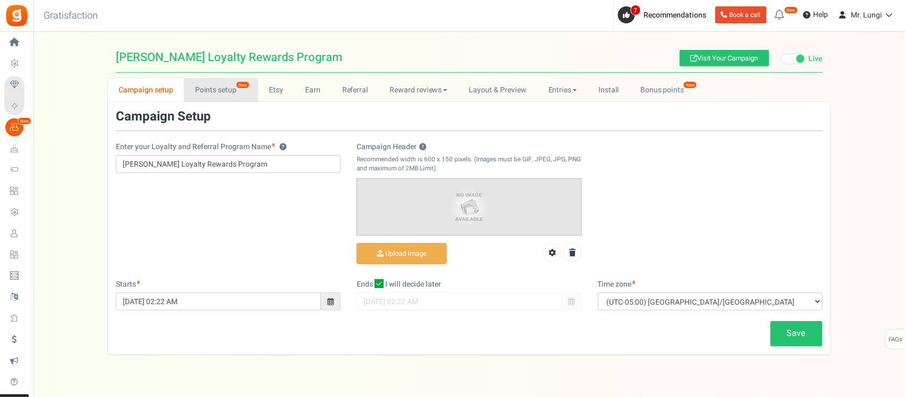
click at [214, 93] on link "Points setup New" at bounding box center [221, 90] width 74 height 24
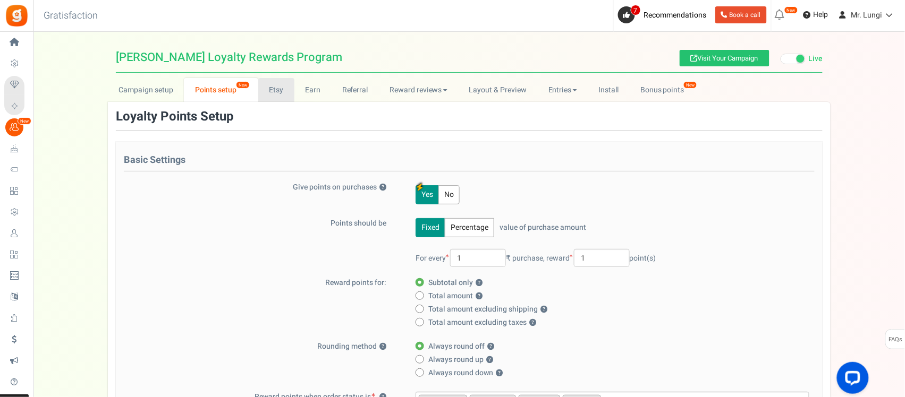
click at [277, 91] on link "Etsy" at bounding box center [276, 90] width 36 height 24
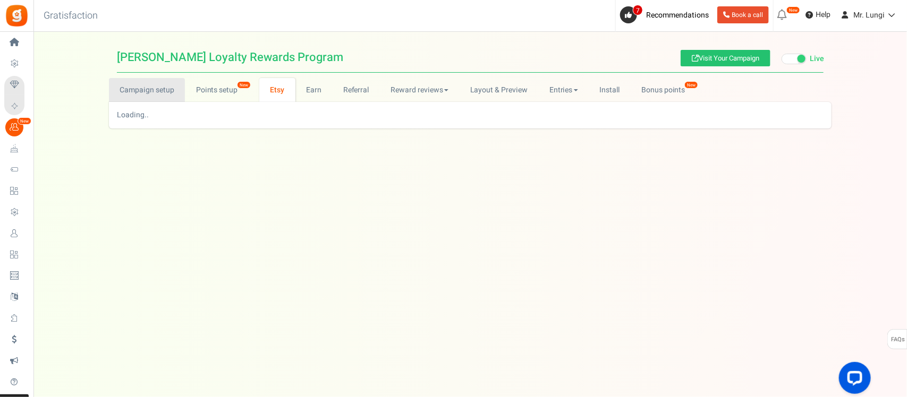
click at [156, 93] on link "Campaign setup" at bounding box center [147, 90] width 76 height 24
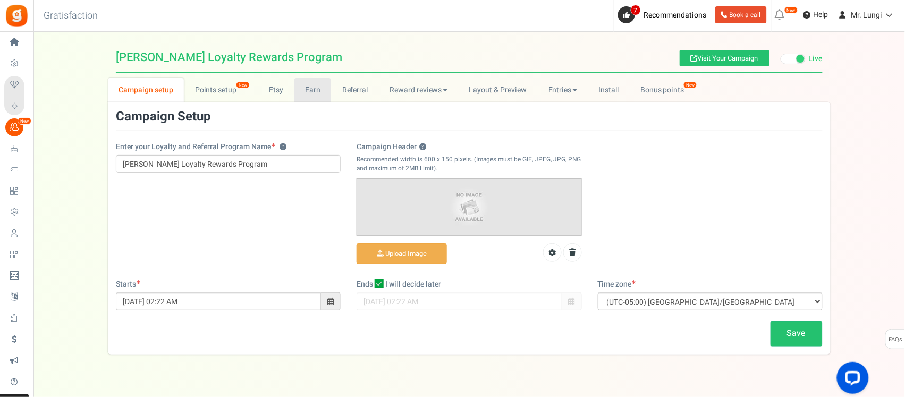
click at [313, 91] on link "Earn" at bounding box center [312, 90] width 37 height 24
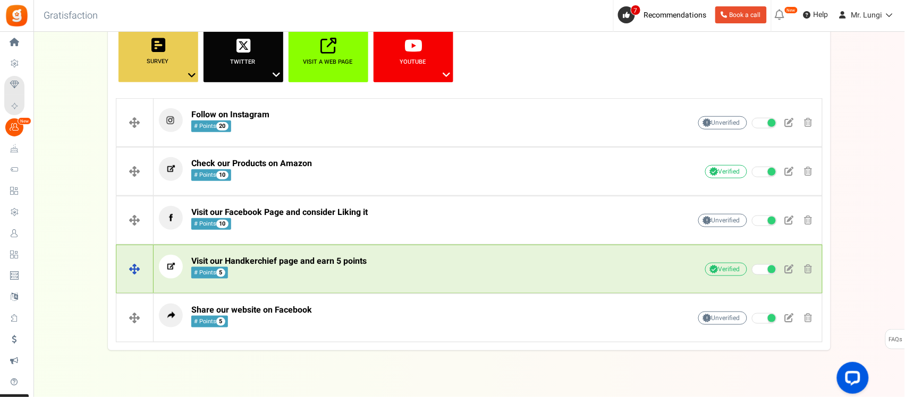
scroll to position [207, 0]
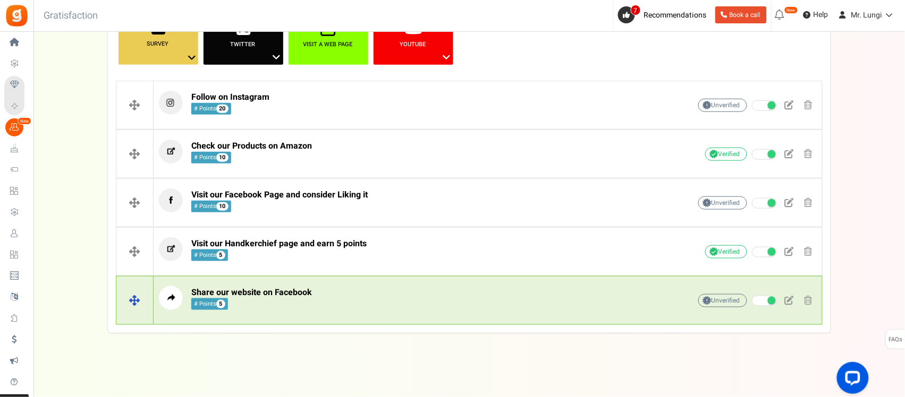
click at [398, 303] on p "Share our website on Facebook # Points 5" at bounding box center [408, 298] width 498 height 24
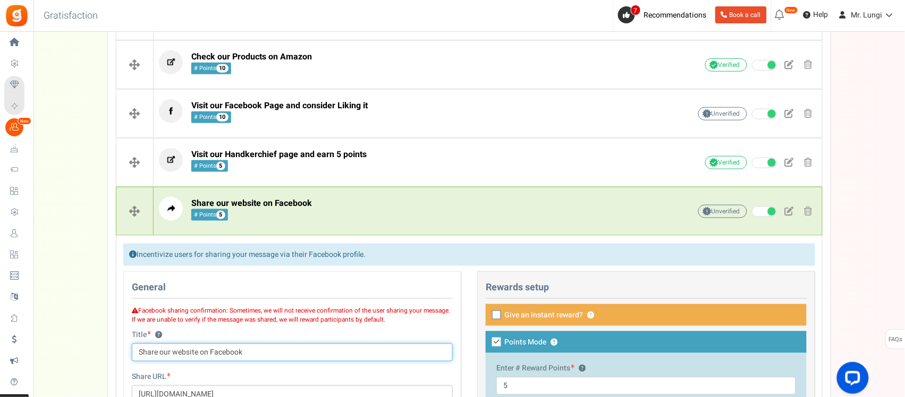
scroll to position [295, 0]
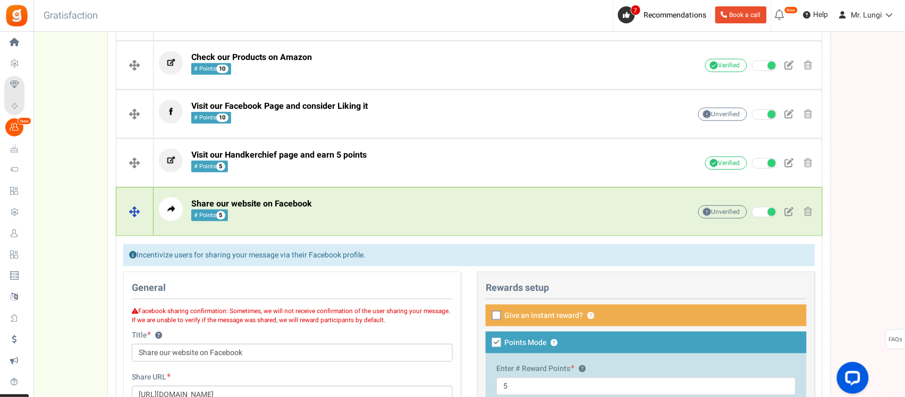
click at [368, 203] on p "Share our website on Facebook # Points 5" at bounding box center [408, 210] width 498 height 24
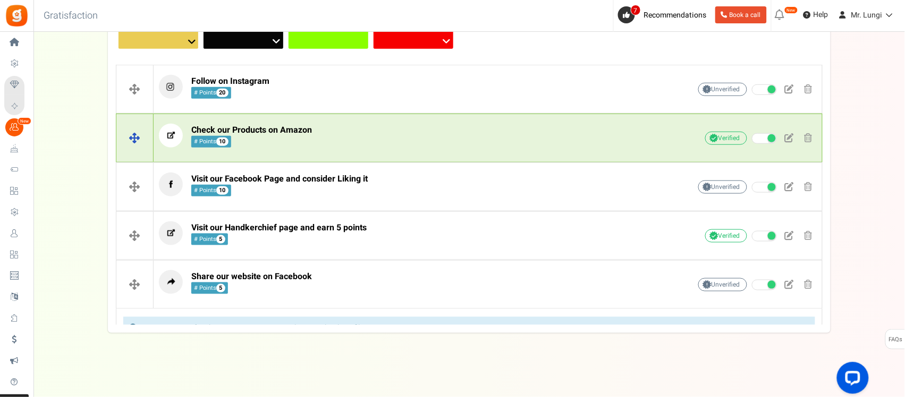
scroll to position [207, 0]
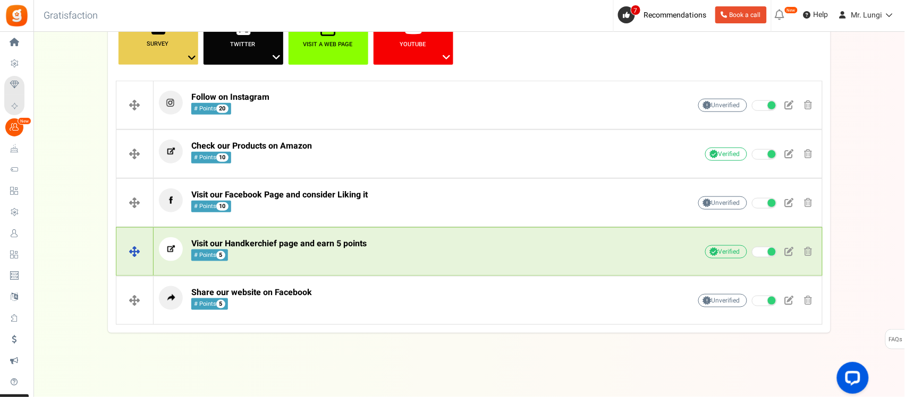
click at [373, 251] on p "Visit our Handkerchief page and earn 5 points # Points 5" at bounding box center [408, 249] width 498 height 24
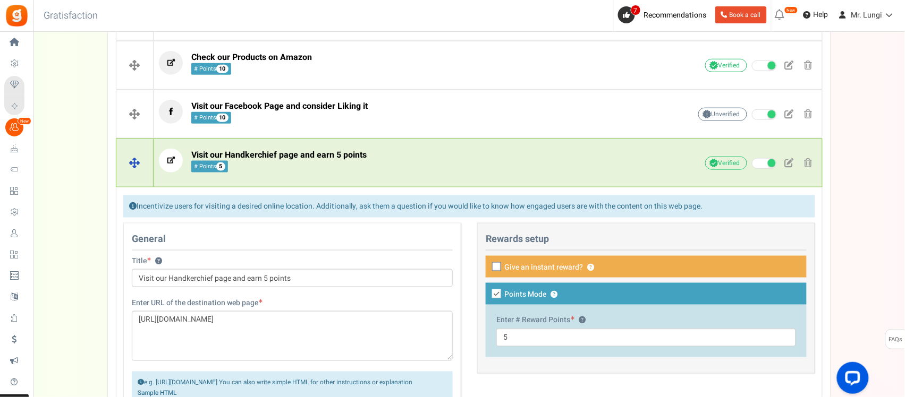
click at [398, 173] on p "Visit our Handkerchief page and earn 5 points # Points 5" at bounding box center [408, 161] width 498 height 24
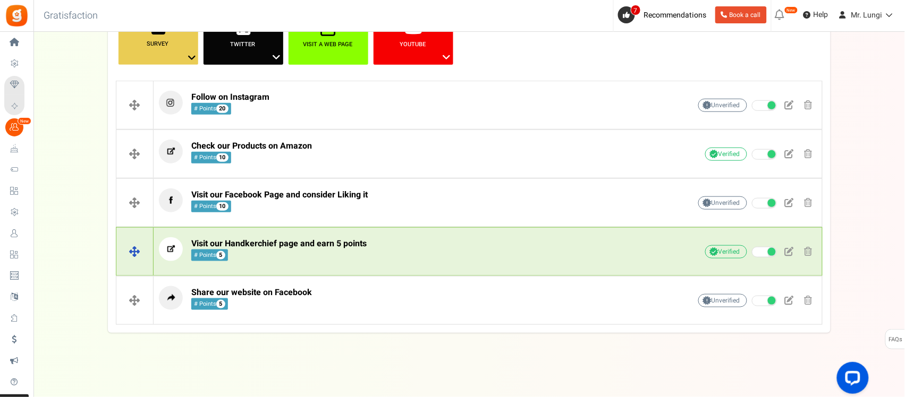
scroll to position [207, 0]
click at [380, 247] on p "Visit our Handkerchief page and earn 5 points # Points 5" at bounding box center [408, 249] width 498 height 24
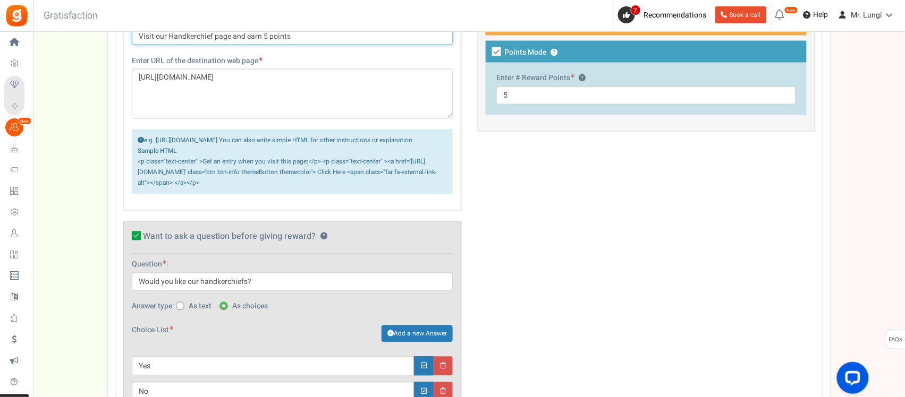
scroll to position [560, 0]
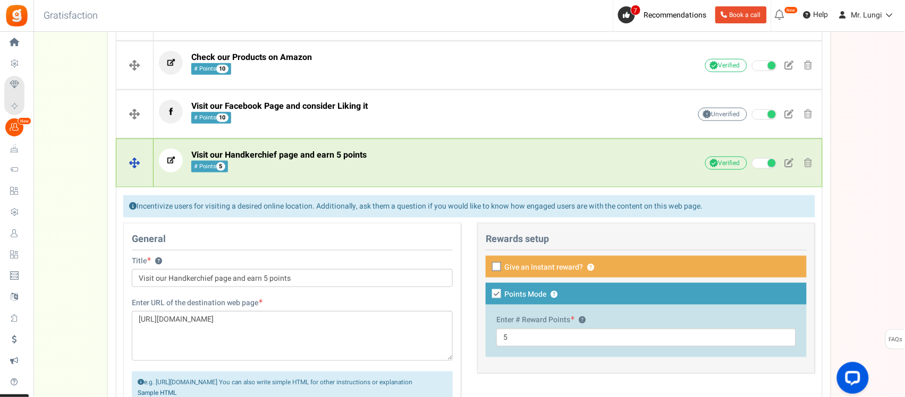
click at [405, 170] on p "Visit our Handkerchief page and earn 5 points # Points 5" at bounding box center [408, 161] width 498 height 24
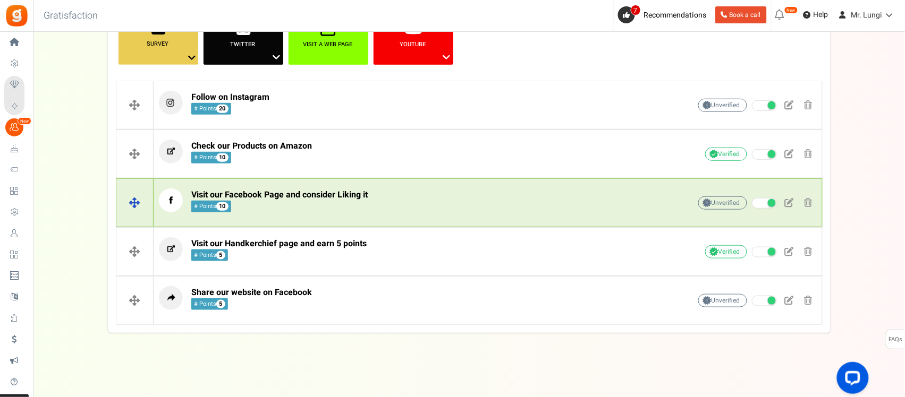
click at [391, 211] on p "Visit our Facebook Page and consider Liking it # Points 10" at bounding box center [408, 201] width 498 height 24
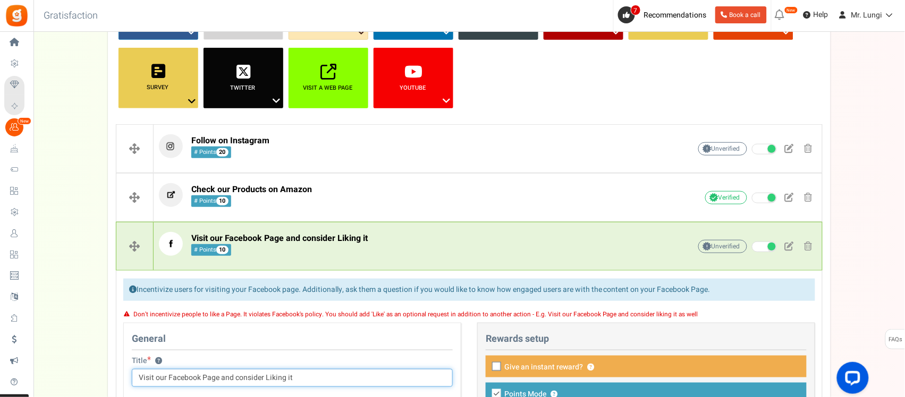
scroll to position [162, 0]
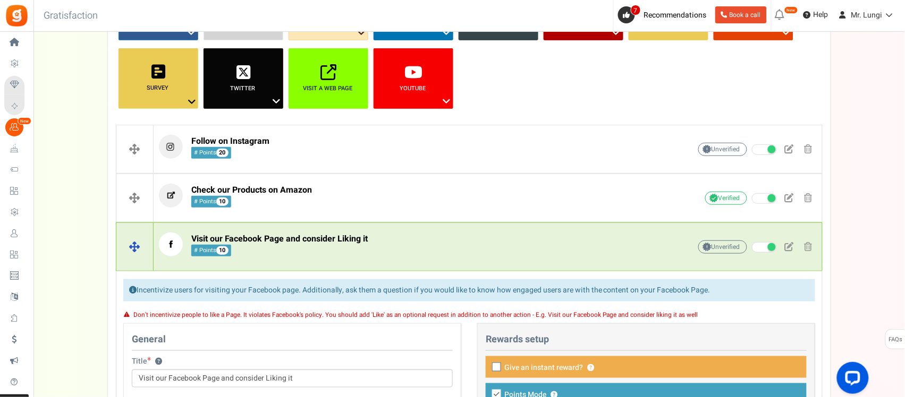
click at [408, 237] on p "Visit our Facebook Page and consider Liking it # Points 10" at bounding box center [408, 245] width 498 height 24
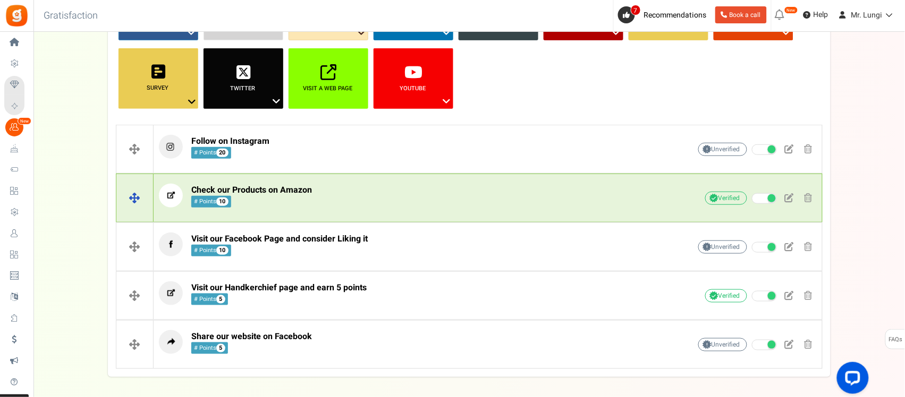
click at [368, 203] on p "Check our Products on Amazon # Points 10" at bounding box center [408, 196] width 498 height 24
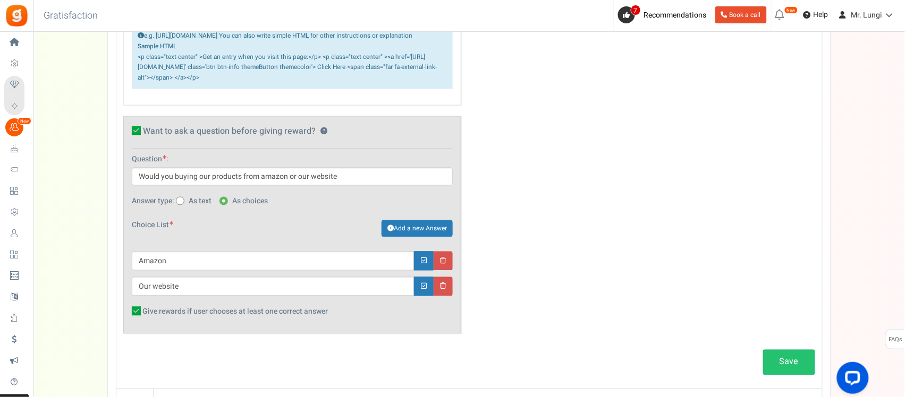
scroll to position [560, 0]
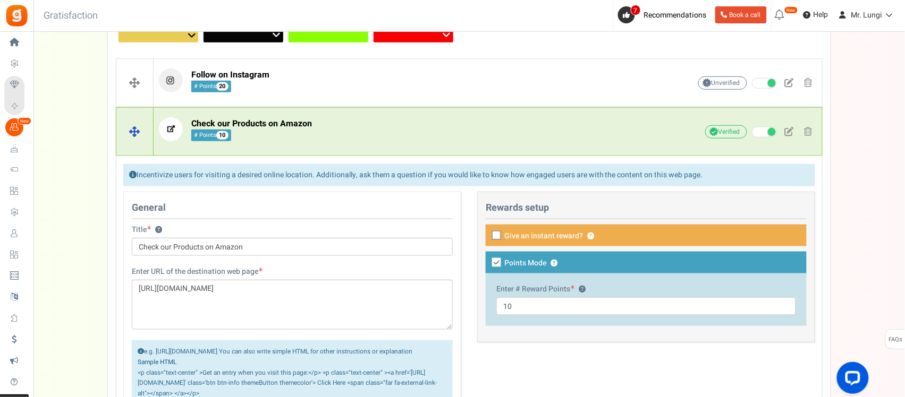
click at [392, 132] on p "Check our Products on Amazon # Points 10" at bounding box center [408, 129] width 498 height 24
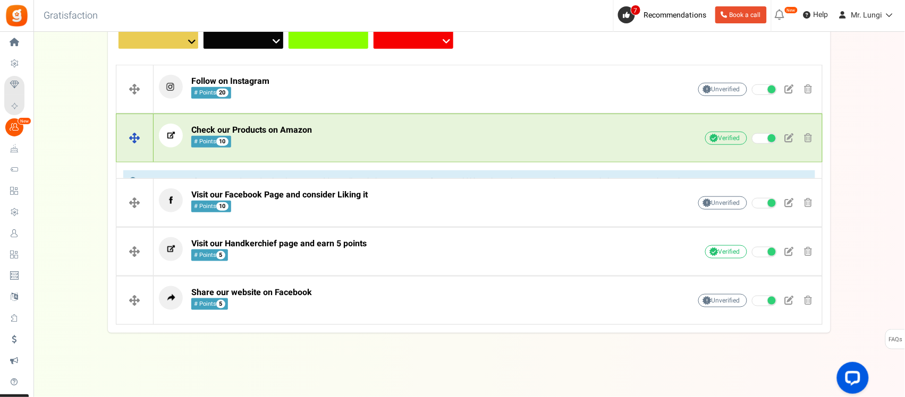
scroll to position [207, 0]
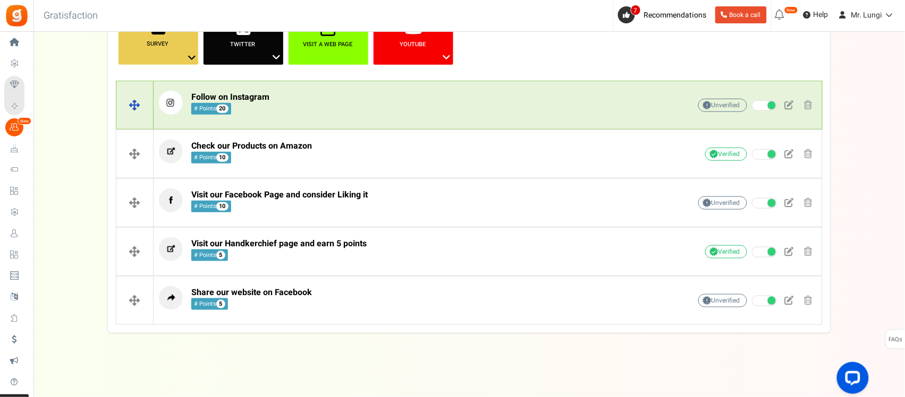
click at [314, 113] on p "Follow on Instagram # Points 20" at bounding box center [408, 103] width 498 height 24
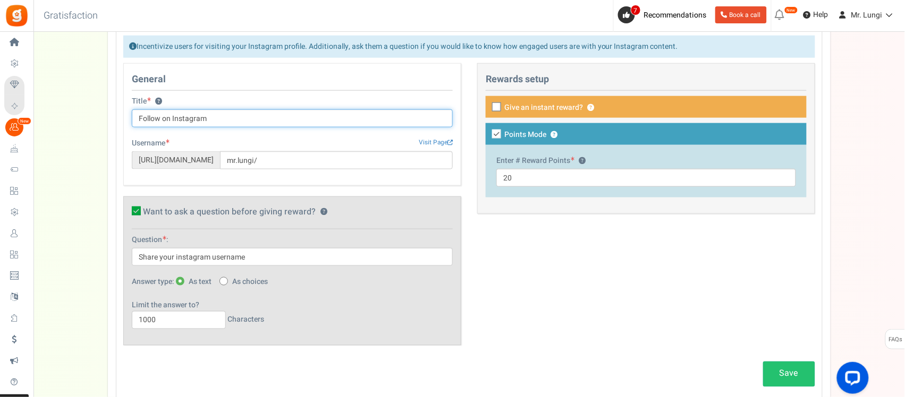
scroll to position [162, 0]
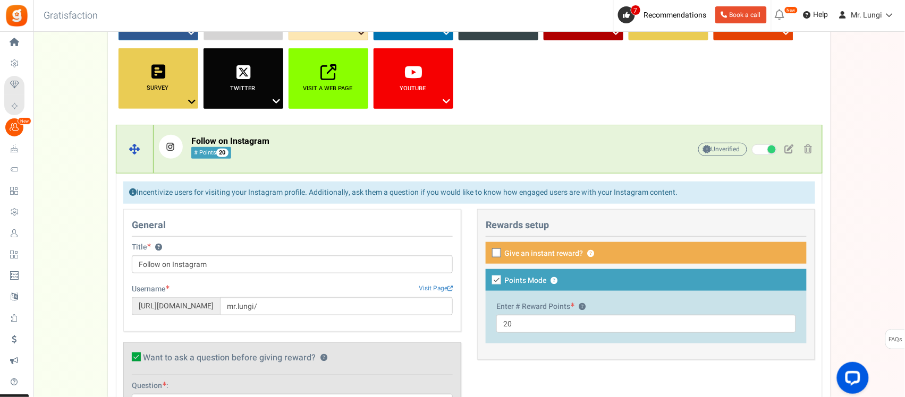
click at [351, 135] on p "Follow on Instagram # Points 20" at bounding box center [408, 147] width 498 height 24
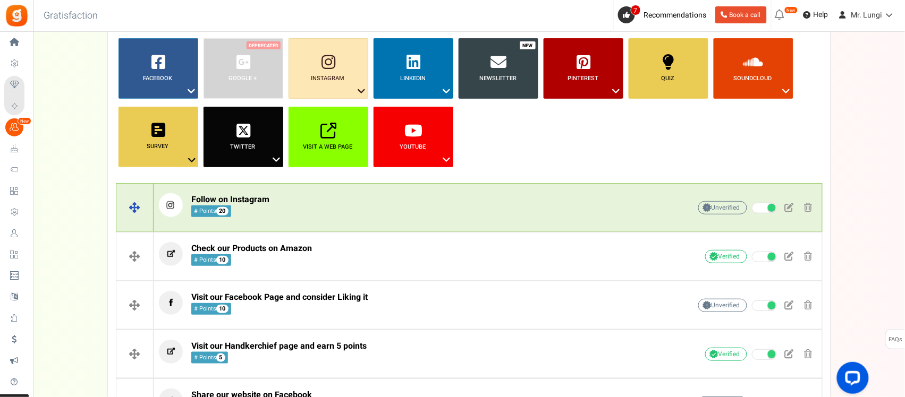
scroll to position [29, 0]
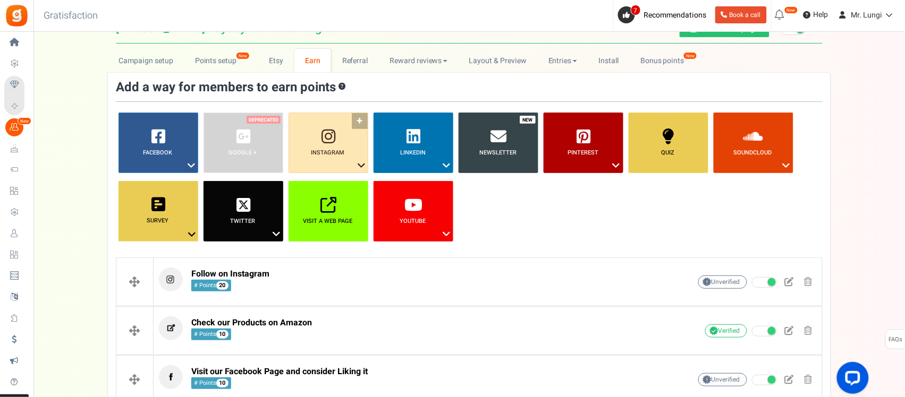
click at [358, 166] on icon at bounding box center [361, 166] width 13 height 14
click at [319, 198] on link "Like a Photo or Video" at bounding box center [328, 198] width 85 height 13
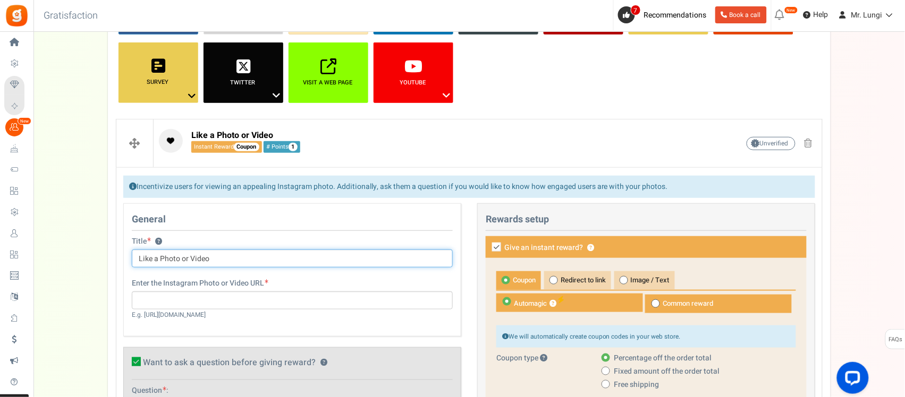
scroll to position [172, 0]
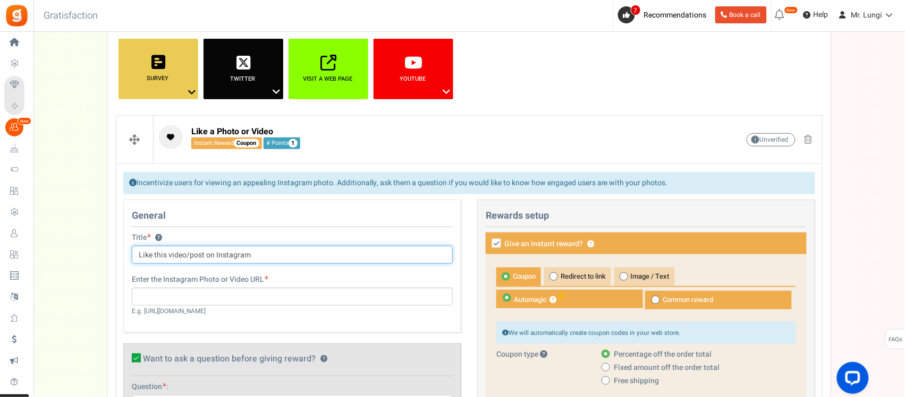
type input "Like this video/post on Instagram"
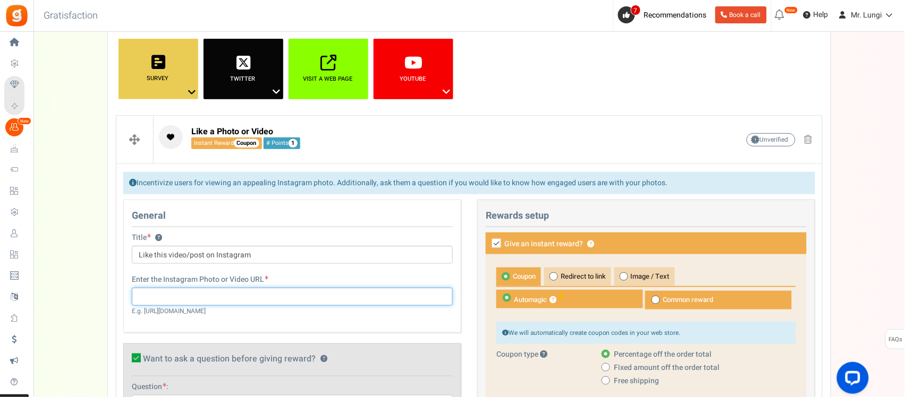
click at [237, 304] on input "text" at bounding box center [292, 297] width 321 height 18
paste input "[URL][DOMAIN_NAME]"
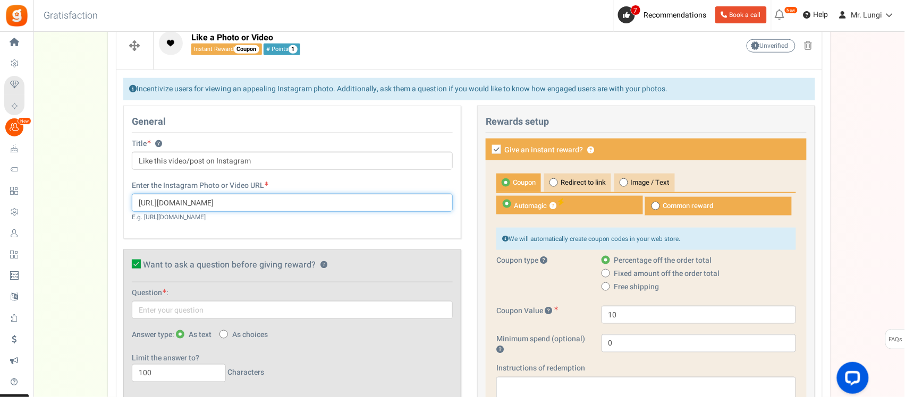
scroll to position [304, 0]
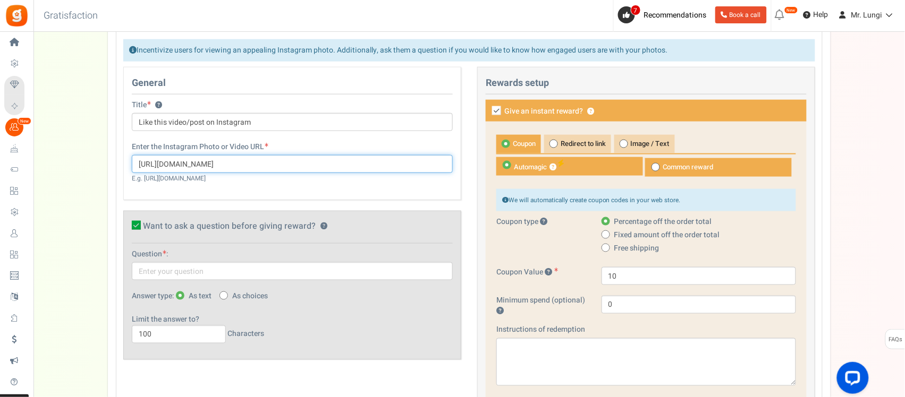
type input "[URL][DOMAIN_NAME]"
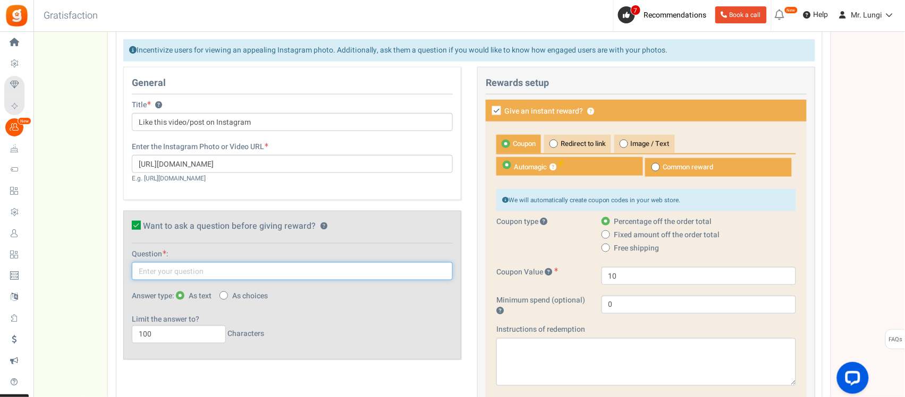
drag, startPoint x: 220, startPoint y: 274, endPoint x: 208, endPoint y: 278, distance: 13.4
click at [220, 275] on input "text" at bounding box center [292, 271] width 321 height 18
type input "Sahre your instagram username"
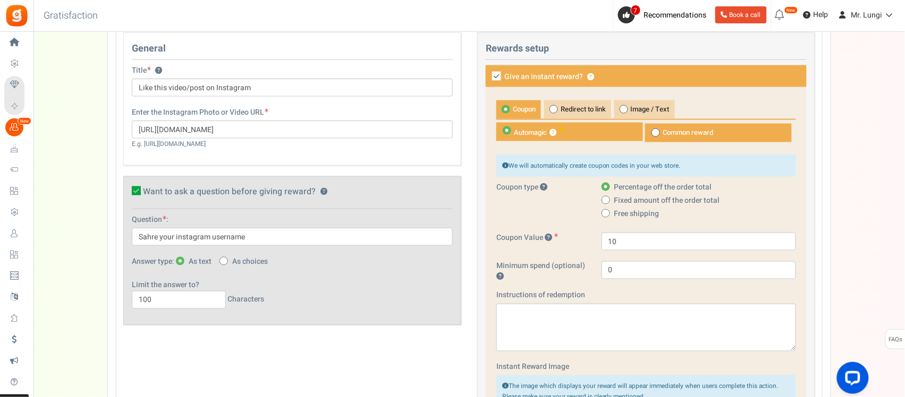
scroll to position [371, 0]
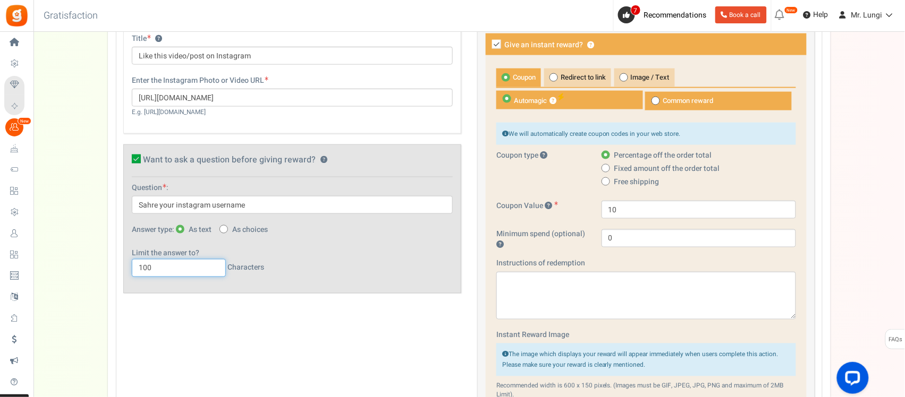
click at [163, 271] on input "100" at bounding box center [179, 268] width 94 height 18
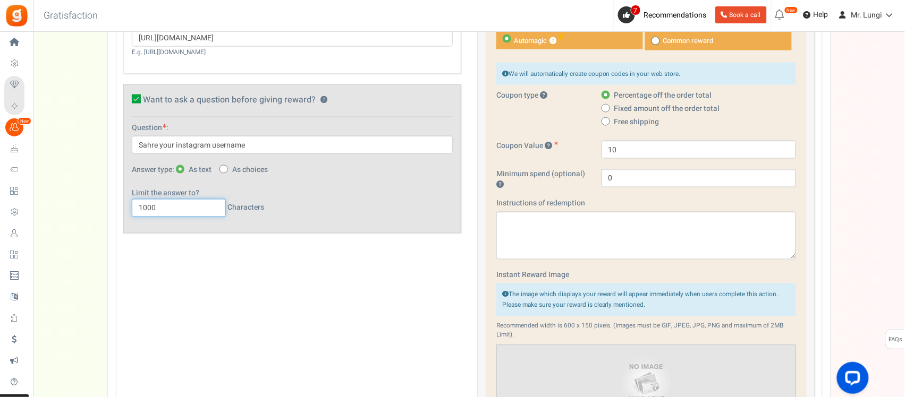
scroll to position [304, 0]
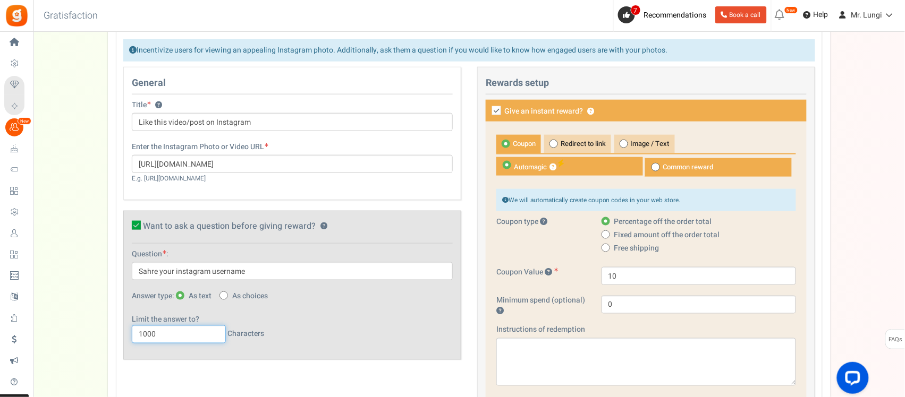
type input "1000"
click at [498, 117] on label "Give an instant reward? ?" at bounding box center [646, 111] width 321 height 22
click at [488, 115] on input "Give an instant reward? ?" at bounding box center [484, 111] width 7 height 7
checkbox input "false"
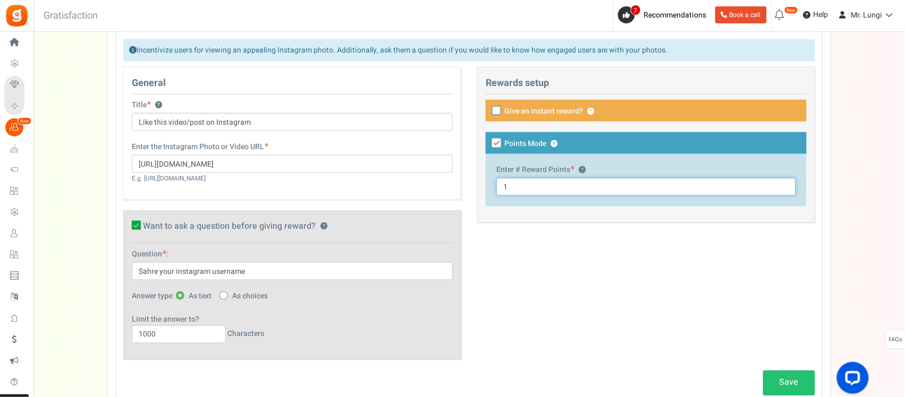
drag, startPoint x: 508, startPoint y: 183, endPoint x: 498, endPoint y: 186, distance: 11.1
click at [498, 186] on input "1" at bounding box center [646, 187] width 300 height 18
drag, startPoint x: 514, startPoint y: 189, endPoint x: 499, endPoint y: 189, distance: 14.4
click at [499, 189] on input "5" at bounding box center [646, 187] width 300 height 18
click at [794, 389] on link "Save" at bounding box center [789, 383] width 52 height 25
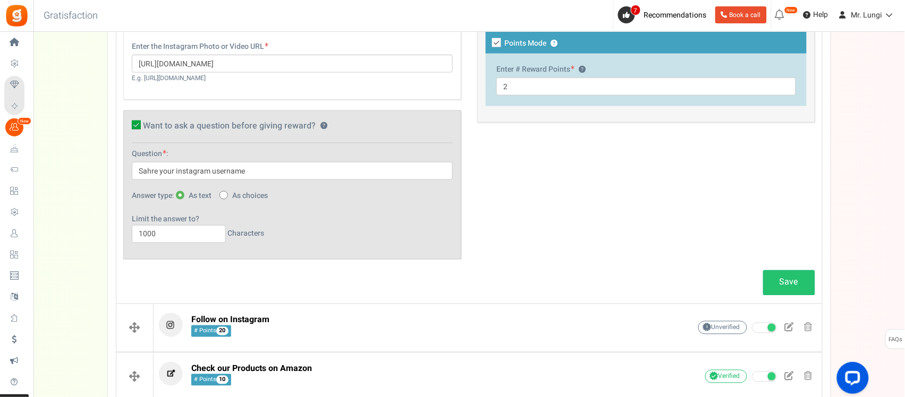
scroll to position [386, 0]
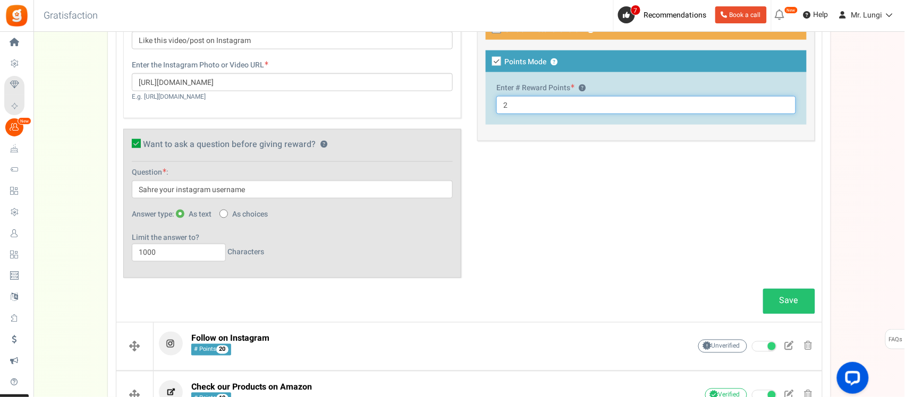
drag, startPoint x: 508, startPoint y: 107, endPoint x: 494, endPoint y: 107, distance: 14.3
click at [497, 109] on input "2" at bounding box center [646, 105] width 300 height 18
type input "5"
click at [792, 307] on link "Save" at bounding box center [789, 301] width 52 height 25
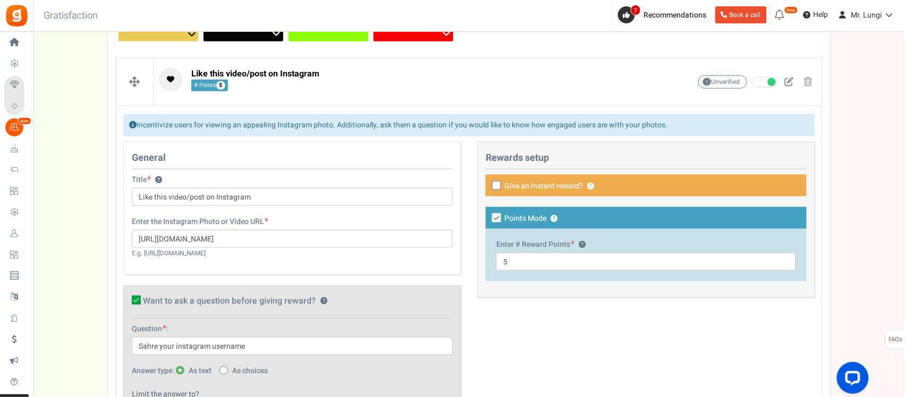
scroll to position [137, 0]
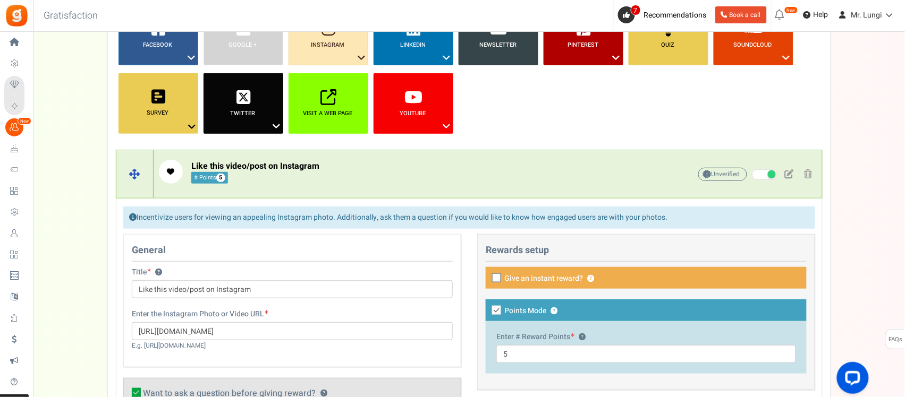
click at [530, 164] on p "Like this video/post on Instagram # Points 5" at bounding box center [408, 172] width 498 height 24
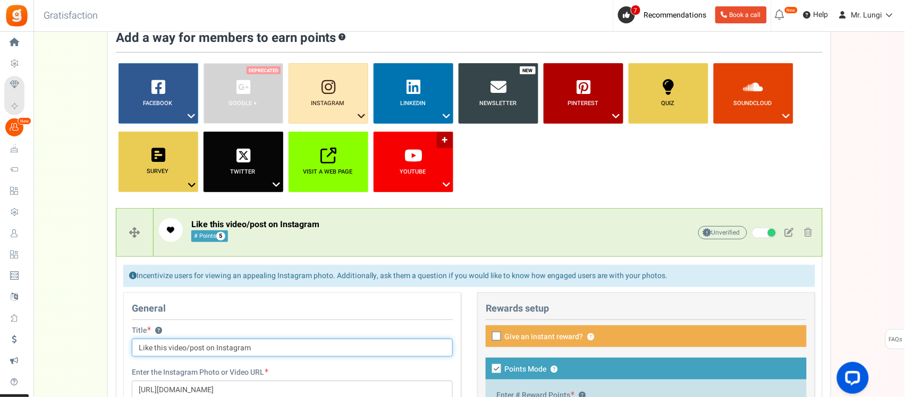
scroll to position [71, 0]
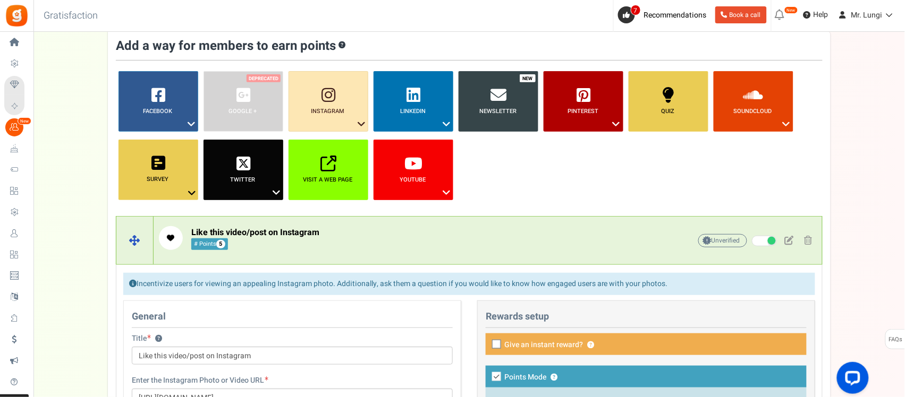
click at [501, 245] on p "Like this video/post on Instagram # Points 5" at bounding box center [408, 238] width 498 height 24
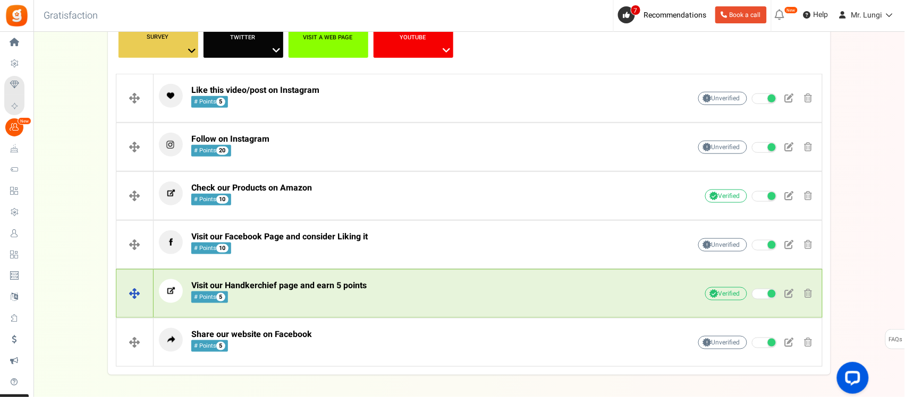
scroll to position [190, 0]
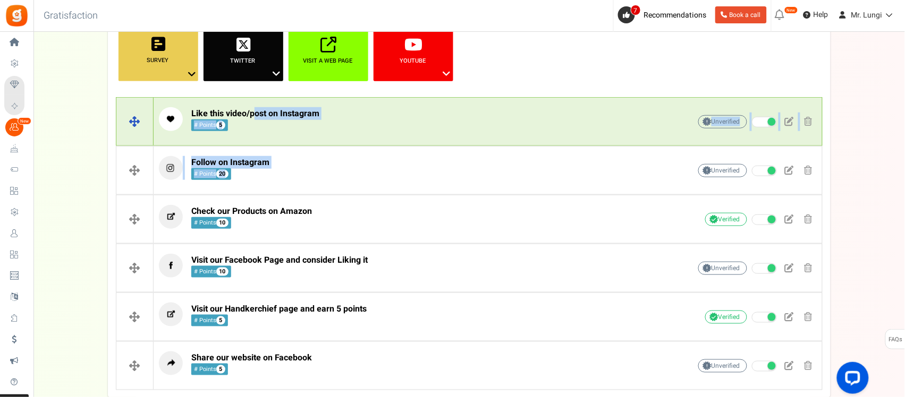
drag, startPoint x: 253, startPoint y: 113, endPoint x: 210, endPoint y: 138, distance: 49.3
click at [254, 170] on div "Like this video/post on Instagram # Points 5 Unverified Due to platform policie…" at bounding box center [469, 243] width 707 height 293
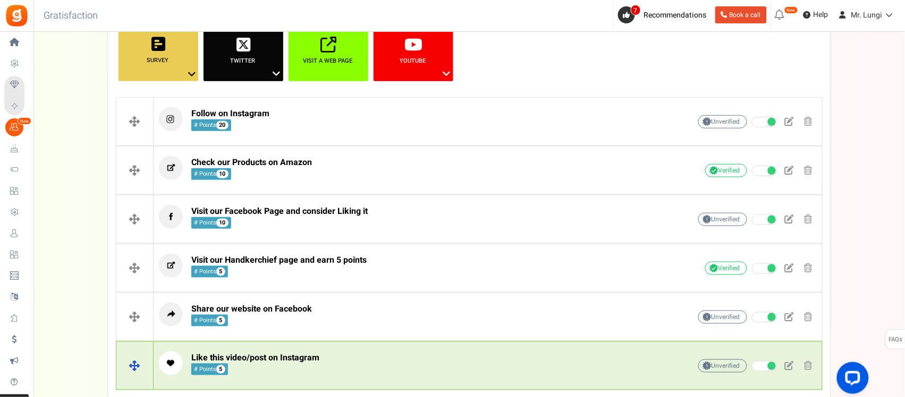
scroll to position [0, 0]
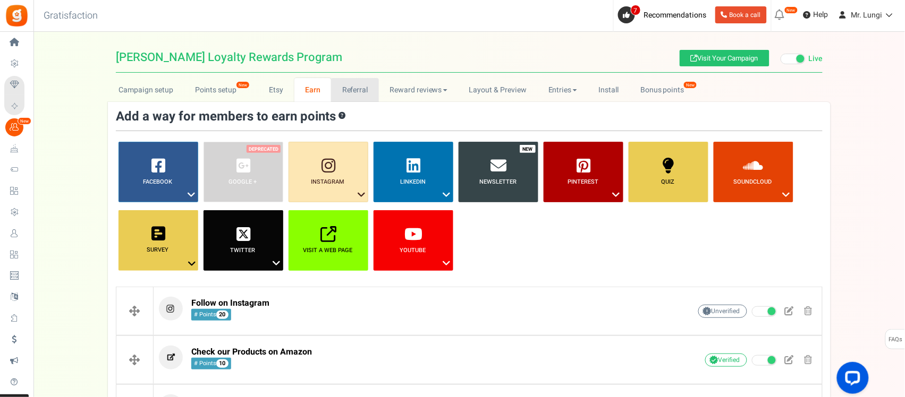
click at [350, 83] on link "Referral" at bounding box center [355, 90] width 48 height 24
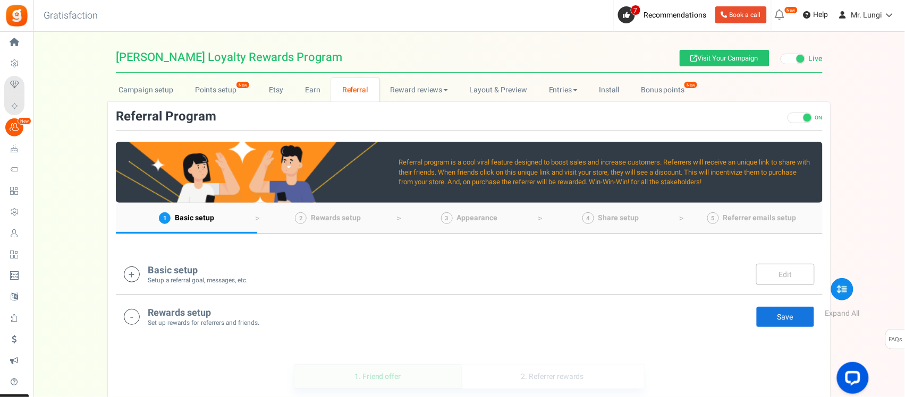
click at [211, 282] on small "Setup a referral goal, messages, etc." at bounding box center [198, 280] width 100 height 9
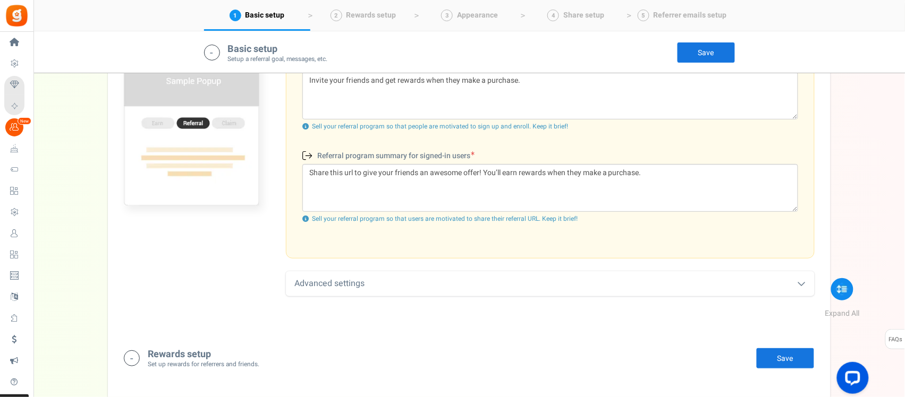
scroll to position [421, 0]
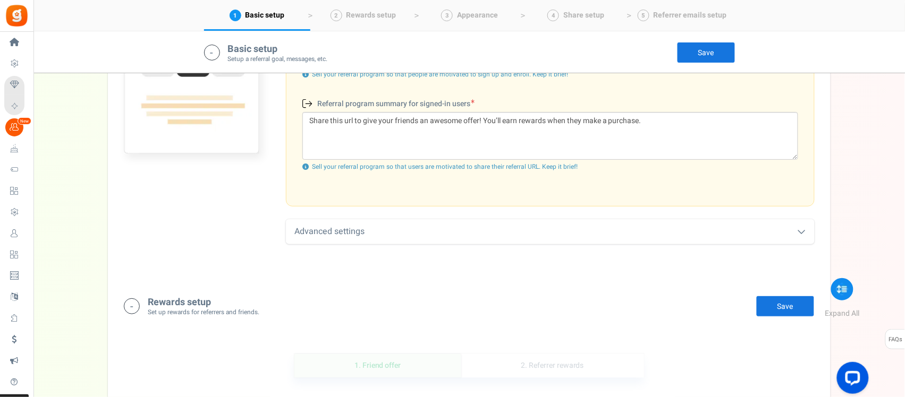
click at [784, 312] on link "Save" at bounding box center [785, 306] width 58 height 21
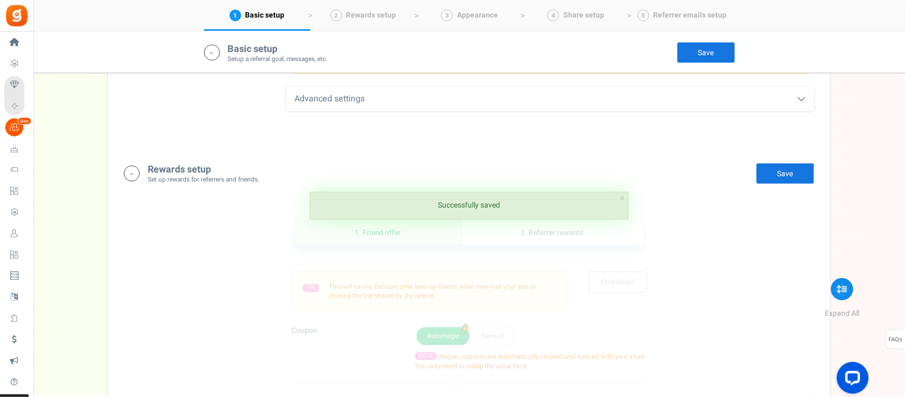
click at [203, 171] on h4 "Rewards setup" at bounding box center [204, 170] width 112 height 11
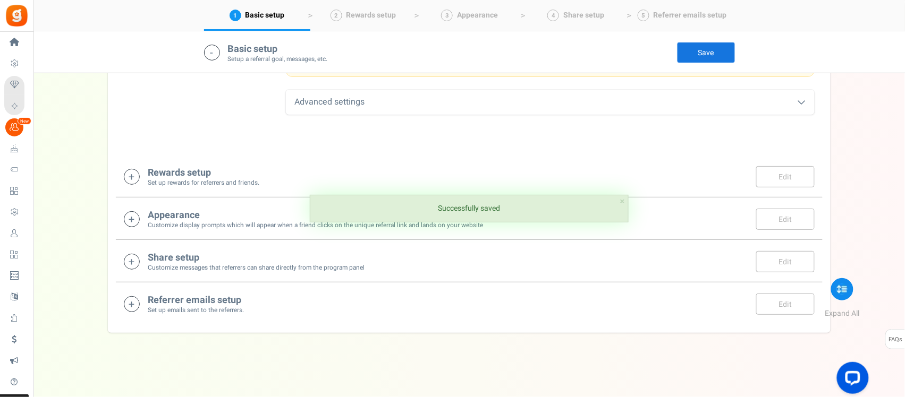
scroll to position [551, 0]
click at [219, 184] on small "Set up rewards for referrers and friends." at bounding box center [204, 183] width 112 height 9
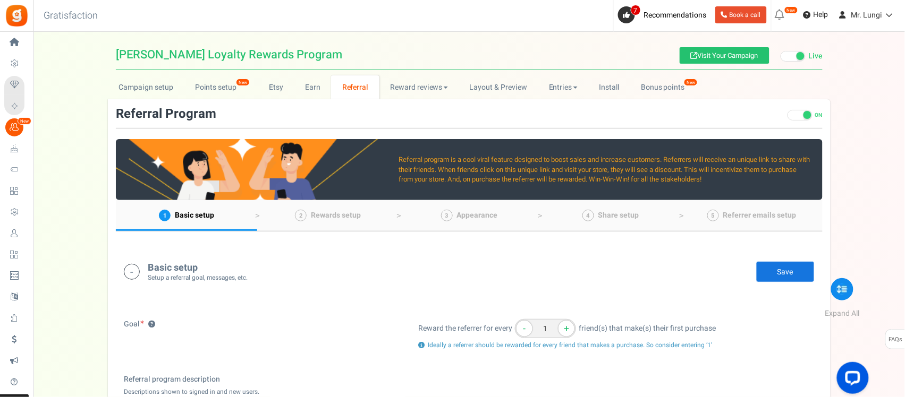
scroll to position [0, 0]
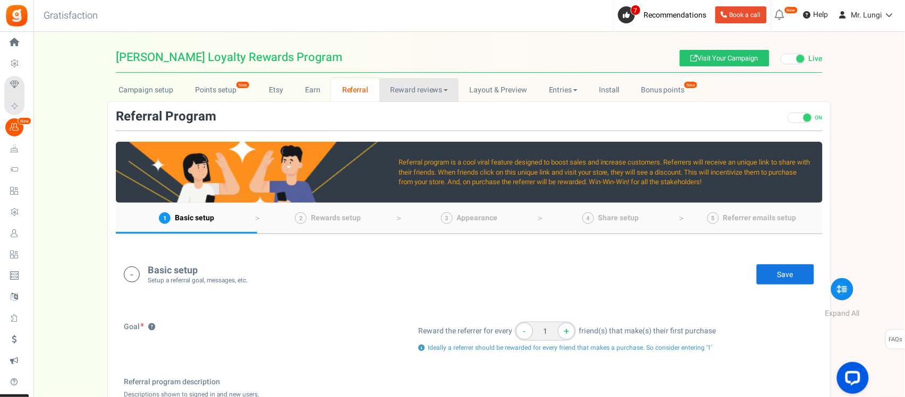
click at [423, 91] on link "Reward reviews" at bounding box center [418, 90] width 79 height 24
click at [413, 115] on link "WOO" at bounding box center [421, 113] width 85 height 15
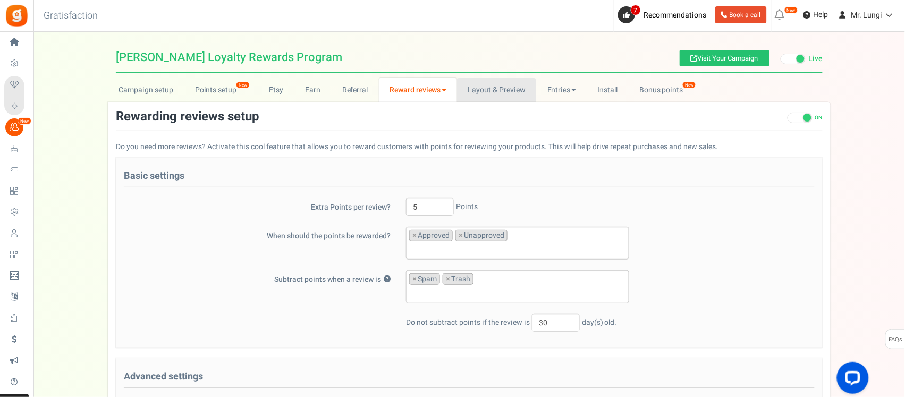
click at [484, 95] on link "Layout & Preview" at bounding box center [496, 90] width 79 height 24
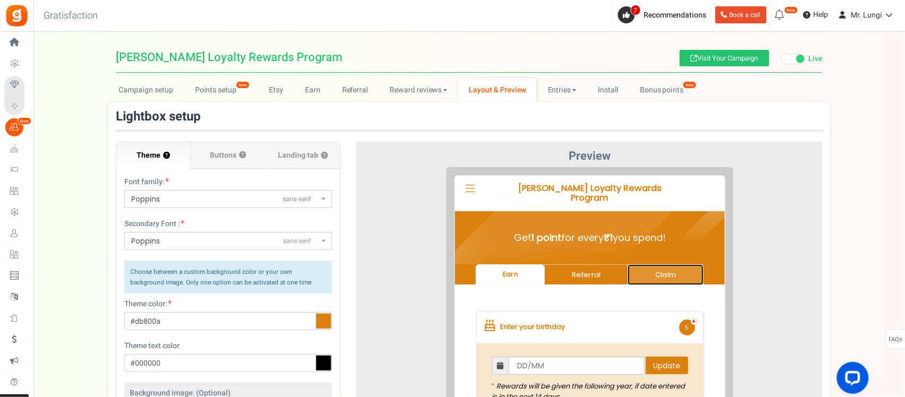
click at [651, 256] on link "Claim" at bounding box center [657, 266] width 76 height 21
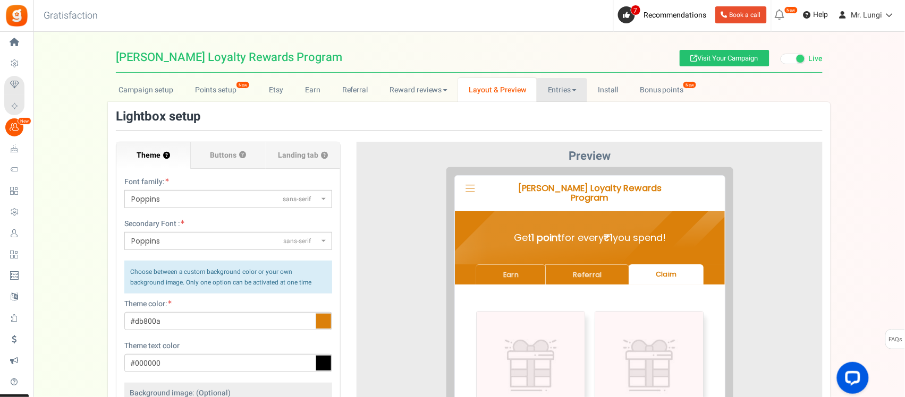
click at [555, 92] on link "Entries" at bounding box center [562, 90] width 50 height 24
click at [643, 93] on link "Bonus points New" at bounding box center [667, 90] width 76 height 24
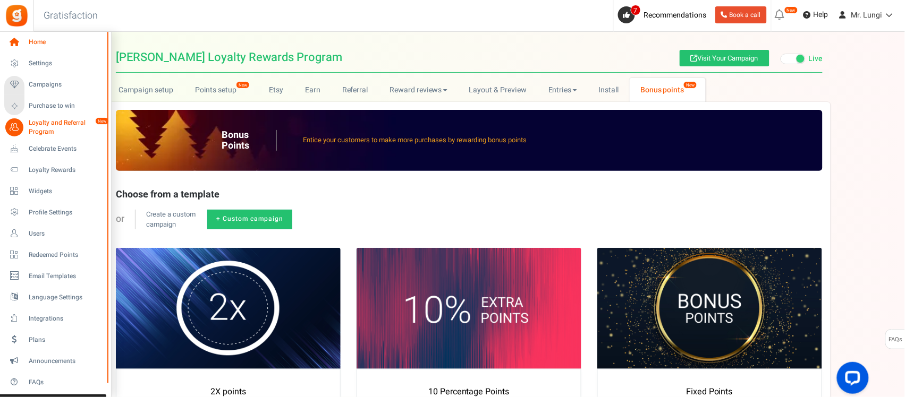
click at [32, 44] on span "Home" at bounding box center [66, 42] width 74 height 9
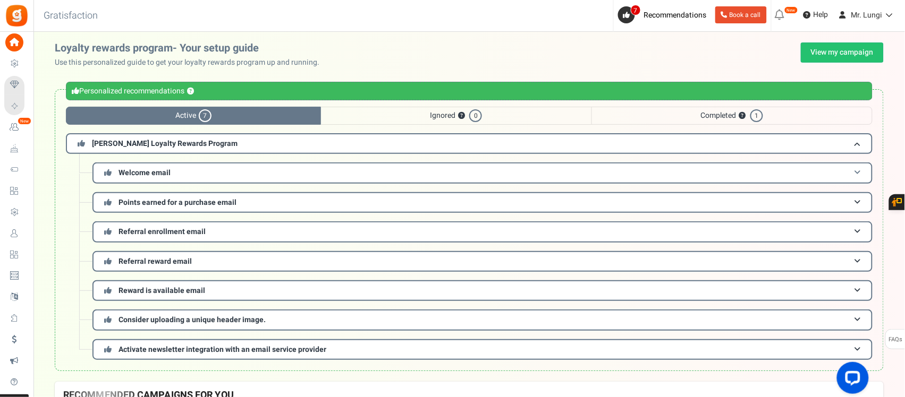
click at [287, 177] on h3 "Welcome email" at bounding box center [482, 173] width 780 height 21
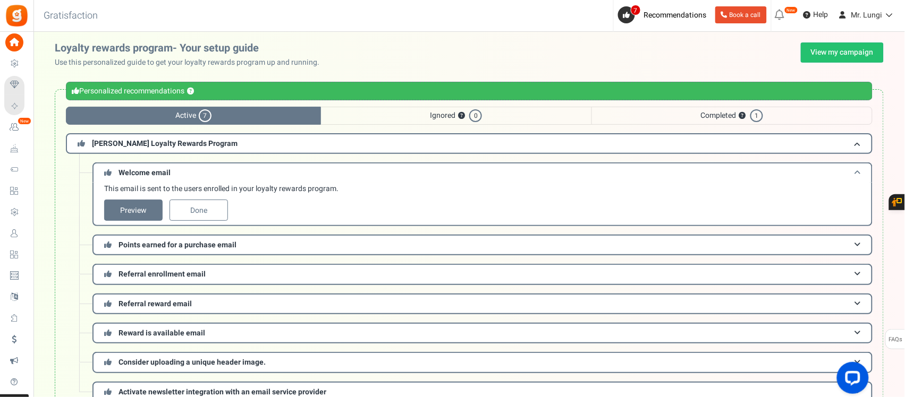
click at [287, 177] on h3 "Welcome email" at bounding box center [482, 173] width 780 height 20
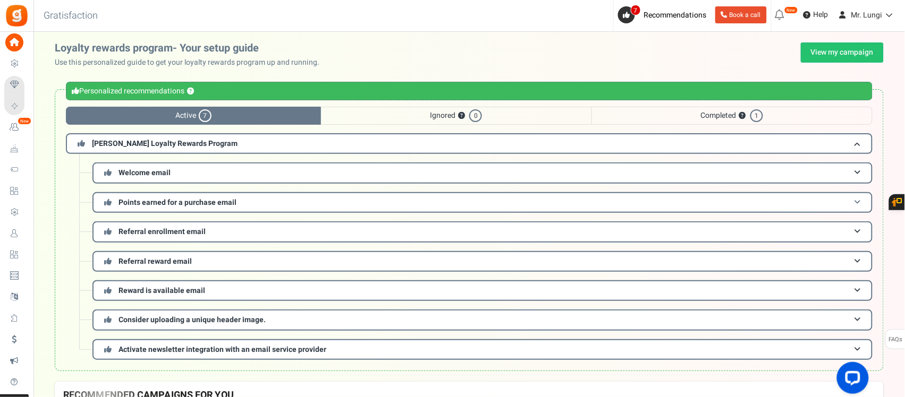
click at [272, 198] on h3 "Points earned for a purchase email" at bounding box center [482, 202] width 780 height 21
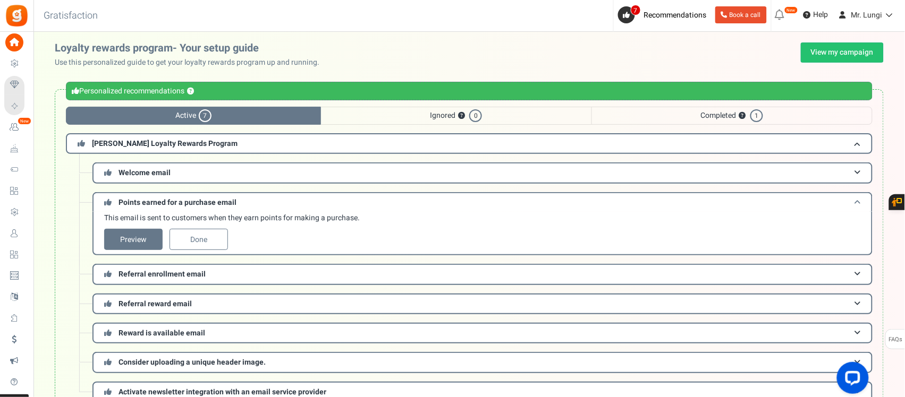
click at [272, 198] on h3 "Points earned for a purchase email" at bounding box center [482, 202] width 780 height 20
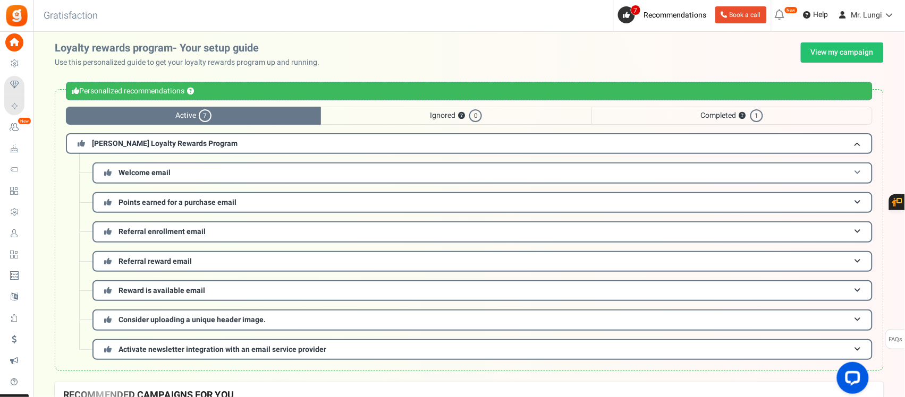
click at [232, 174] on h3 "Welcome email" at bounding box center [482, 173] width 780 height 21
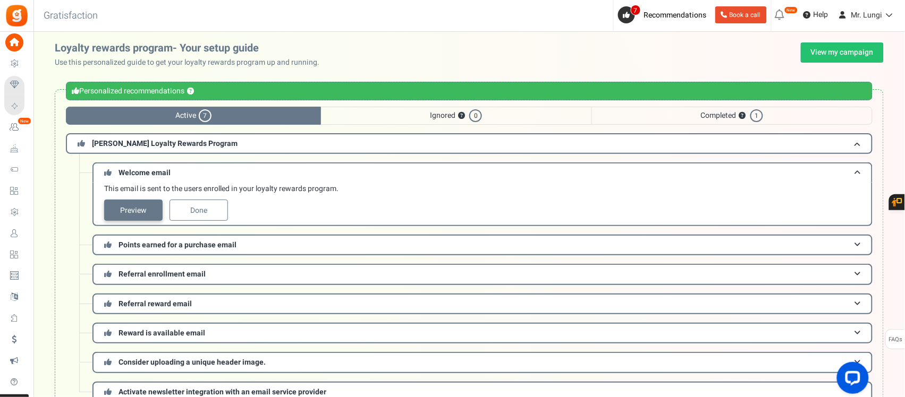
click at [134, 215] on link "Preview" at bounding box center [133, 210] width 58 height 21
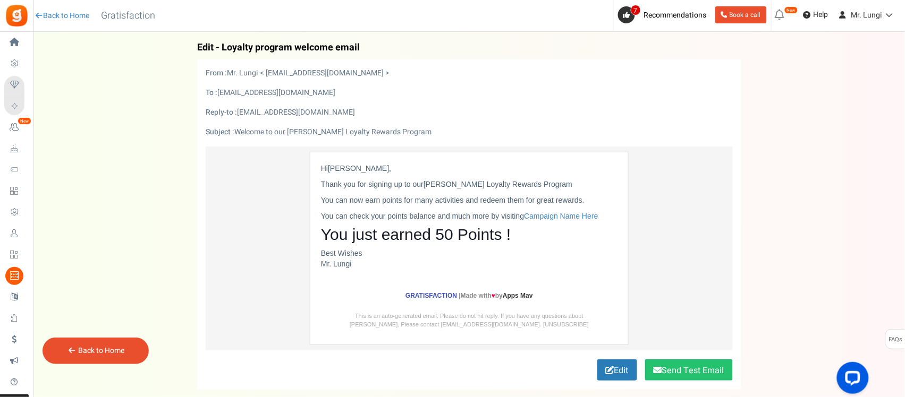
click at [102, 354] on link "Back to Home" at bounding box center [101, 350] width 46 height 11
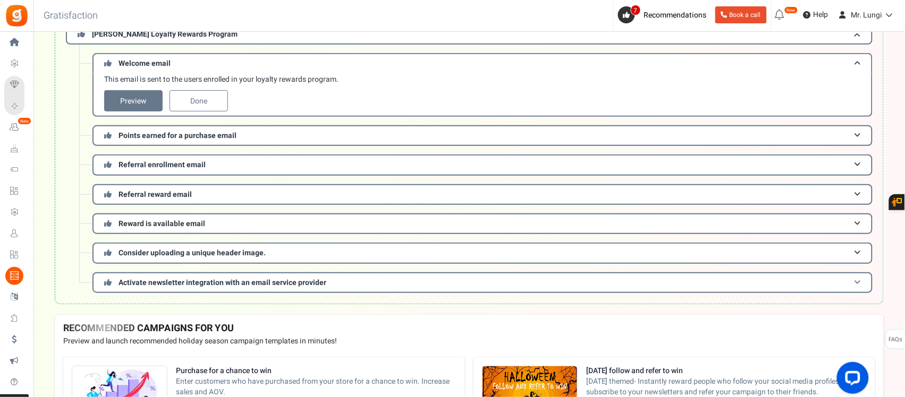
scroll to position [133, 0]
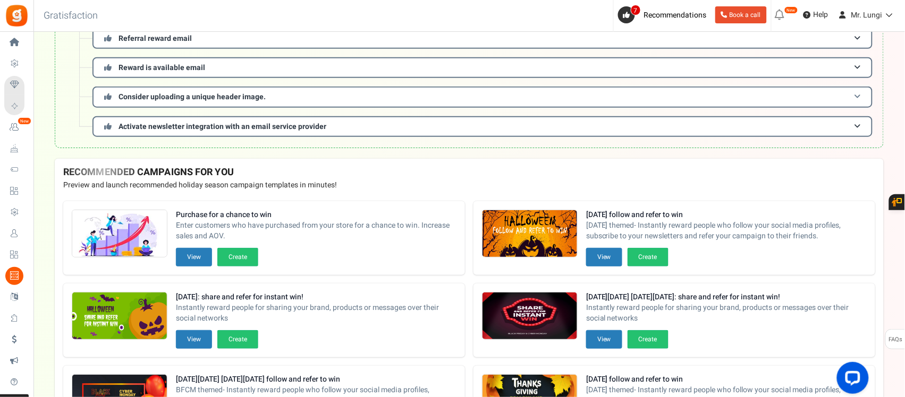
click at [274, 99] on h3 "Consider uploading a unique header image." at bounding box center [482, 97] width 780 height 21
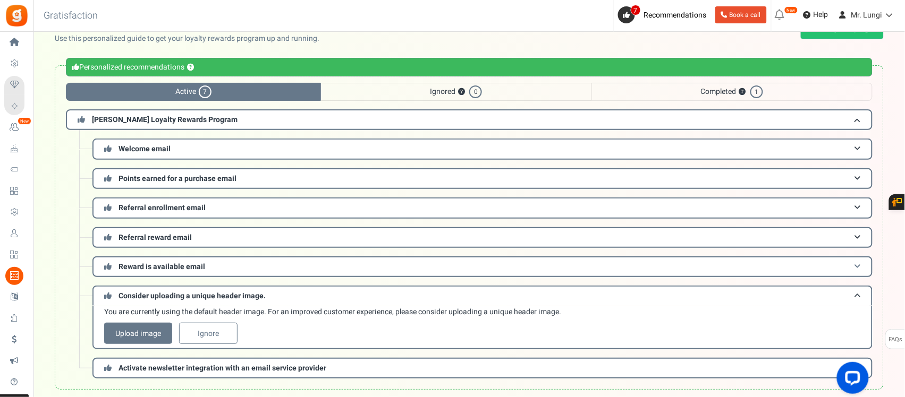
click at [240, 271] on h3 "Reward is available email" at bounding box center [482, 267] width 780 height 21
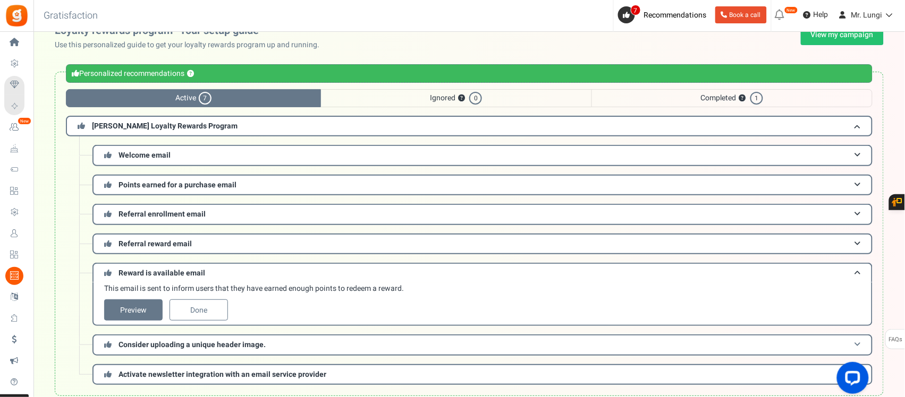
scroll to position [0, 0]
